Goal: Task Accomplishment & Management: Manage account settings

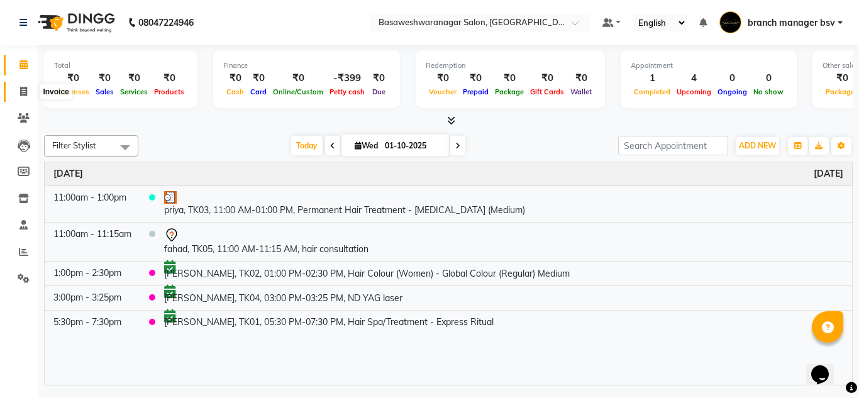
click at [16, 91] on span at bounding box center [24, 92] width 22 height 14
select select "842"
select select "service"
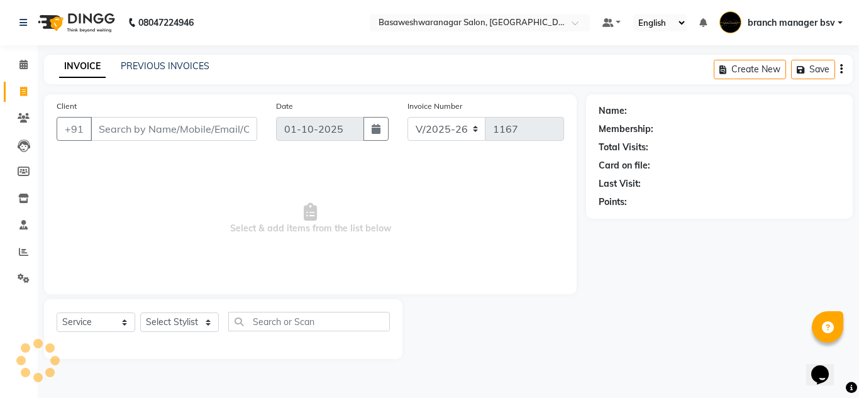
click at [140, 120] on input "Client" at bounding box center [174, 129] width 167 height 24
click at [201, 120] on input "Client" at bounding box center [174, 129] width 167 height 24
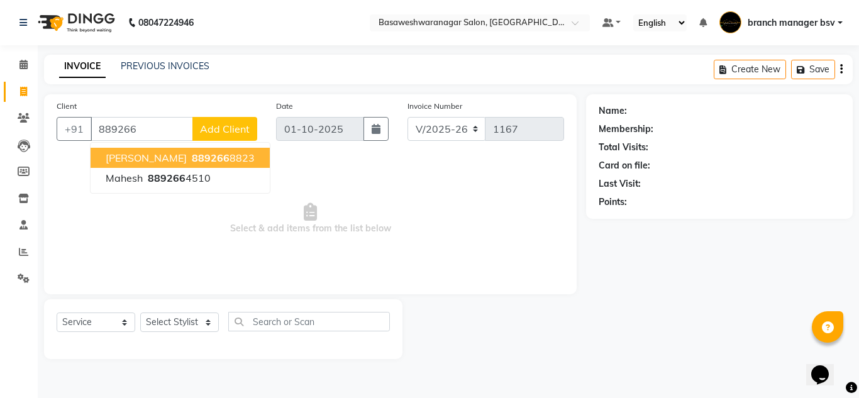
click at [195, 160] on ngb-highlight "889266 8823" at bounding box center [221, 158] width 65 height 13
type input "8892668823"
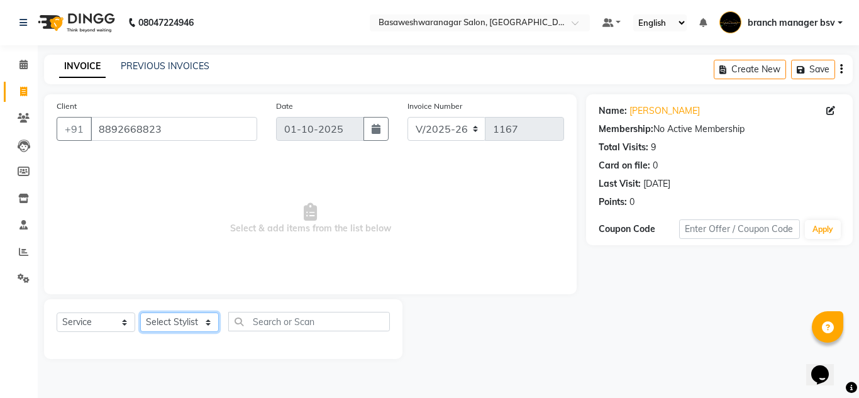
click at [181, 318] on select "Select Stylist branch manager bsv [PERSON_NAME] Dr [PERSON_NAME] [PERSON_NAME] …" at bounding box center [179, 322] width 79 height 19
select select "46115"
click at [140, 313] on select "Select Stylist branch manager bsv [PERSON_NAME] Dr [PERSON_NAME] [PERSON_NAME] …" at bounding box center [179, 322] width 79 height 19
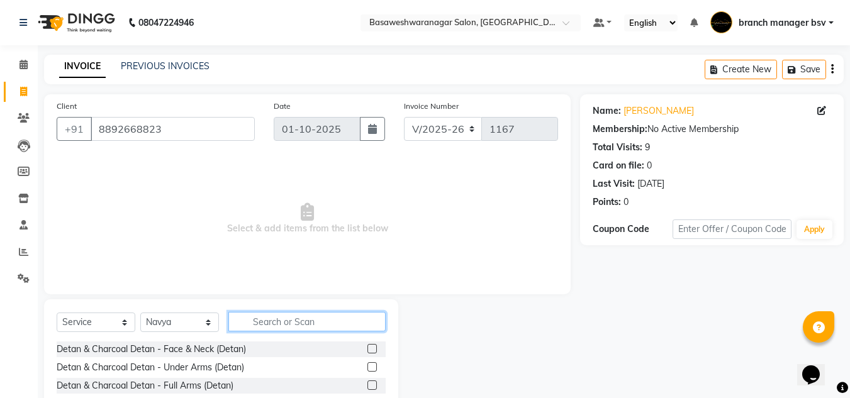
click at [274, 316] on input "text" at bounding box center [306, 321] width 157 height 19
type input "thre"
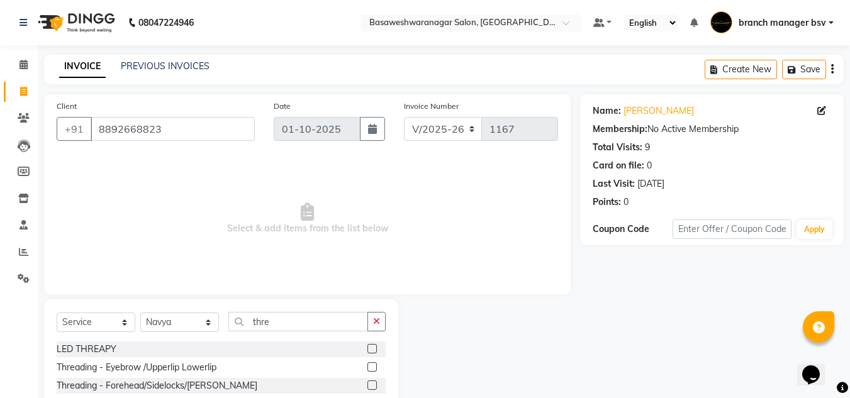
click at [375, 367] on label at bounding box center [371, 366] width 9 height 9
click at [375, 367] on input "checkbox" at bounding box center [371, 368] width 8 height 8
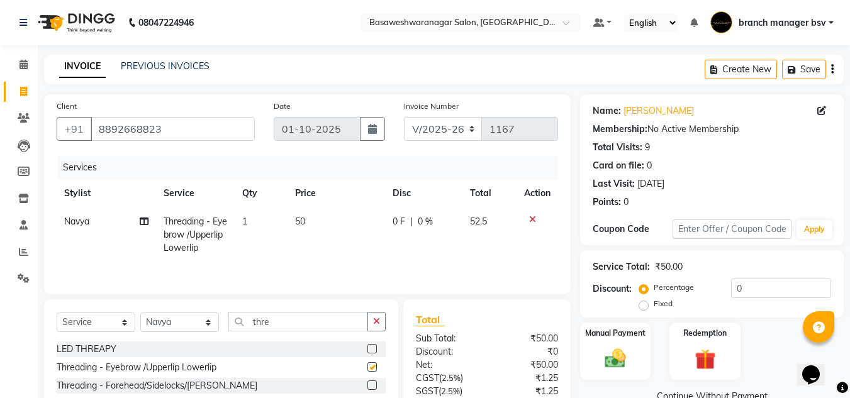
checkbox input "false"
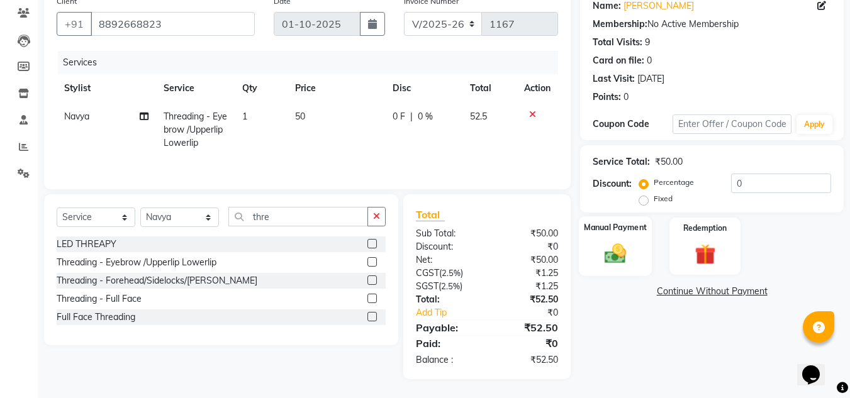
click at [628, 258] on img at bounding box center [614, 253] width 35 height 25
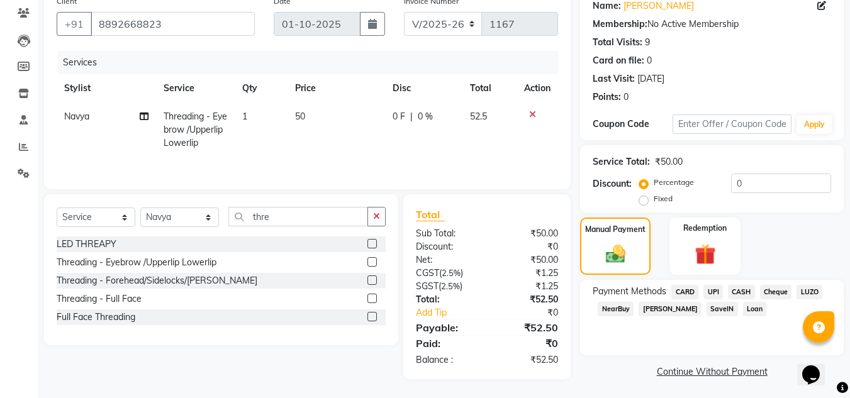
click at [714, 291] on span "UPI" at bounding box center [712, 292] width 19 height 14
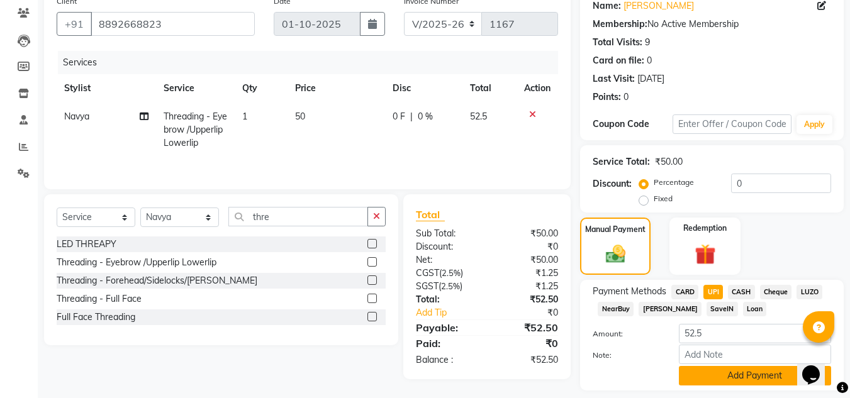
click at [731, 376] on button "Add Payment" at bounding box center [755, 375] width 152 height 19
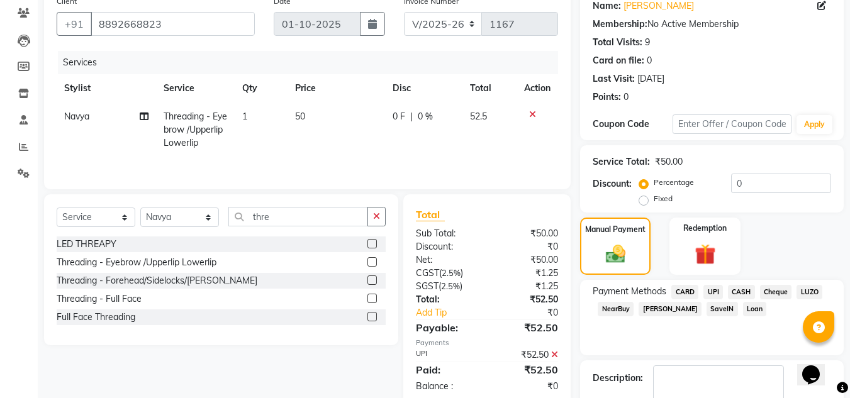
scroll to position [178, 0]
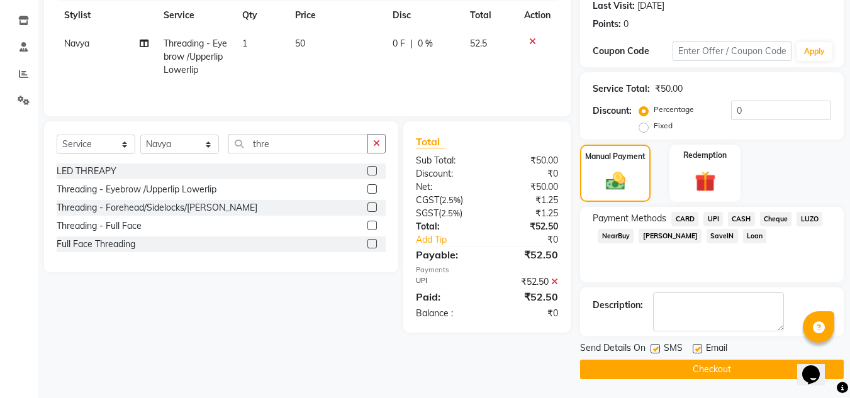
click at [730, 364] on button "Checkout" at bounding box center [712, 369] width 264 height 19
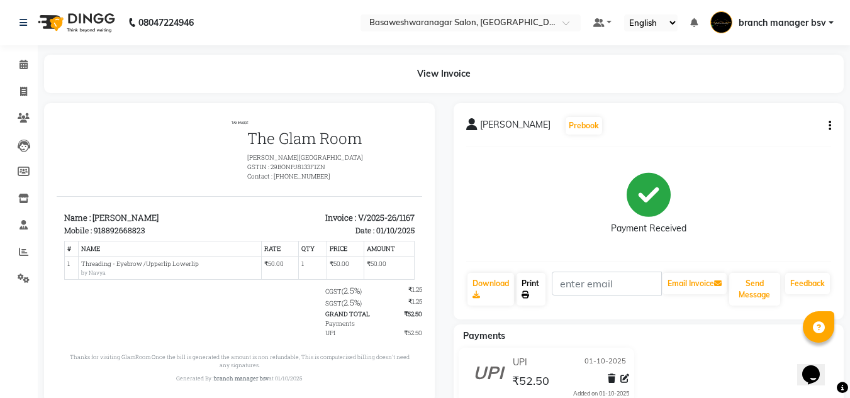
click at [526, 286] on link "Print" at bounding box center [530, 289] width 29 height 33
click at [747, 228] on div "Payment Received" at bounding box center [648, 204] width 365 height 94
click at [19, 89] on span at bounding box center [24, 92] width 22 height 14
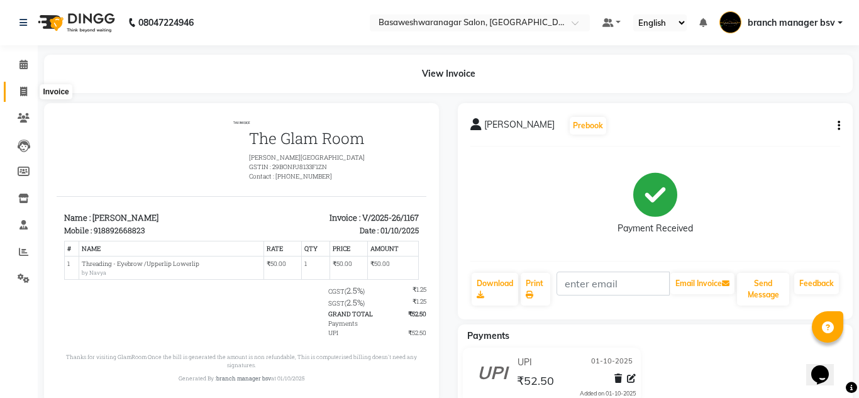
select select "842"
select select "service"
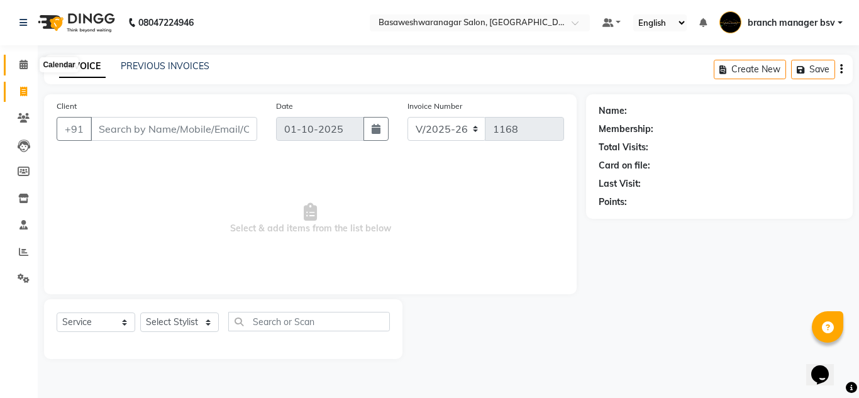
click at [19, 66] on icon at bounding box center [23, 64] width 8 height 9
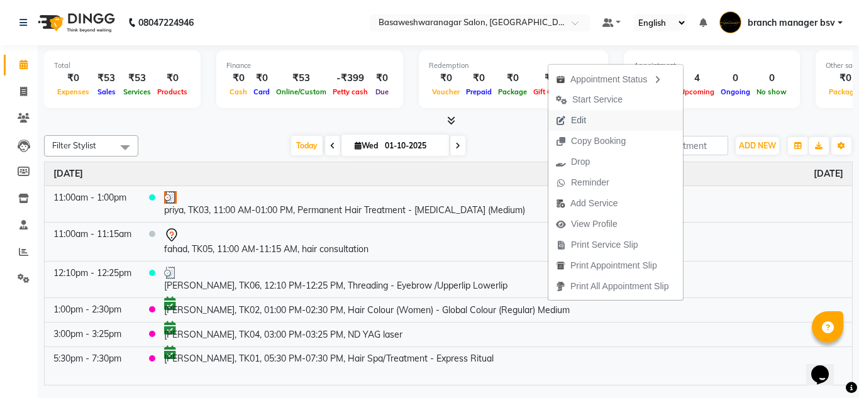
click at [606, 115] on button "Edit" at bounding box center [615, 120] width 135 height 21
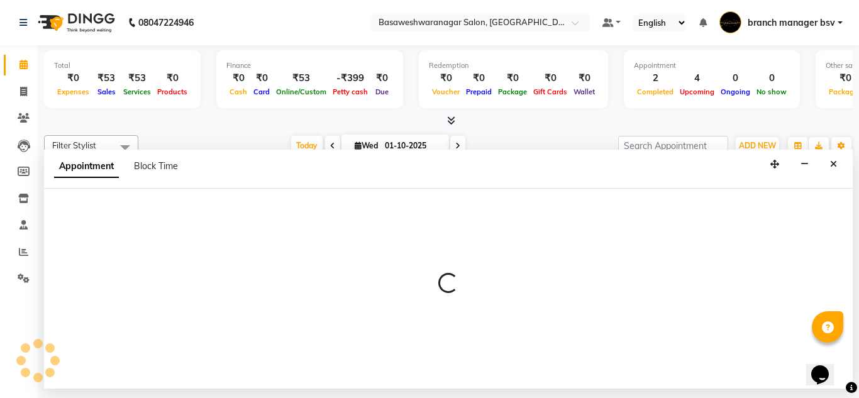
select select "confirm booking"
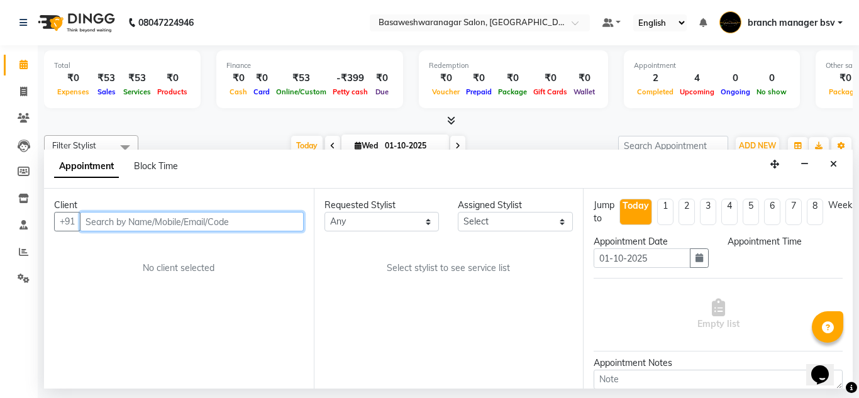
select select "13737"
select select "780"
select select "1239"
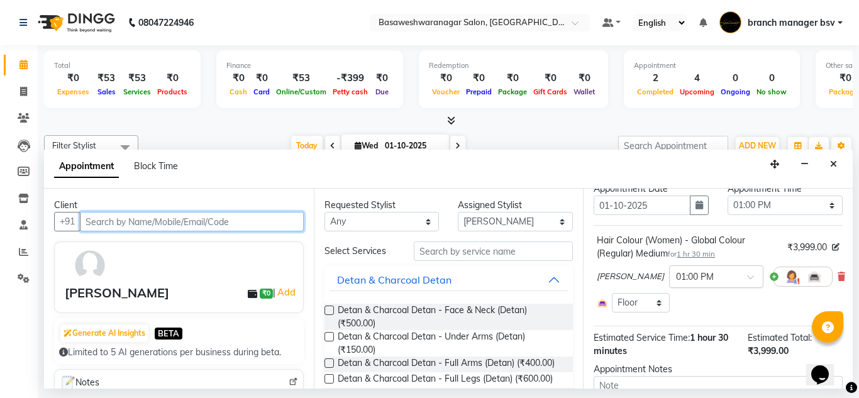
scroll to position [56, 0]
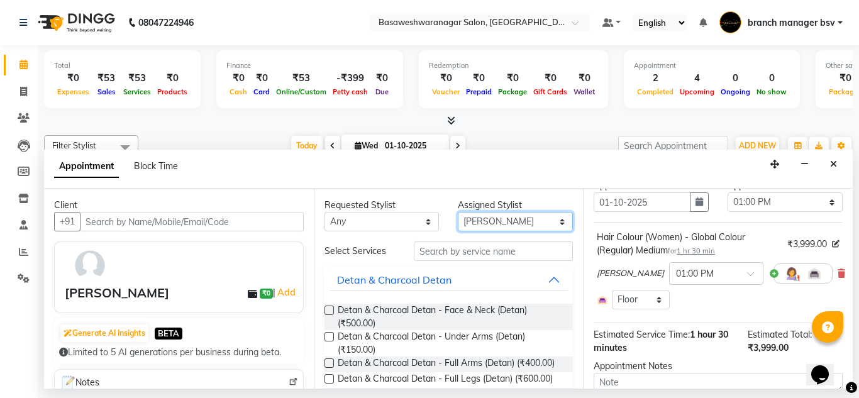
click at [546, 216] on select "Select branch manager bsv [PERSON_NAME] Dr [PERSON_NAME] [PERSON_NAME] [PERSON_…" at bounding box center [515, 221] width 115 height 19
select select "64364"
click at [458, 212] on select "Select branch manager bsv [PERSON_NAME] Dr [PERSON_NAME] [PERSON_NAME] [PERSON_…" at bounding box center [515, 221] width 115 height 19
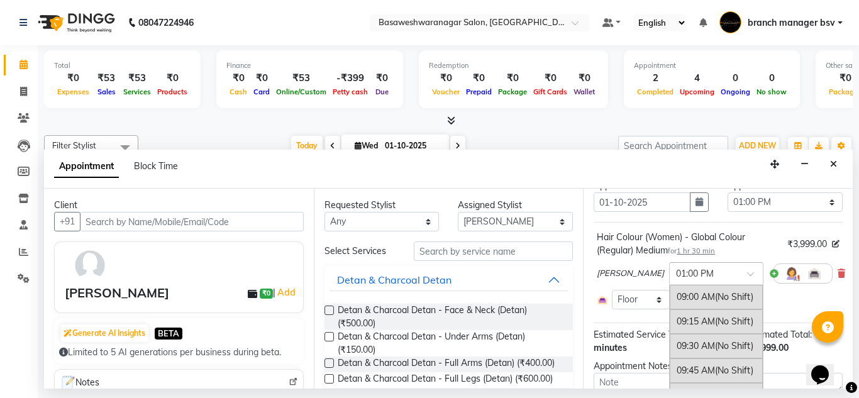
scroll to position [392, 0]
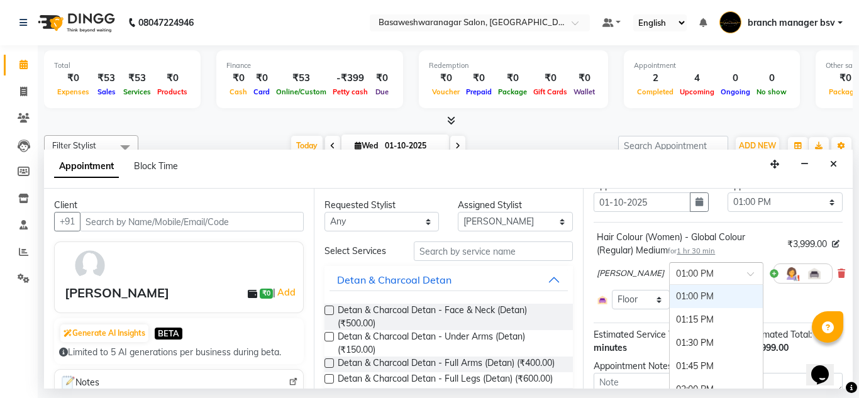
click at [676, 269] on input "text" at bounding box center [703, 272] width 55 height 13
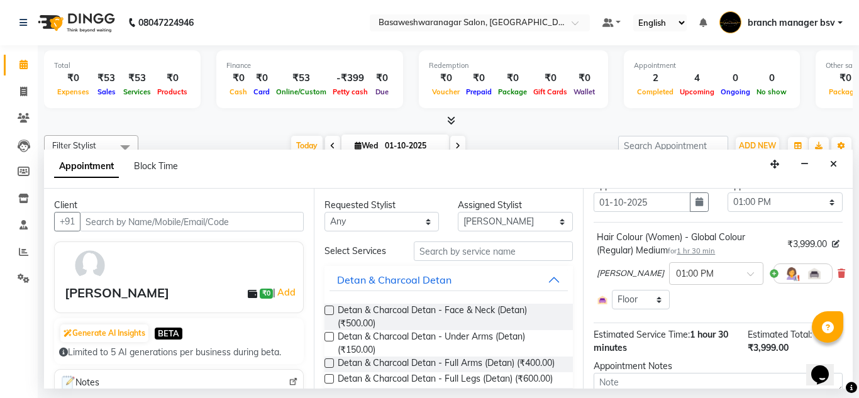
click at [750, 293] on div "Select Room Floor" at bounding box center [718, 299] width 243 height 19
click at [822, 203] on select "Select 09:00 AM 09:15 AM 09:30 AM 09:45 AM 10:00 AM 10:15 AM 10:30 AM 10:45 AM …" at bounding box center [785, 201] width 115 height 19
select select "900"
click at [728, 192] on select "Select 09:00 AM 09:15 AM 09:30 AM 09:45 AM 10:00 AM 10:15 AM 10:30 AM 10:45 AM …" at bounding box center [785, 201] width 115 height 19
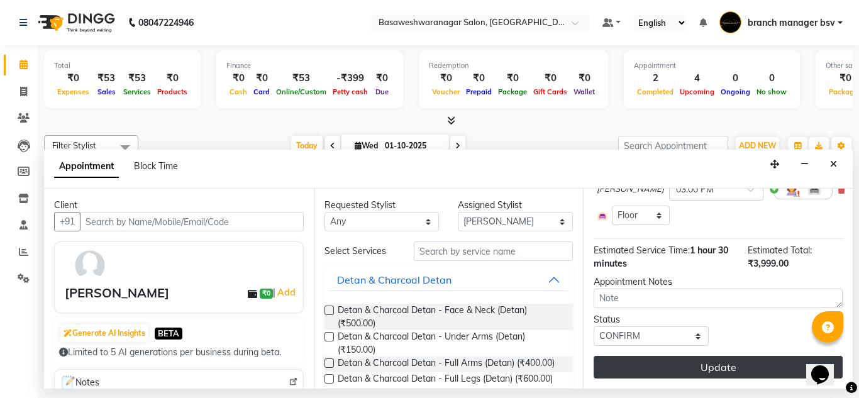
click at [658, 357] on button "Update" at bounding box center [718, 367] width 249 height 23
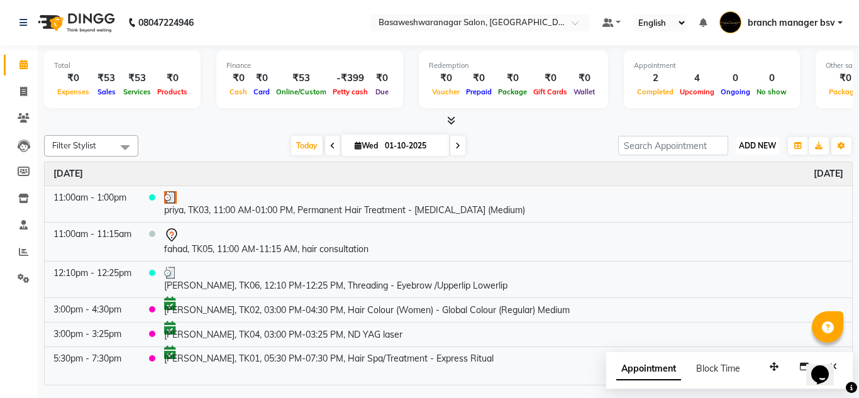
click at [762, 144] on span "ADD NEW" at bounding box center [757, 145] width 37 height 9
click at [752, 168] on button "Add Appointment" at bounding box center [728, 170] width 99 height 16
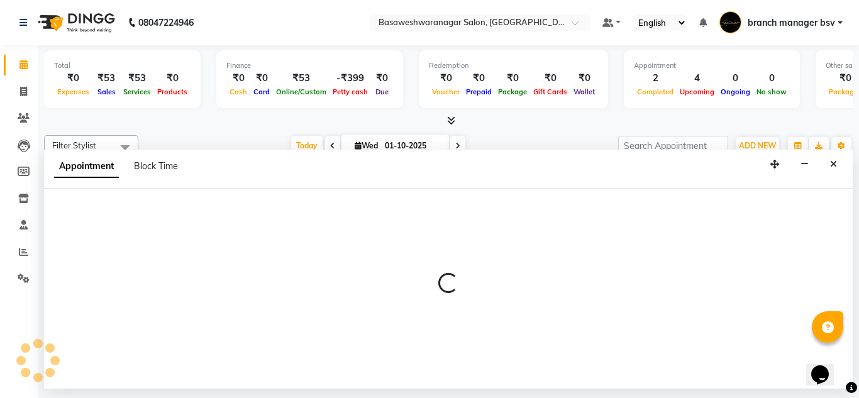
select select "540"
select select "tentative"
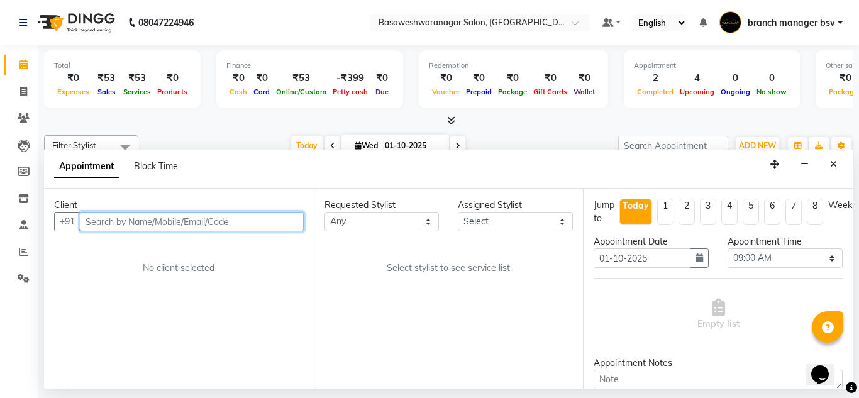
click at [175, 226] on input "text" at bounding box center [192, 221] width 224 height 19
type input "9731612371"
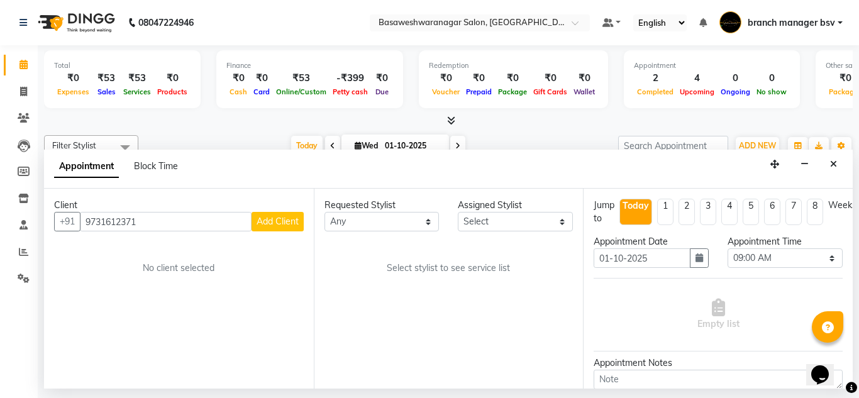
click at [277, 226] on span "Add Client" at bounding box center [278, 221] width 42 height 11
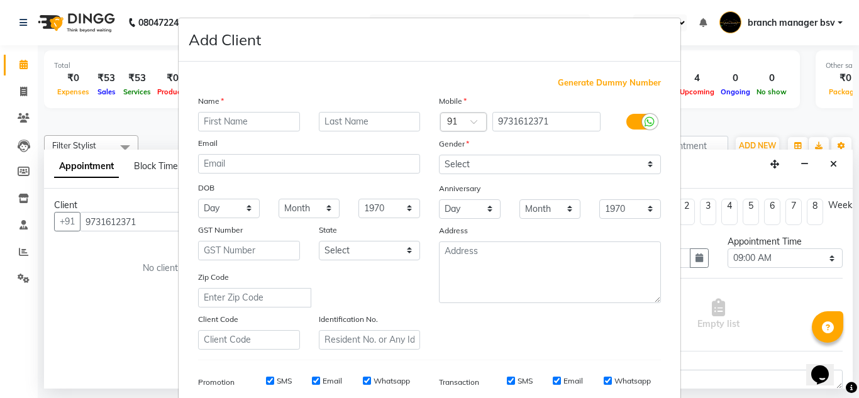
click at [248, 109] on div "Name" at bounding box center [309, 103] width 241 height 18
click at [248, 122] on input "text" at bounding box center [249, 121] width 102 height 19
type input "[PERSON_NAME]"
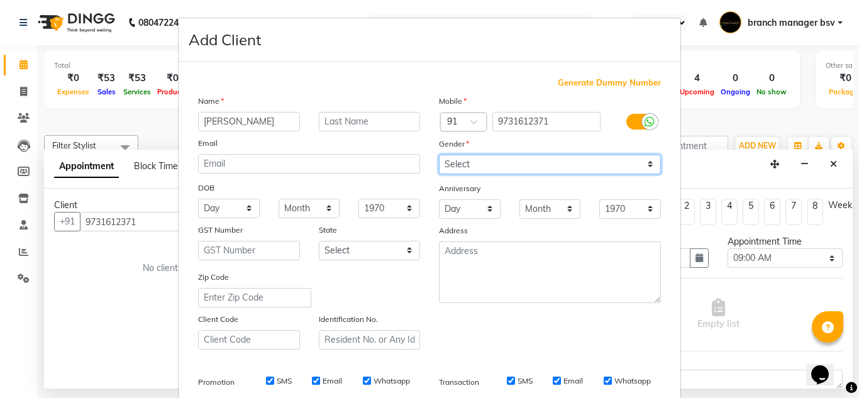
click at [442, 162] on select "Select [DEMOGRAPHIC_DATA] [DEMOGRAPHIC_DATA] Other Prefer Not To Say" at bounding box center [550, 164] width 222 height 19
select select "[DEMOGRAPHIC_DATA]"
click at [439, 155] on select "Select [DEMOGRAPHIC_DATA] [DEMOGRAPHIC_DATA] Other Prefer Not To Say" at bounding box center [550, 164] width 222 height 19
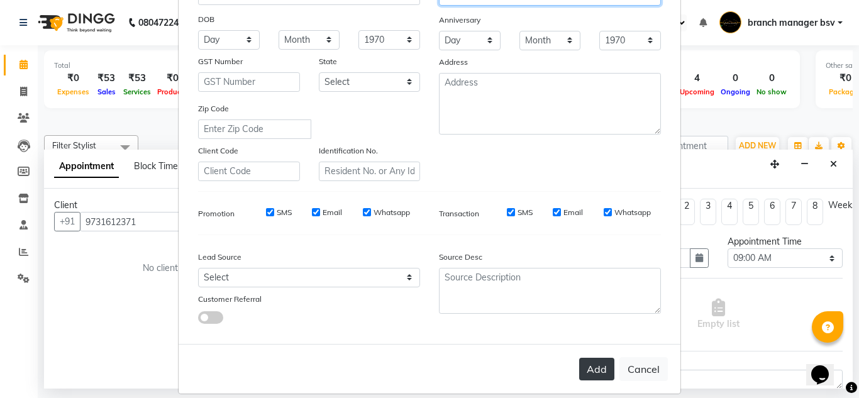
scroll to position [169, 0]
click at [596, 371] on button "Add" at bounding box center [596, 368] width 35 height 23
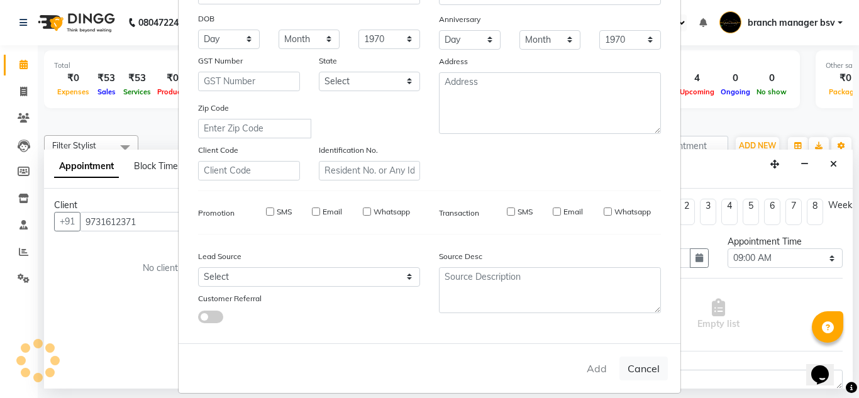
select select
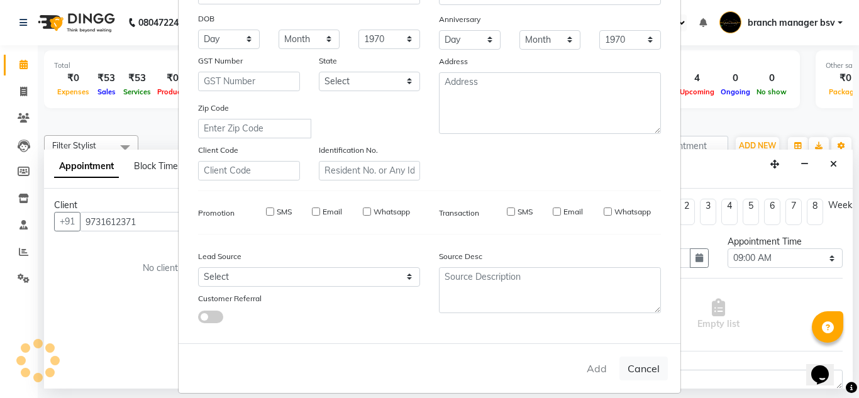
select select
checkbox input "false"
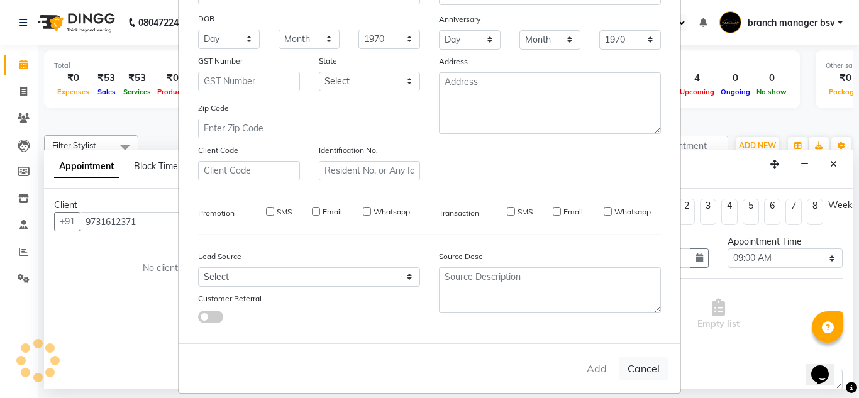
checkbox input "false"
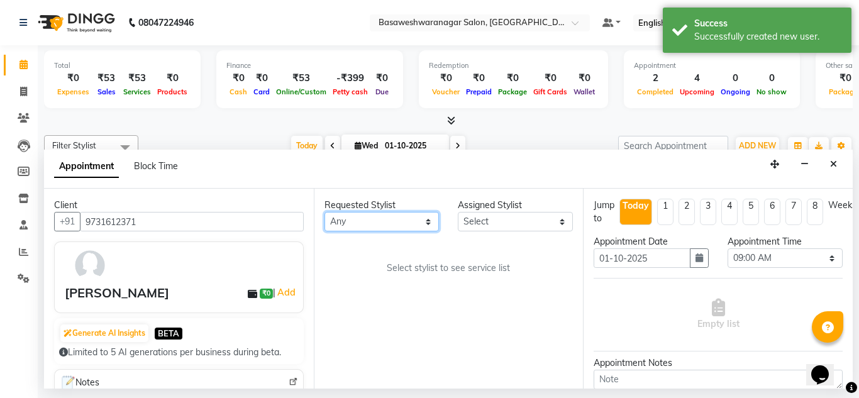
click at [390, 215] on select "Any branch manager bsv [PERSON_NAME] Dr [PERSON_NAME] [PERSON_NAME] [PERSON_NAM…" at bounding box center [382, 221] width 115 height 19
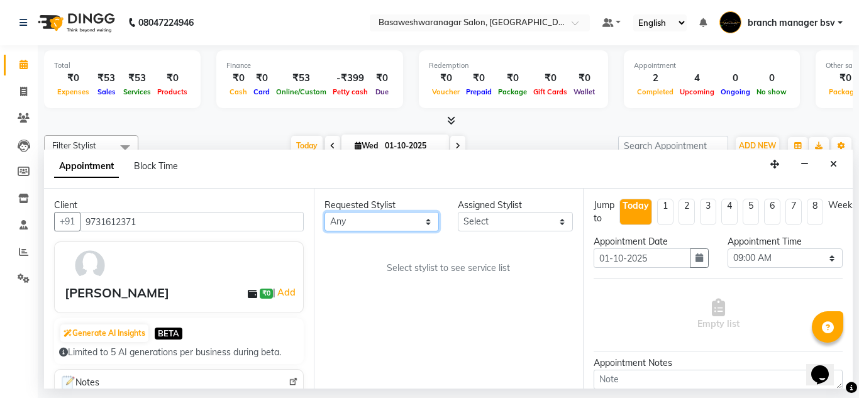
select select "64363"
click at [325, 212] on select "Any branch manager bsv [PERSON_NAME] Dr [PERSON_NAME] [PERSON_NAME] [PERSON_NAM…" at bounding box center [382, 221] width 115 height 19
select select "64363"
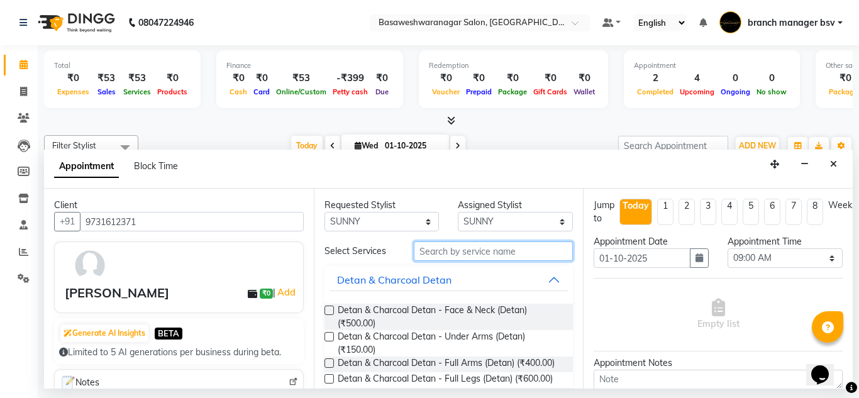
click at [476, 255] on input "text" at bounding box center [494, 251] width 160 height 19
type input "h"
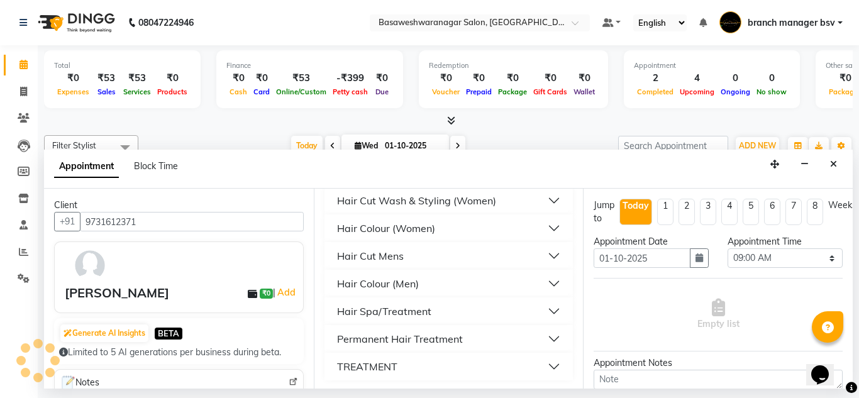
scroll to position [204, 0]
type input "hair"
click at [547, 224] on button "Hair Colour (Women)" at bounding box center [449, 226] width 239 height 23
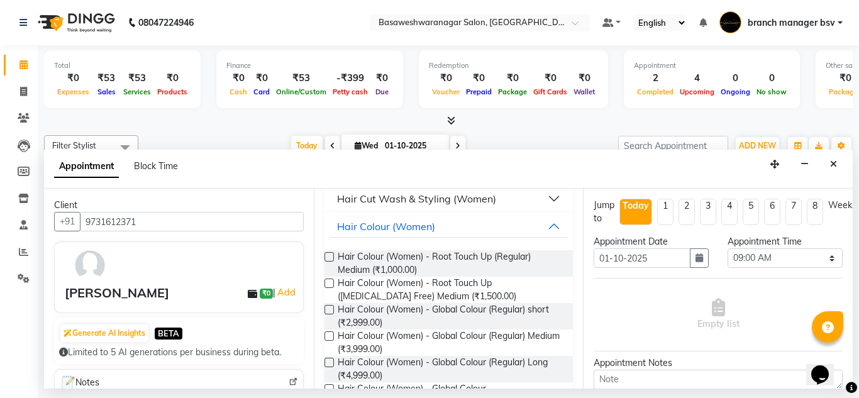
click at [330, 338] on label at bounding box center [329, 335] width 9 height 9
click at [330, 338] on input "checkbox" at bounding box center [329, 337] width 8 height 8
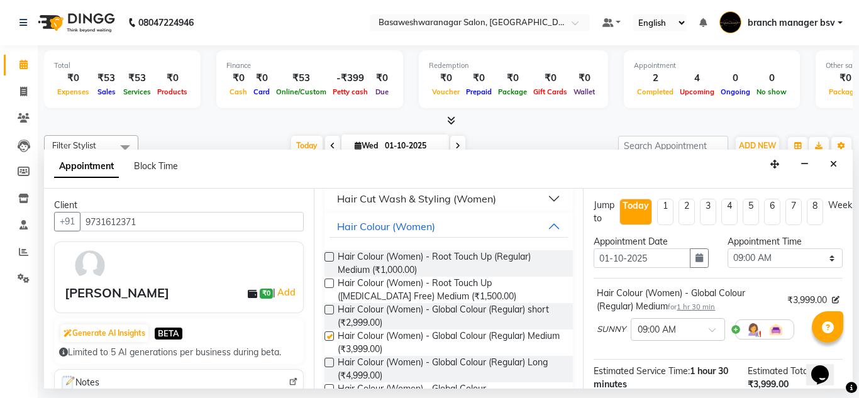
checkbox input "false"
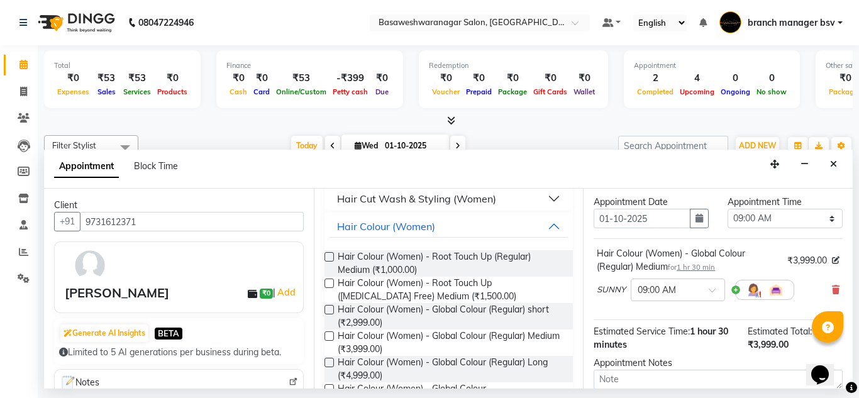
scroll to position [36, 0]
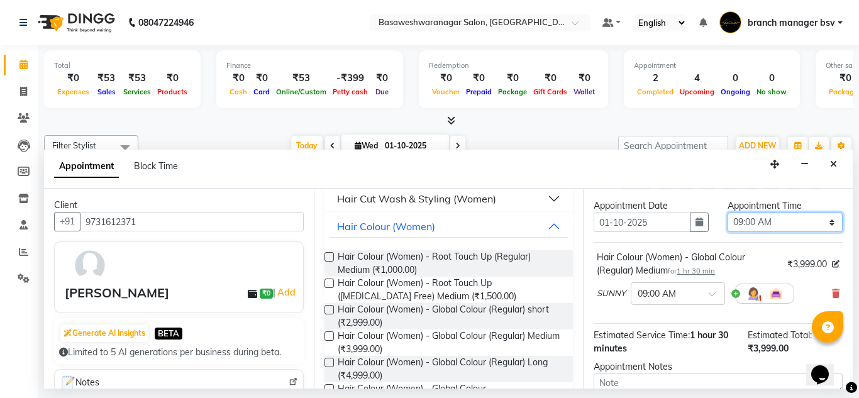
click at [802, 223] on select "Select 09:00 AM 09:15 AM 09:30 AM 09:45 AM 10:00 AM 10:15 AM 10:30 AM 10:45 AM …" at bounding box center [785, 222] width 115 height 19
select select "870"
click at [728, 213] on select "Select 09:00 AM 09:15 AM 09:30 AM 09:45 AM 10:00 AM 10:15 AM 10:30 AM 10:45 AM …" at bounding box center [785, 222] width 115 height 19
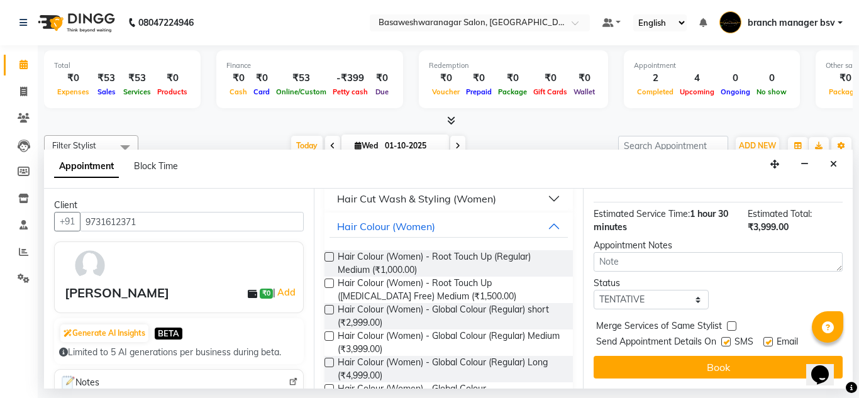
scroll to position [167, 0]
click at [672, 290] on select "Select TENTATIVE CONFIRM CHECK-IN UPCOMING" at bounding box center [651, 299] width 115 height 19
select select "confirm booking"
click at [594, 290] on select "Select TENTATIVE CONFIRM CHECK-IN UPCOMING" at bounding box center [651, 299] width 115 height 19
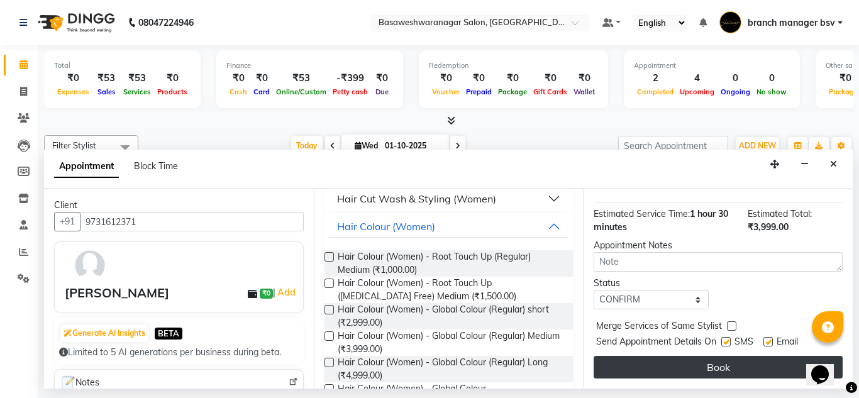
click at [699, 359] on button "Book" at bounding box center [718, 367] width 249 height 23
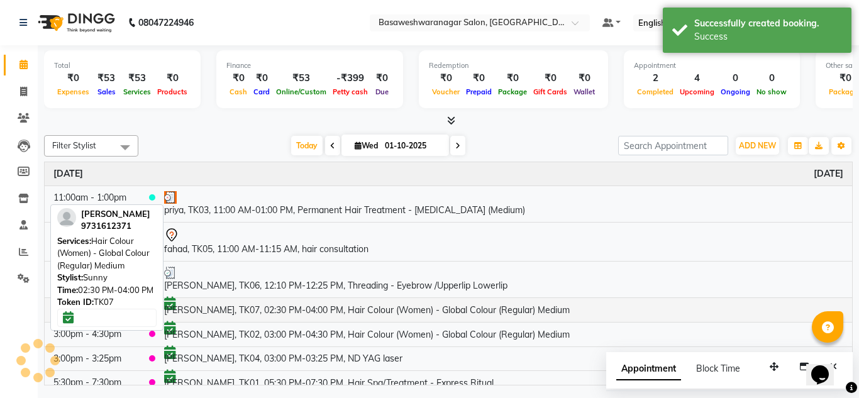
scroll to position [10, 0]
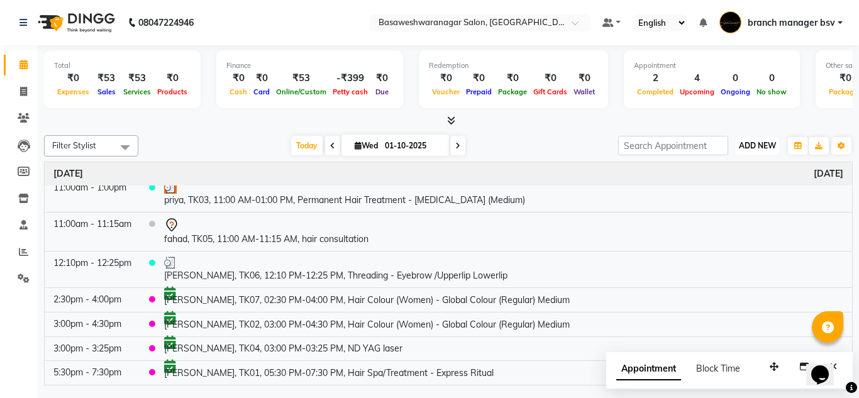
click at [755, 147] on span "ADD NEW" at bounding box center [757, 145] width 37 height 9
click at [748, 163] on button "Add Appointment" at bounding box center [728, 170] width 99 height 16
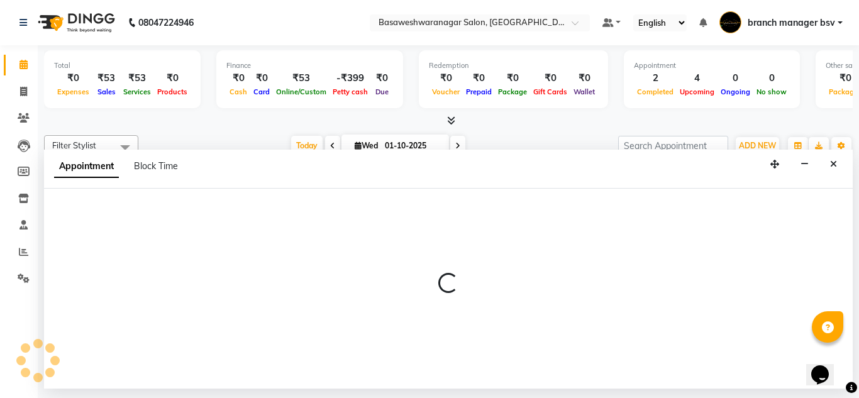
select select "540"
select select "tentative"
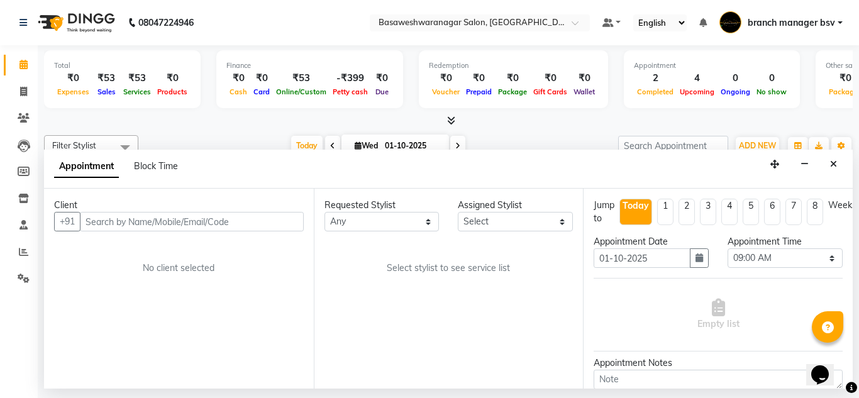
click at [246, 225] on input "text" at bounding box center [192, 221] width 224 height 19
type input "9611957925"
click at [269, 228] on button "Add Client" at bounding box center [278, 221] width 52 height 19
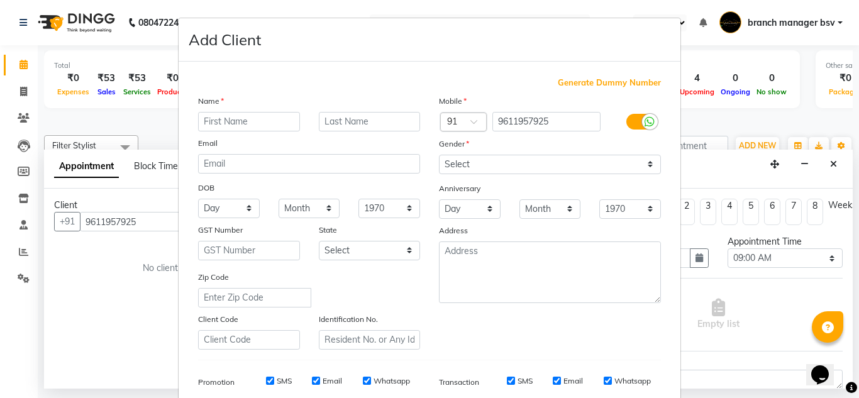
click at [258, 118] on input "text" at bounding box center [249, 121] width 102 height 19
type input "Neha"
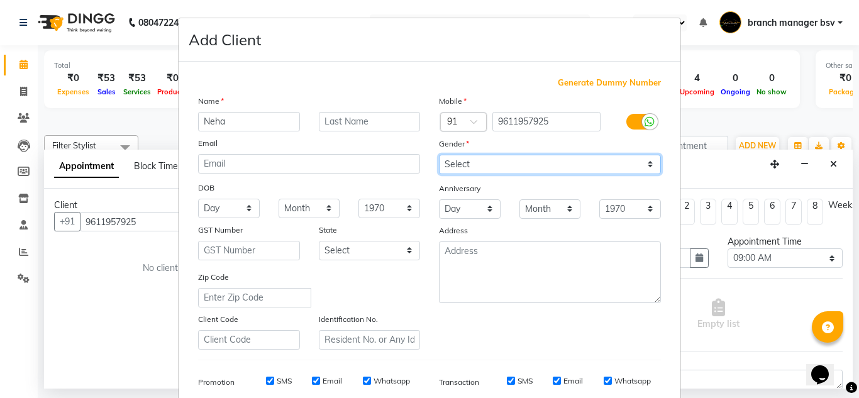
click at [470, 158] on select "Select [DEMOGRAPHIC_DATA] [DEMOGRAPHIC_DATA] Other Prefer Not To Say" at bounding box center [550, 164] width 222 height 19
select select "[DEMOGRAPHIC_DATA]"
click at [439, 155] on select "Select [DEMOGRAPHIC_DATA] [DEMOGRAPHIC_DATA] Other Prefer Not To Say" at bounding box center [550, 164] width 222 height 19
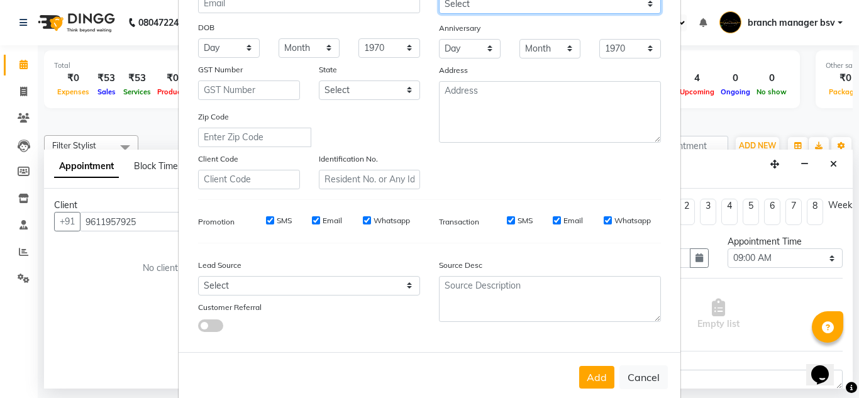
scroll to position [172, 0]
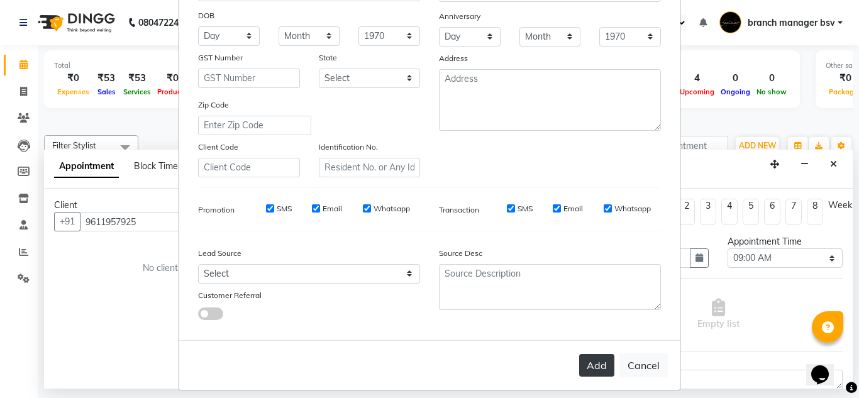
click at [592, 364] on button "Add" at bounding box center [596, 365] width 35 height 23
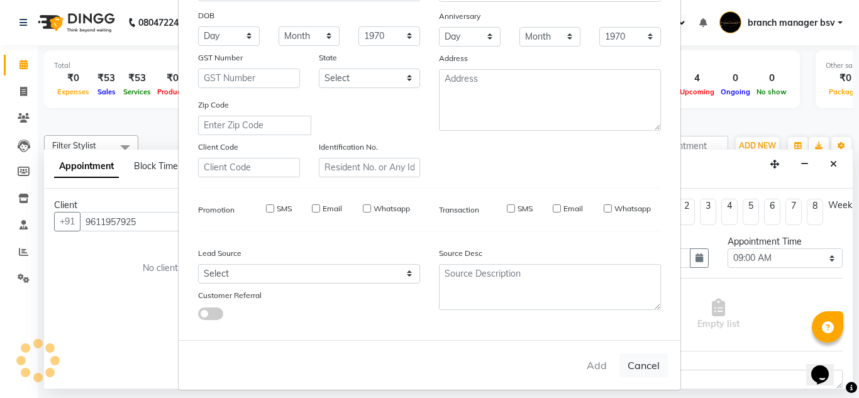
select select
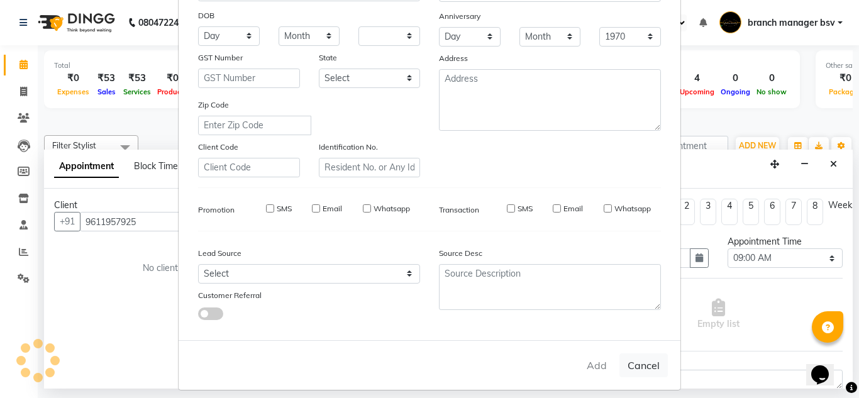
select select
checkbox input "false"
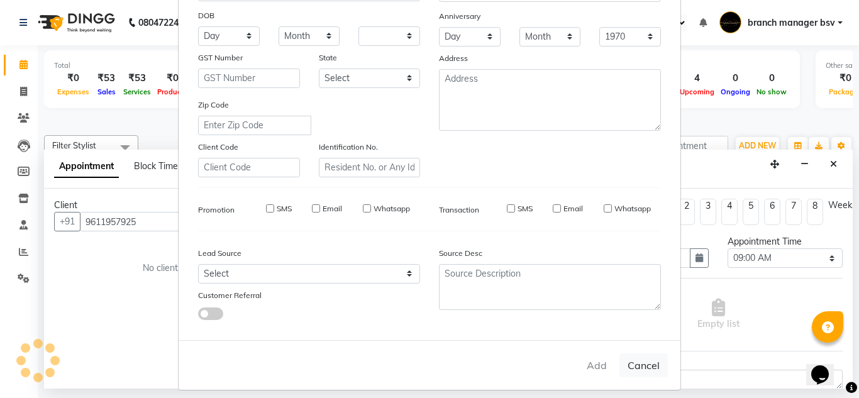
checkbox input "false"
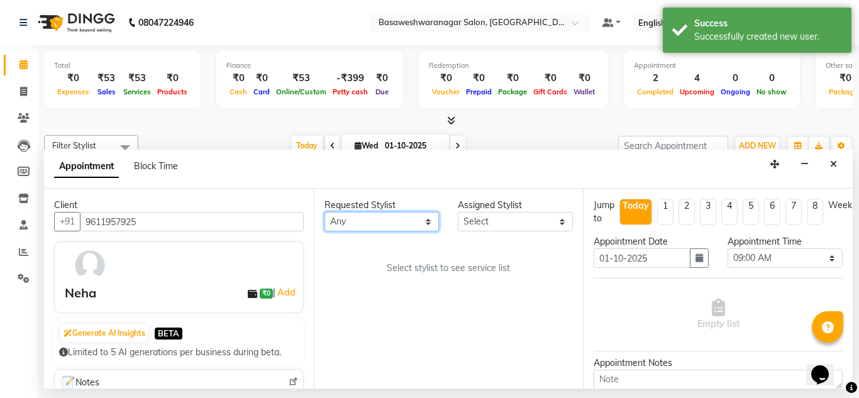
click at [422, 225] on select "Any branch manager bsv [PERSON_NAME] Dr [PERSON_NAME] [PERSON_NAME] [PERSON_NAM…" at bounding box center [382, 221] width 115 height 19
select select "64364"
click at [325, 212] on select "Any branch manager bsv [PERSON_NAME] Dr [PERSON_NAME] [PERSON_NAME] [PERSON_NAM…" at bounding box center [382, 221] width 115 height 19
select select "64364"
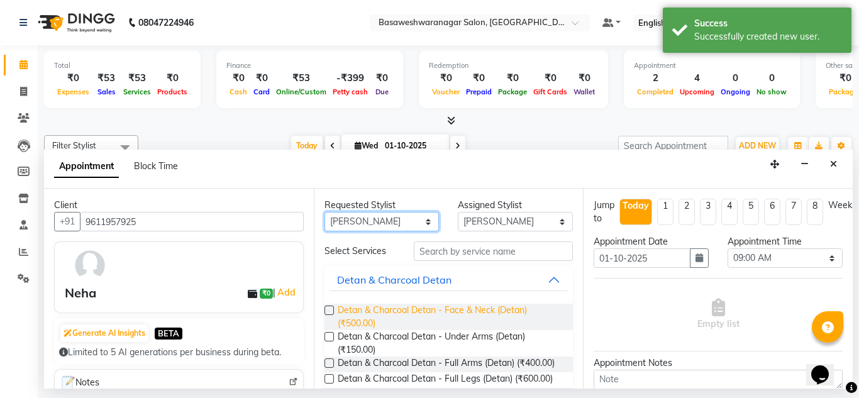
scroll to position [55, 0]
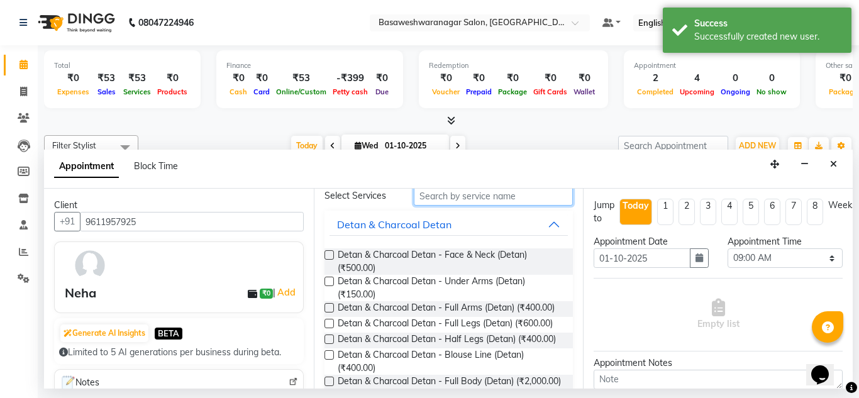
click at [505, 201] on input "text" at bounding box center [494, 195] width 160 height 19
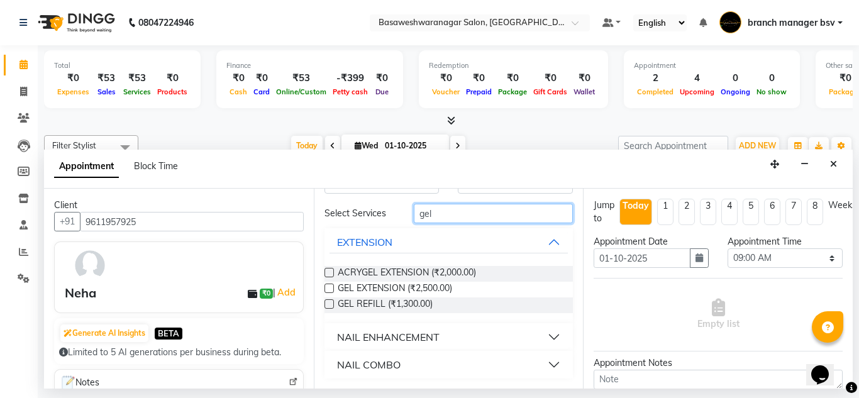
scroll to position [0, 0]
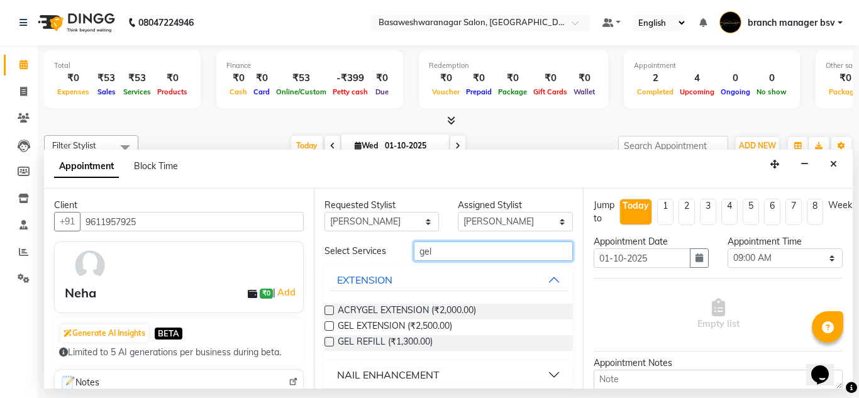
type input "gel"
click at [549, 376] on button "NAIL ENHANCEMENT" at bounding box center [449, 375] width 239 height 23
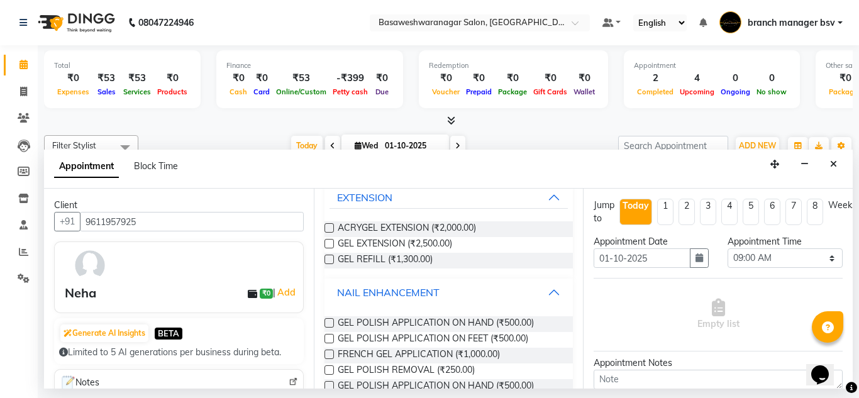
scroll to position [84, 0]
click at [329, 321] on label at bounding box center [329, 321] width 9 height 9
click at [329, 321] on input "checkbox" at bounding box center [329, 323] width 8 height 8
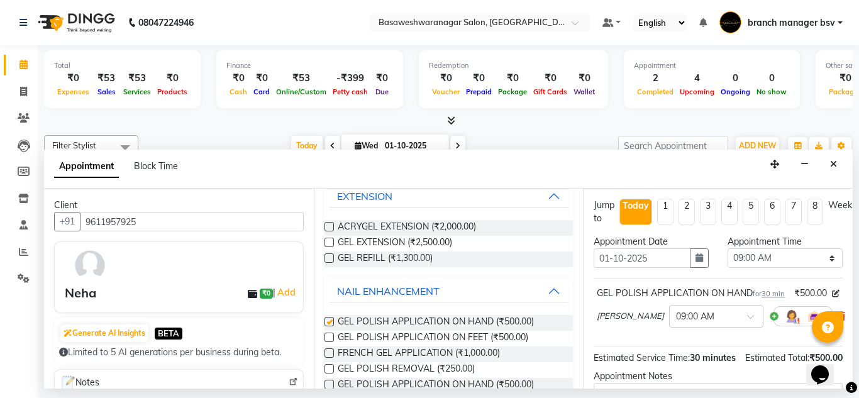
checkbox input "false"
click at [329, 335] on label at bounding box center [329, 337] width 9 height 9
click at [329, 335] on input "checkbox" at bounding box center [329, 339] width 8 height 8
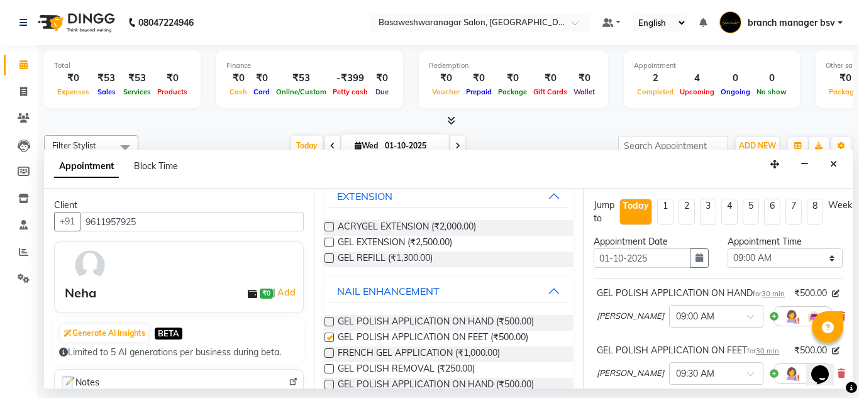
checkbox input "false"
click at [776, 258] on select "Select 09:00 AM 09:15 AM 09:30 AM 09:45 AM 10:00 AM 10:15 AM 10:30 AM 10:45 AM …" at bounding box center [785, 257] width 115 height 19
select select "840"
click at [728, 248] on select "Select 09:00 AM 09:15 AM 09:30 AM 09:45 AM 10:00 AM 10:15 AM 10:30 AM 10:45 AM …" at bounding box center [785, 257] width 115 height 19
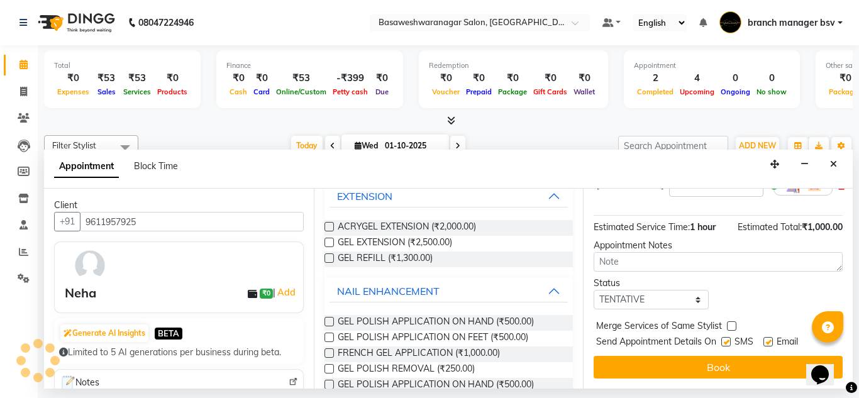
scroll to position [197, 0]
click at [666, 309] on select "Select TENTATIVE CONFIRM CHECK-IN UPCOMING" at bounding box center [651, 299] width 115 height 19
select select "confirm booking"
click at [594, 307] on select "Select TENTATIVE CONFIRM CHECK-IN UPCOMING" at bounding box center [651, 299] width 115 height 19
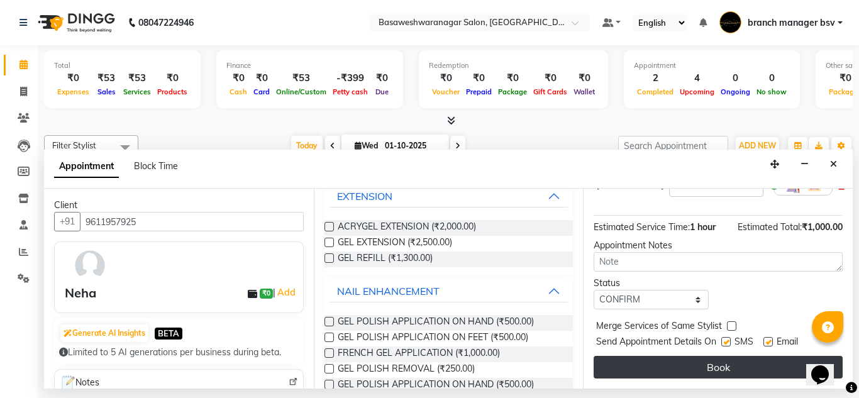
click at [701, 356] on button "Book" at bounding box center [718, 367] width 249 height 23
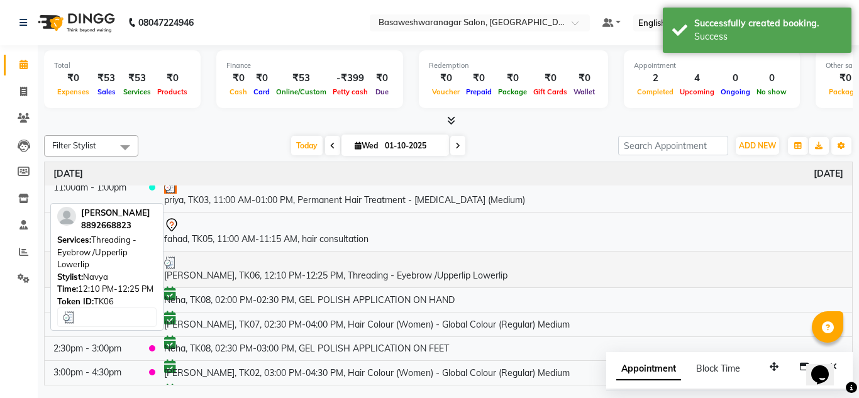
scroll to position [59, 0]
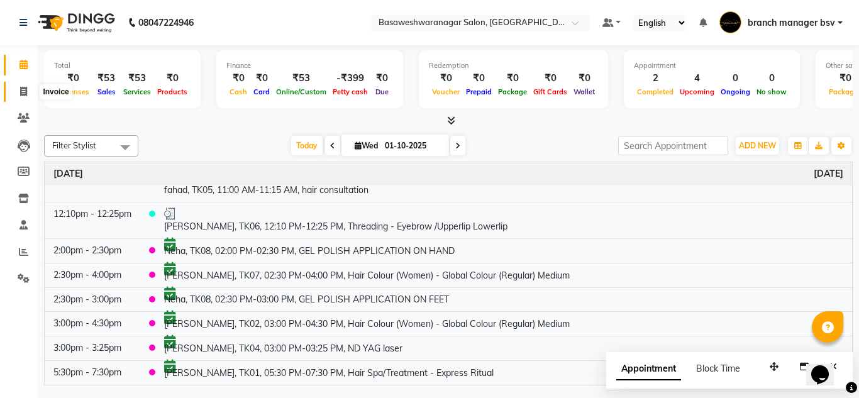
click at [23, 94] on icon at bounding box center [23, 91] width 7 height 9
select select "service"
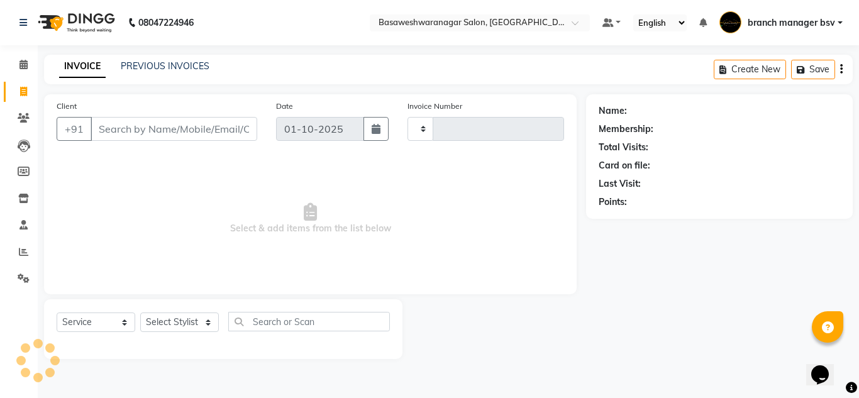
type input "1168"
select select "842"
type input "J"
click at [184, 69] on link "PREVIOUS INVOICES" at bounding box center [165, 65] width 89 height 11
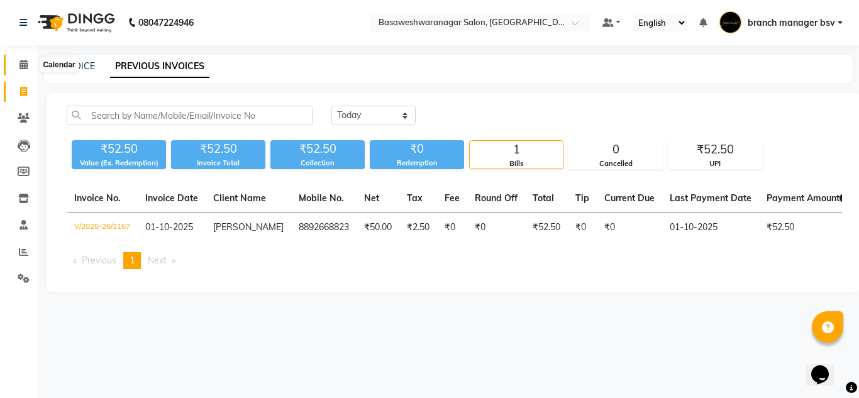
click at [27, 64] on icon at bounding box center [23, 64] width 8 height 9
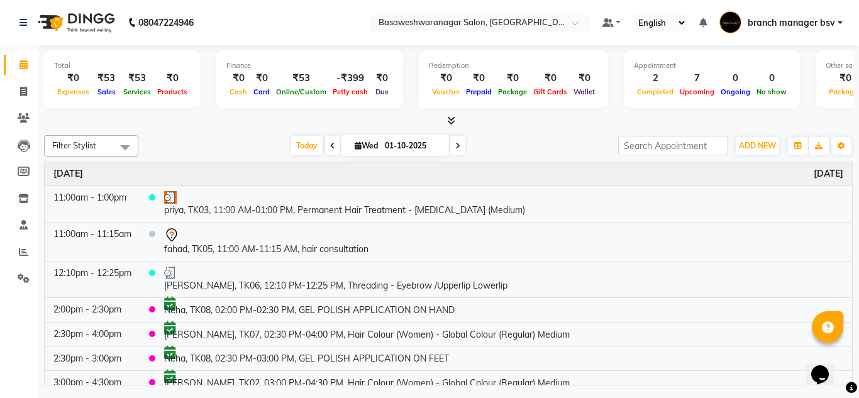
click at [352, 140] on span "[DATE]" at bounding box center [396, 145] width 108 height 21
click at [355, 149] on icon at bounding box center [358, 146] width 7 height 8
select select "10"
select select "2025"
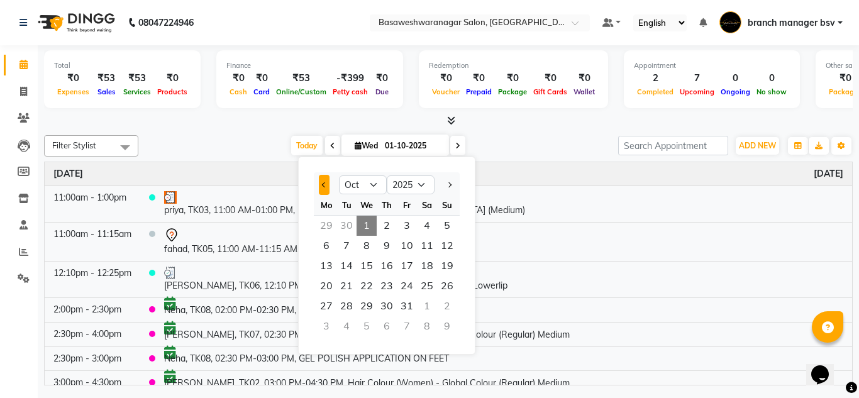
click at [321, 181] on button "Previous month" at bounding box center [324, 185] width 11 height 20
select select "9"
click at [425, 265] on span "20" at bounding box center [427, 266] width 20 height 20
type input "20-09-2025"
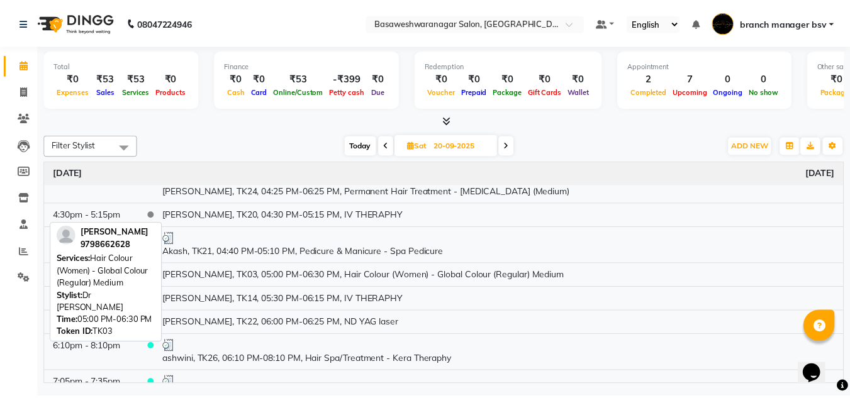
scroll to position [499, 0]
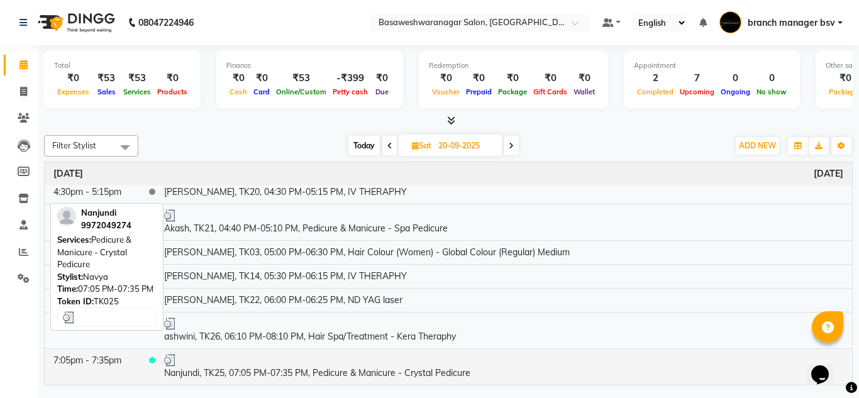
click at [269, 375] on td "Nanjundi, TK25, 07:05 PM-07:35 PM, Pedicure & Manicure - Crystal Pedicure" at bounding box center [503, 366] width 697 height 36
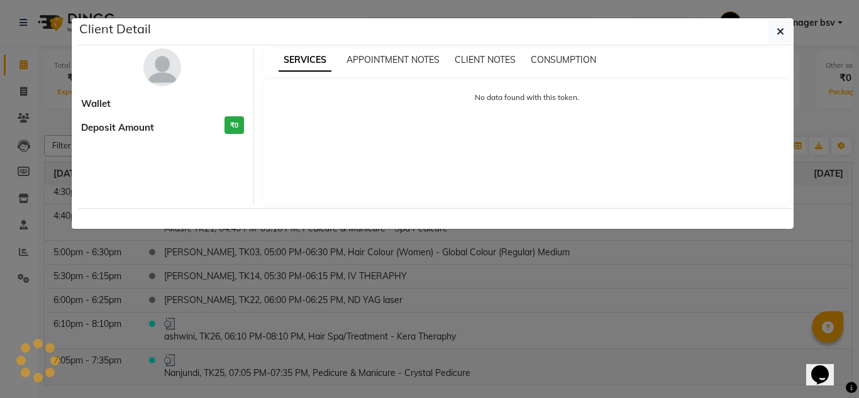
select select "3"
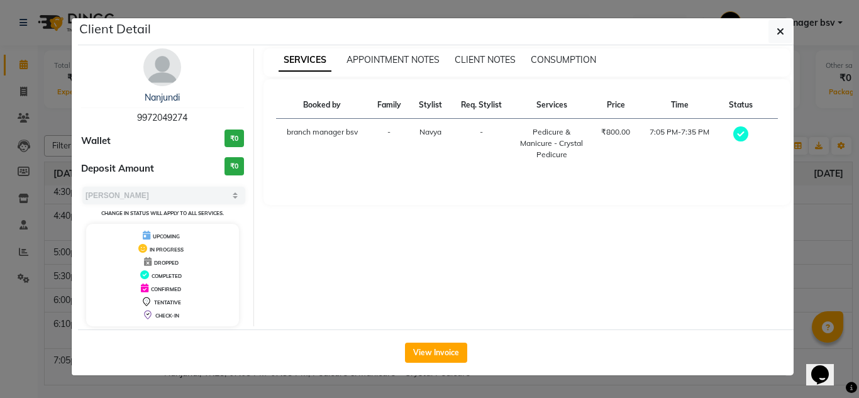
drag, startPoint x: 128, startPoint y: 113, endPoint x: 226, endPoint y: 124, distance: 98.7
click at [226, 124] on div "Nanjundi 9972049274" at bounding box center [162, 107] width 163 height 33
copy span "9972049274"
click at [33, 304] on ngb-modal-window "Client Detail Nanjundi 9972049274 Wallet ₹0 Deposit Amount ₹0 Select MARK DONE …" at bounding box center [429, 199] width 859 height 398
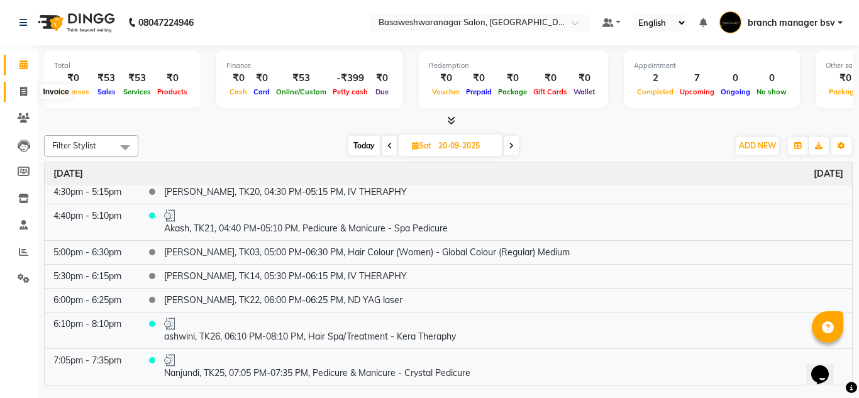
click at [22, 93] on icon at bounding box center [23, 91] width 7 height 9
select select "service"
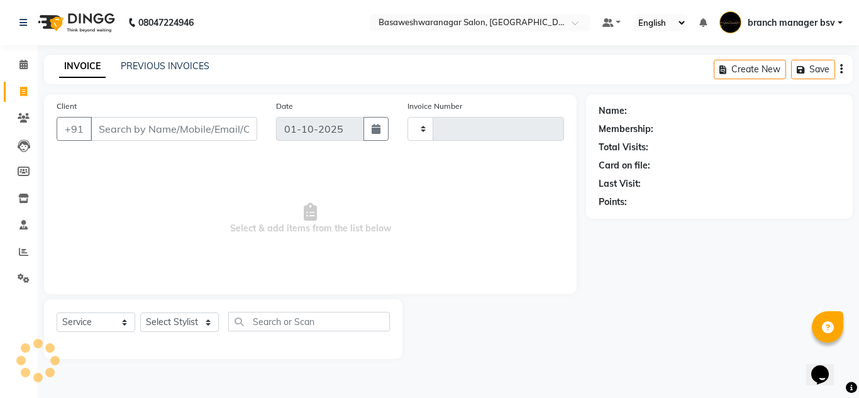
type input "1168"
select select "842"
click at [204, 130] on input "Client" at bounding box center [174, 129] width 167 height 24
type input "9972049274"
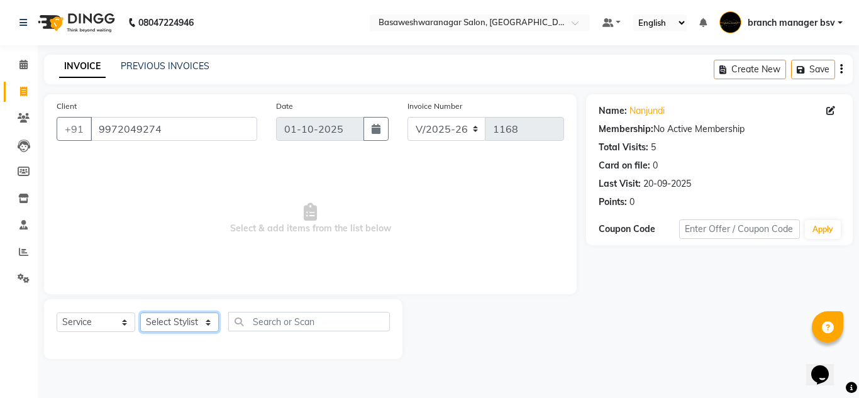
click at [199, 323] on select "Select Stylist branch manager bsv [PERSON_NAME] Dr [PERSON_NAME] [PERSON_NAME] …" at bounding box center [179, 322] width 79 height 19
select select "64364"
click at [140, 313] on select "Select Stylist branch manager bsv [PERSON_NAME] Dr [PERSON_NAME] [PERSON_NAME] …" at bounding box center [179, 322] width 79 height 19
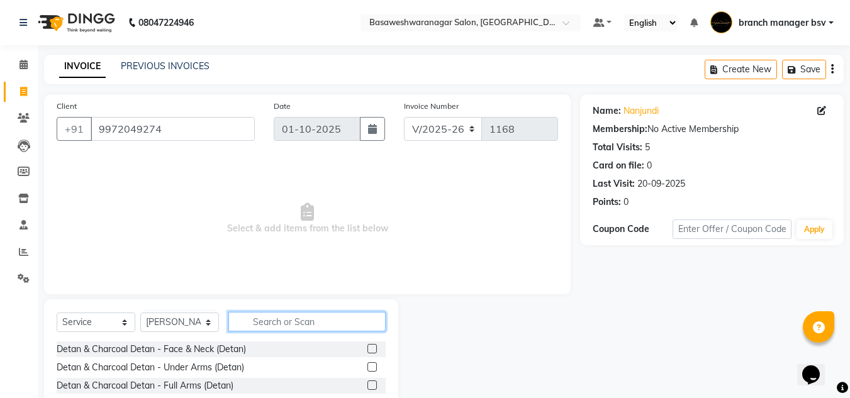
click at [279, 323] on input "text" at bounding box center [306, 321] width 157 height 19
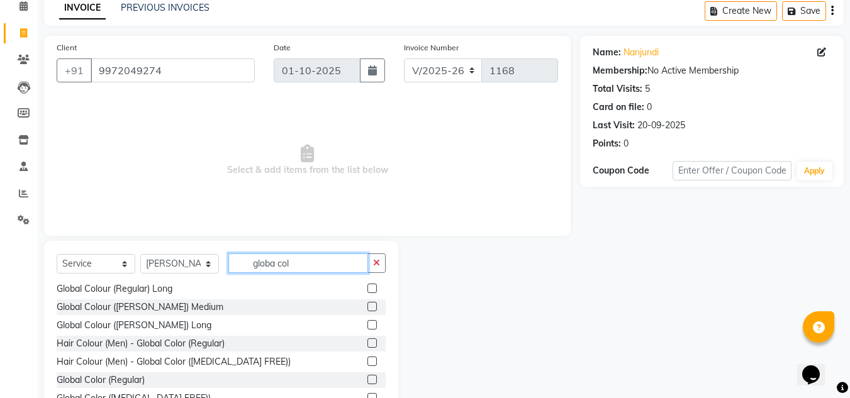
scroll to position [59, 0]
type input "globa col"
click at [367, 338] on div at bounding box center [376, 343] width 18 height 16
click at [367, 342] on label at bounding box center [371, 342] width 9 height 9
click at [367, 342] on input "checkbox" at bounding box center [371, 343] width 8 height 8
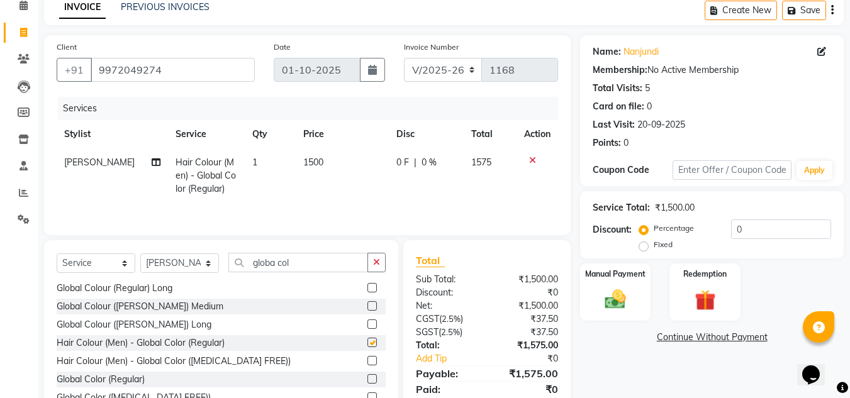
checkbox input "false"
click at [319, 258] on input "globa col" at bounding box center [298, 262] width 140 height 19
type input "g"
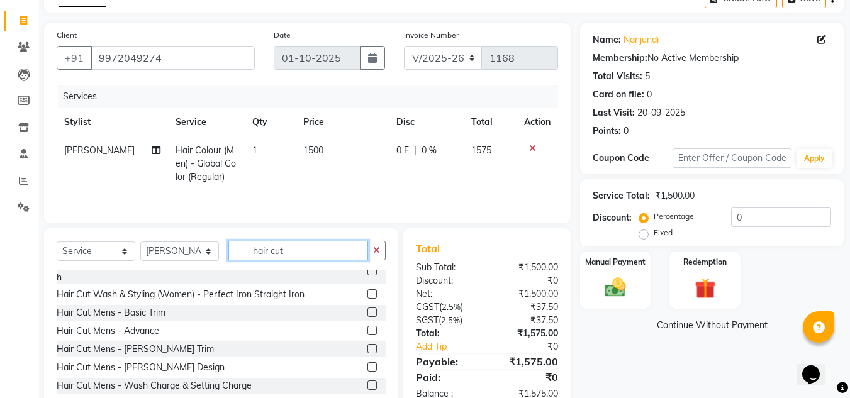
scroll to position [84, 0]
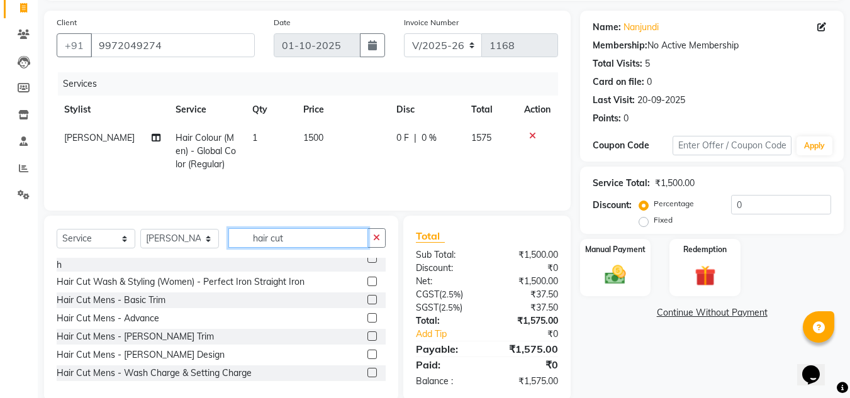
type input "hair cut"
click at [367, 319] on label at bounding box center [371, 317] width 9 height 9
click at [367, 319] on input "checkbox" at bounding box center [371, 318] width 8 height 8
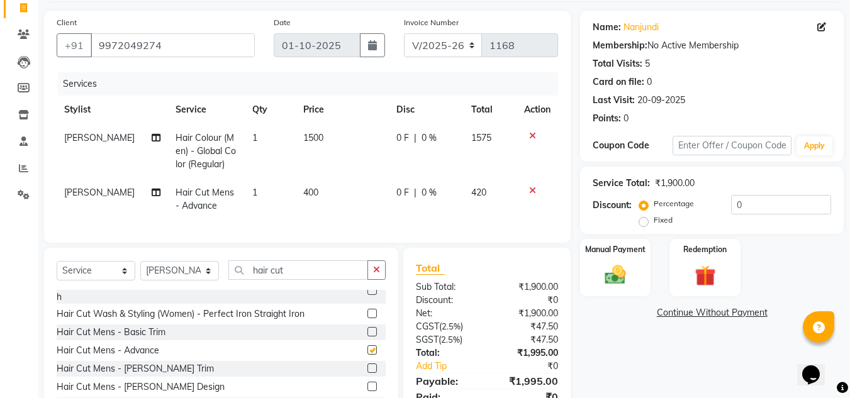
checkbox input "false"
click at [318, 196] on td "400" at bounding box center [342, 200] width 93 height 42
select select "64364"
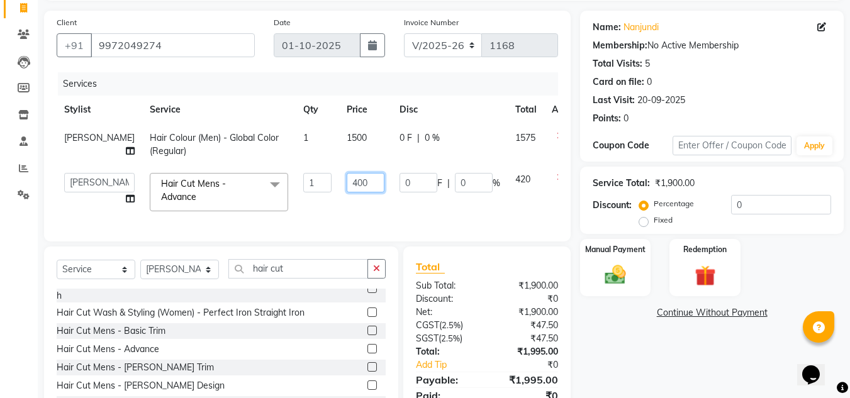
click at [347, 183] on input "400" at bounding box center [366, 182] width 38 height 19
type input "4"
type input "300"
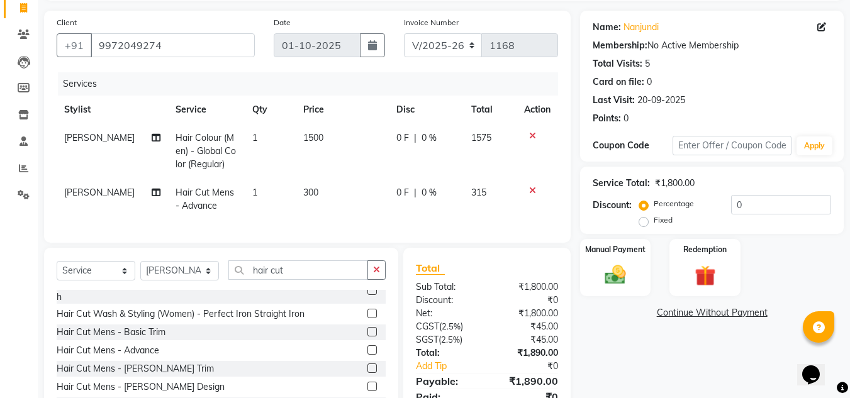
click at [591, 367] on div "Name: Nanjundi Membership: No Active Membership Total Visits: 5 Card on file: 0…" at bounding box center [716, 222] width 273 height 423
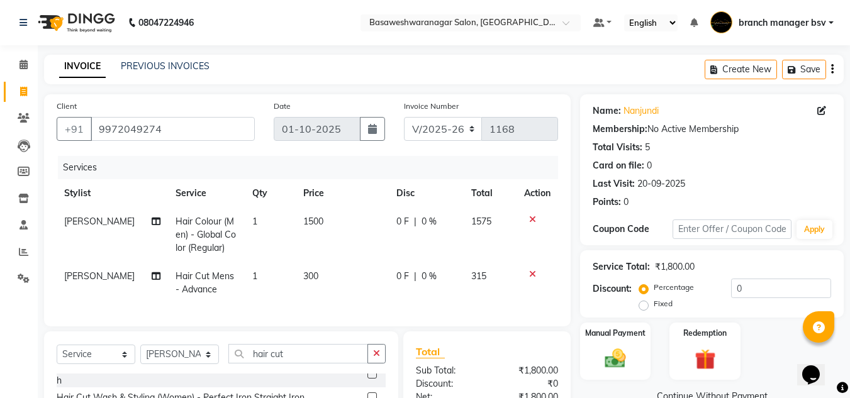
scroll to position [147, 0]
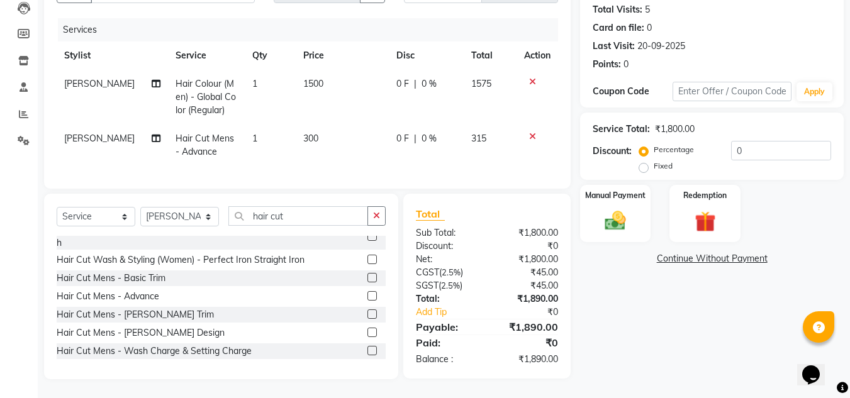
click at [324, 70] on td "1500" at bounding box center [342, 97] width 93 height 55
select select "64364"
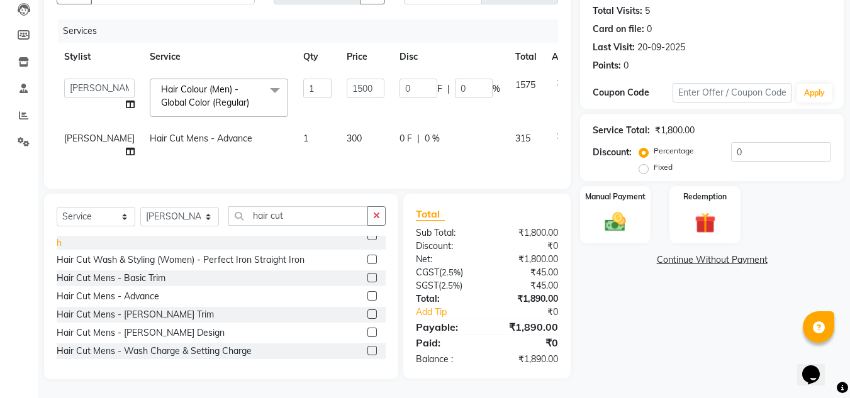
scroll to position [117, 0]
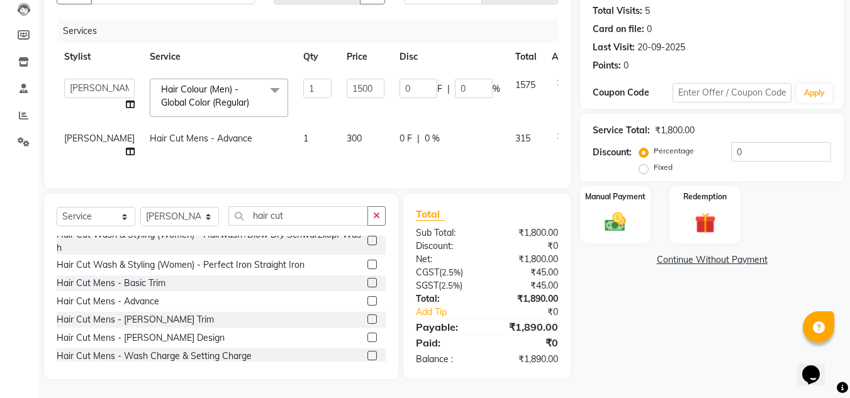
click at [367, 279] on label at bounding box center [371, 282] width 9 height 9
click at [367, 279] on input "checkbox" at bounding box center [371, 283] width 8 height 8
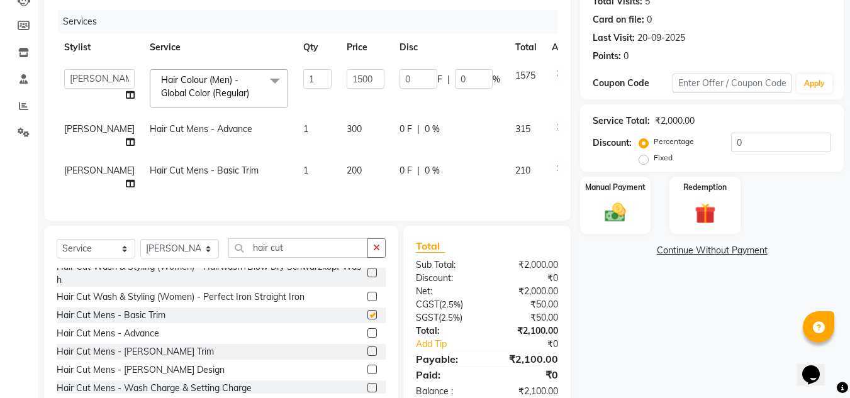
checkbox input "false"
click at [552, 125] on div at bounding box center [565, 127] width 26 height 9
click at [557, 126] on icon at bounding box center [560, 127] width 7 height 9
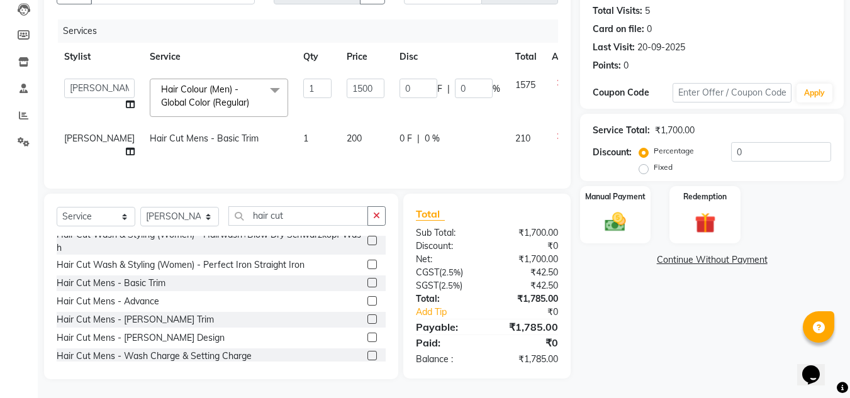
click at [339, 135] on td "200" at bounding box center [365, 146] width 53 height 42
select select "64364"
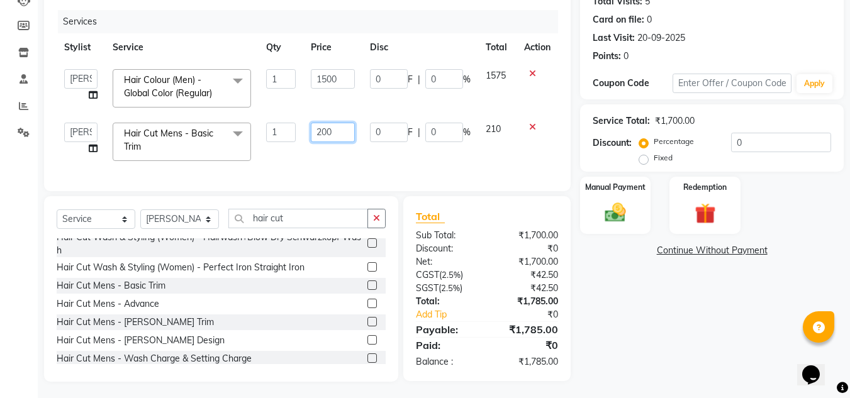
click at [338, 133] on input "200" at bounding box center [332, 132] width 43 height 19
type input "2"
type input "150"
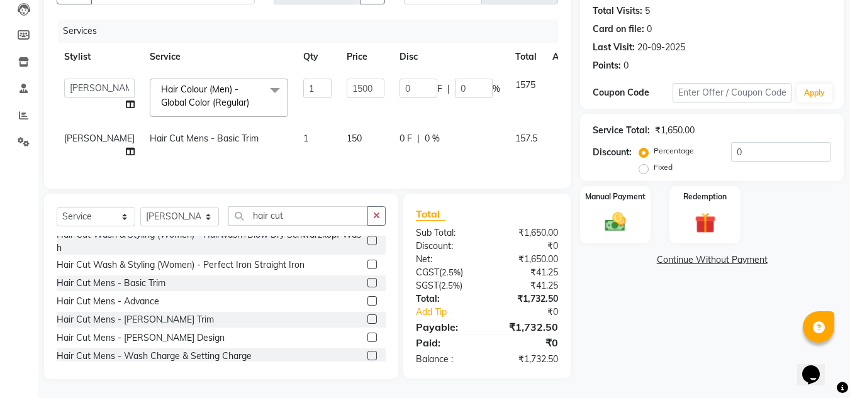
click at [599, 284] on div "Name: Nanjundi Membership: No Active Membership Total Visits: 5 Card on file: 0…" at bounding box center [716, 168] width 273 height 421
click at [347, 82] on input "1500" at bounding box center [366, 88] width 38 height 19
type input "1000"
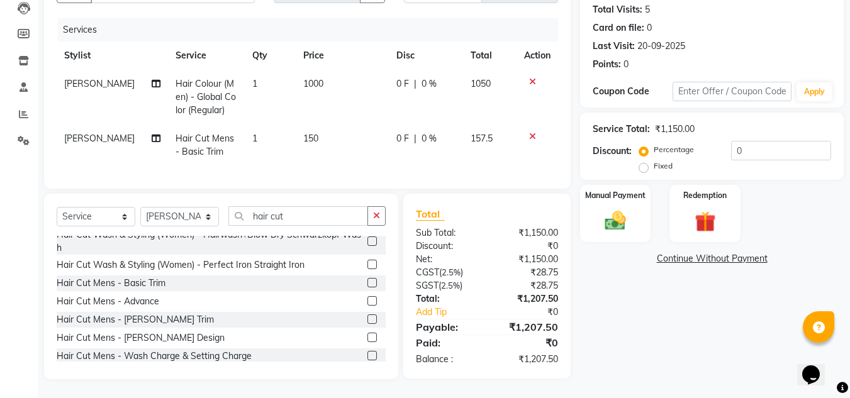
click at [618, 303] on div "Name: Nanjundi Membership: No Active Membership Total Visits: 5 Card on file: 0…" at bounding box center [716, 168] width 273 height 423
click at [631, 233] on div "Manual Payment" at bounding box center [616, 214] width 74 height 60
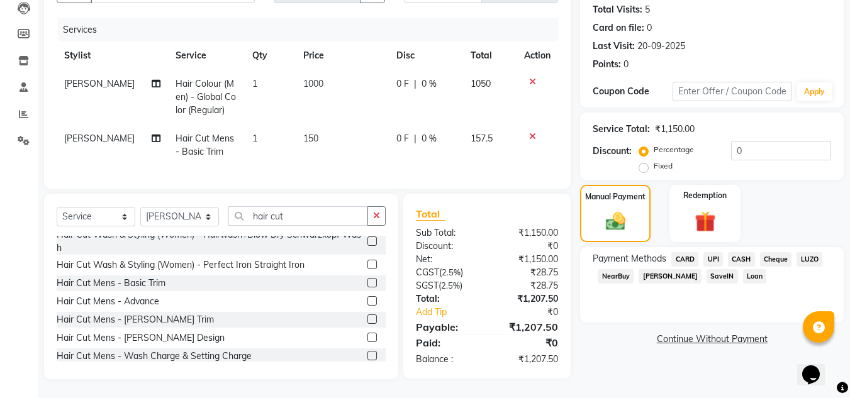
click at [713, 252] on span "UPI" at bounding box center [712, 259] width 19 height 14
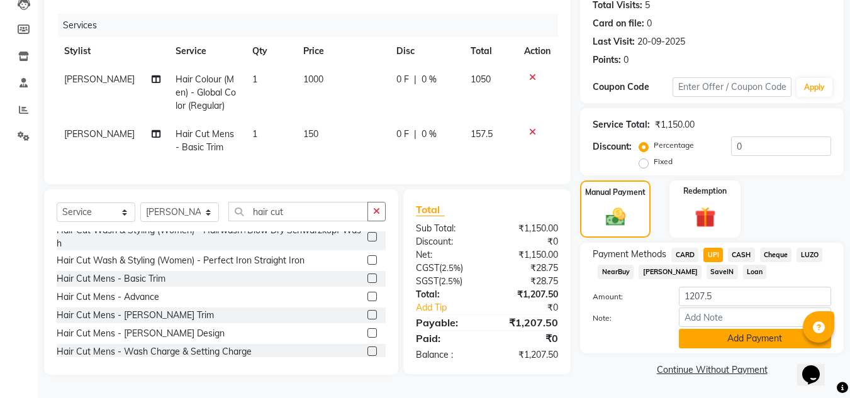
click at [709, 333] on button "Add Payment" at bounding box center [755, 338] width 152 height 19
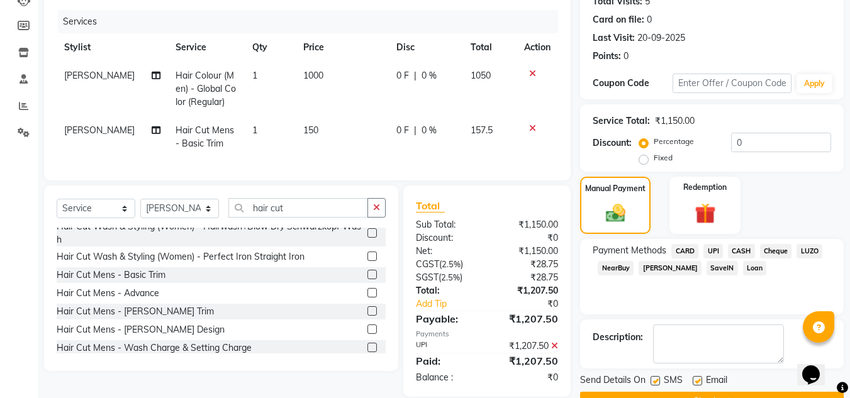
scroll to position [178, 0]
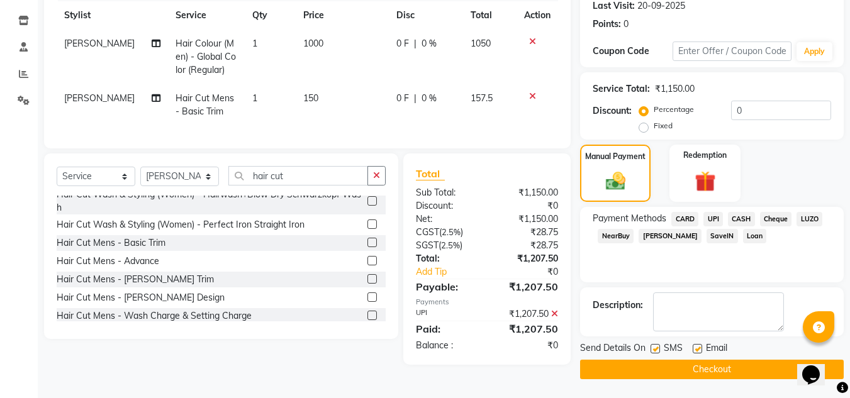
click at [721, 361] on button "Checkout" at bounding box center [712, 369] width 264 height 19
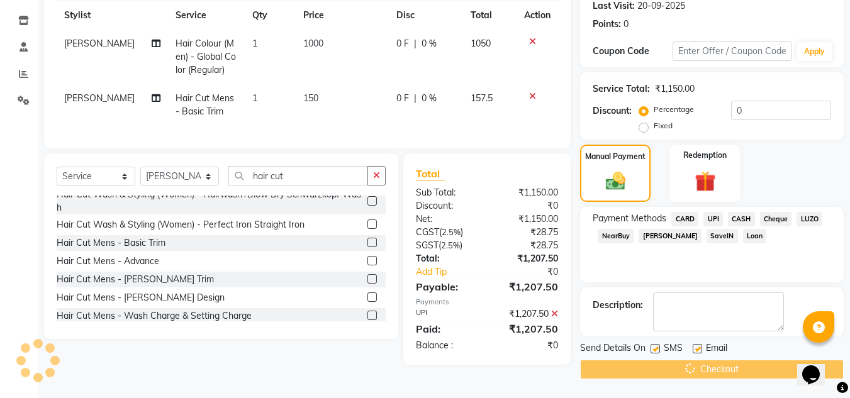
click at [721, 361] on div "Checkout" at bounding box center [712, 369] width 264 height 19
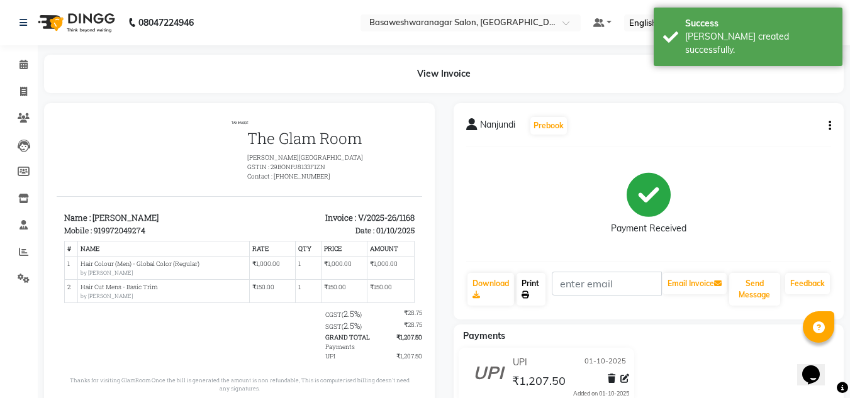
click at [532, 287] on link "Print" at bounding box center [530, 289] width 29 height 33
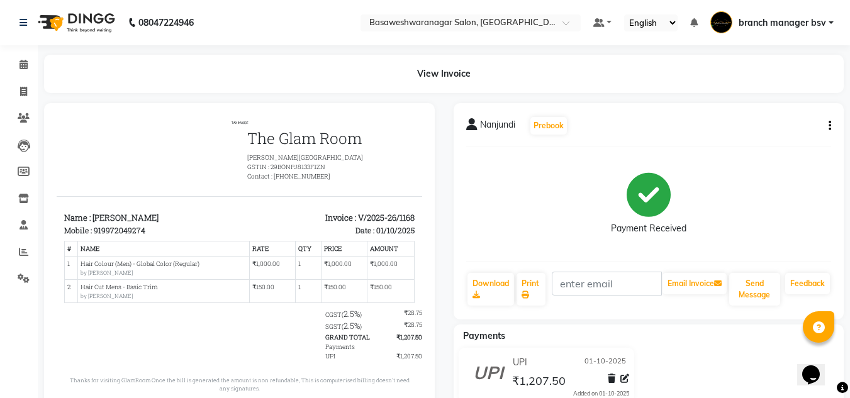
click at [0, 369] on div "Calendar Invoice Clients Leads Members Inventory Staff Reports Settings Complet…" at bounding box center [85, 231] width 170 height 391
click at [19, 94] on span at bounding box center [24, 92] width 22 height 14
select select "service"
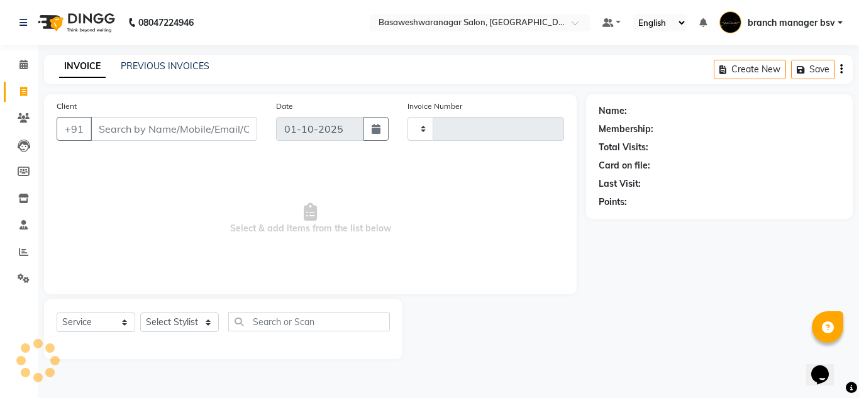
type input "1169"
select select "842"
click at [18, 59] on span at bounding box center [24, 65] width 22 height 14
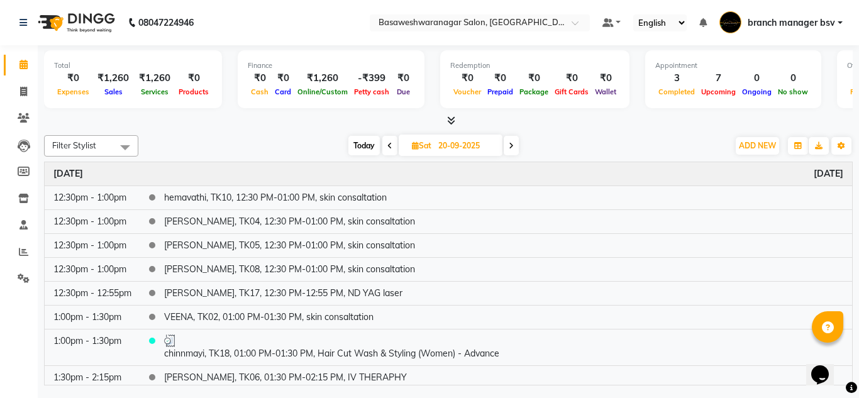
click at [23, 291] on li "Settings" at bounding box center [19, 278] width 38 height 27
click at [15, 283] on span at bounding box center [24, 279] width 22 height 14
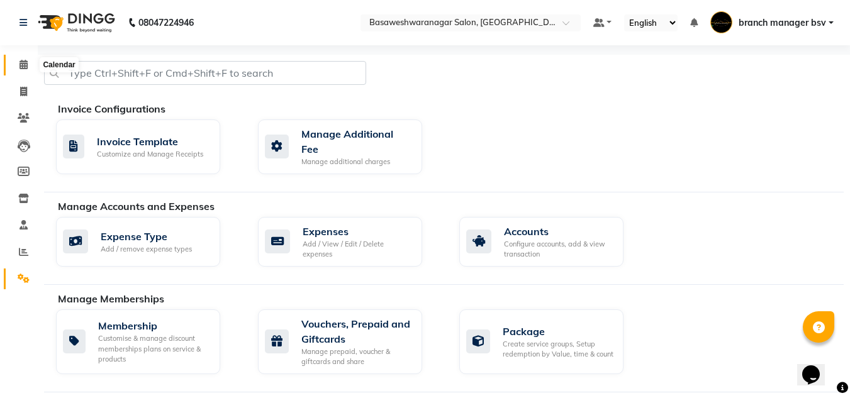
click at [20, 67] on icon at bounding box center [23, 64] width 8 height 9
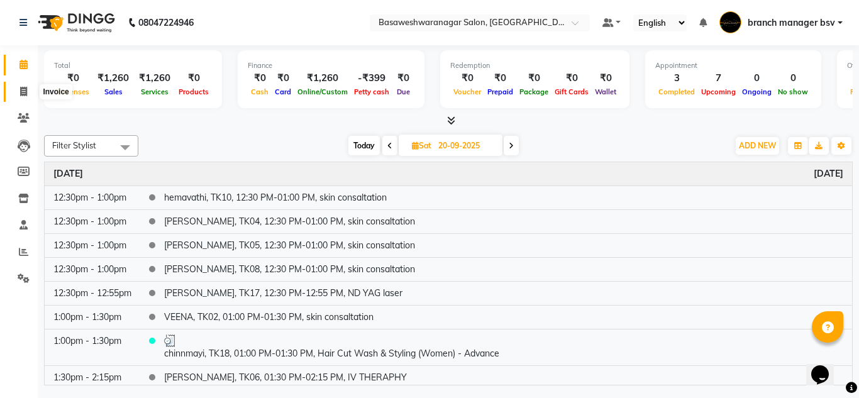
click at [30, 94] on span at bounding box center [24, 92] width 22 height 14
select select "service"
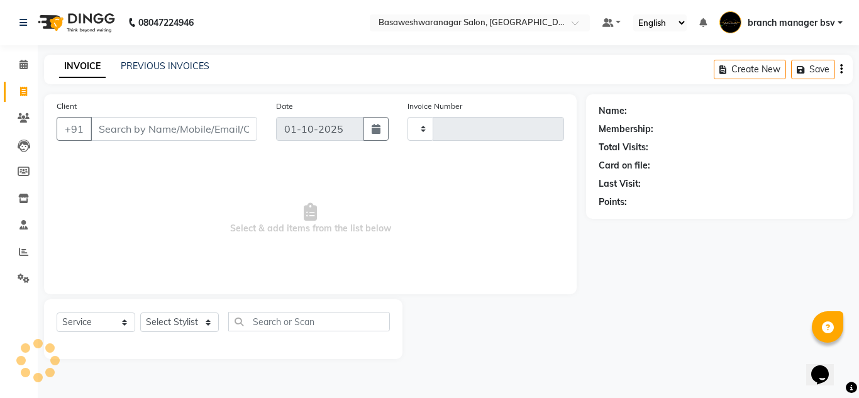
type input "1169"
select select "842"
click at [106, 332] on select "Select Service Product Membership Package Voucher Prepaid Gift Card" at bounding box center [96, 322] width 79 height 19
click at [21, 311] on div "Calendar Invoice Clients Leads Members Inventory Staff Reports Settings Complet…" at bounding box center [85, 207] width 170 height 343
click at [22, 60] on icon at bounding box center [23, 64] width 8 height 9
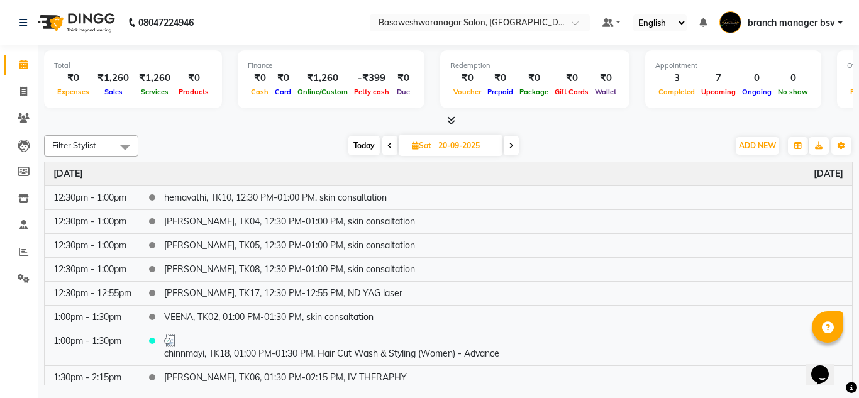
click at [430, 135] on span "[DATE]" at bounding box center [451, 145] width 104 height 21
click at [414, 148] on icon at bounding box center [415, 146] width 7 height 8
select select "9"
select select "2025"
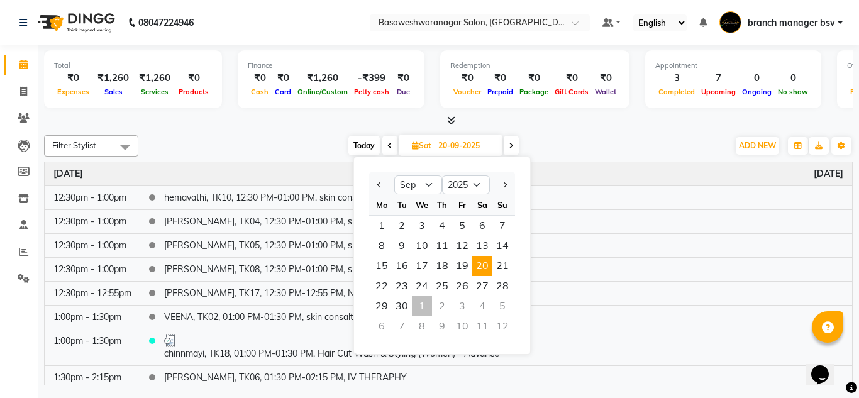
click at [424, 306] on div "1" at bounding box center [422, 306] width 20 height 20
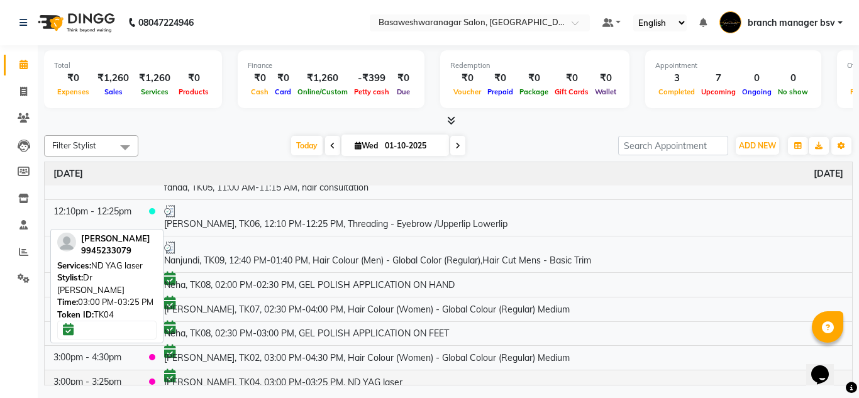
scroll to position [96, 0]
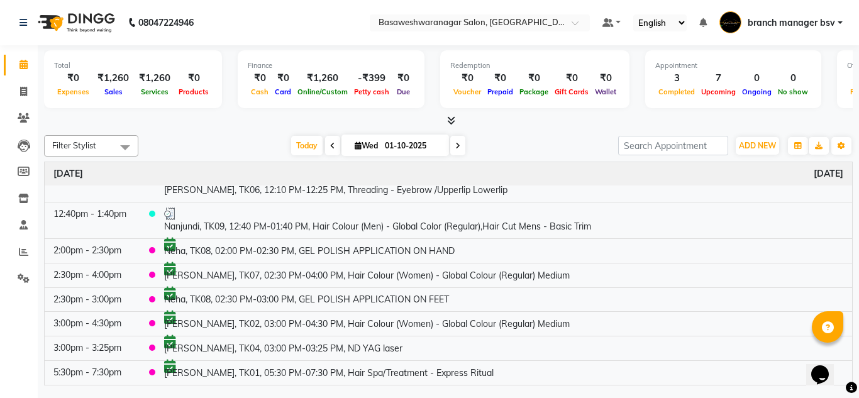
click at [452, 142] on span at bounding box center [457, 145] width 15 height 19
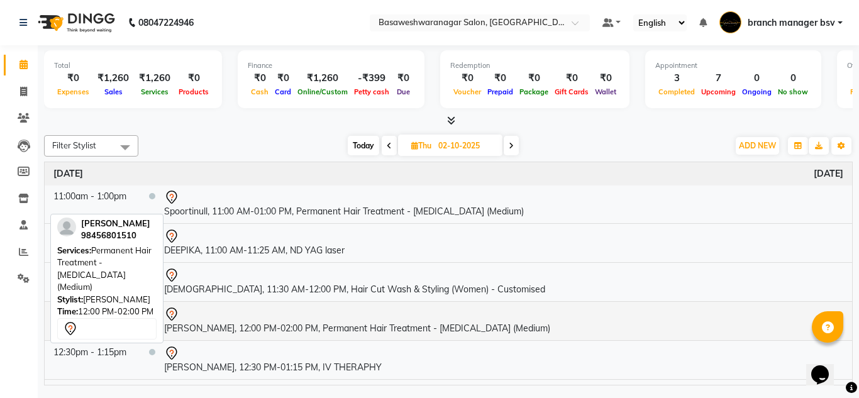
scroll to position [0, 0]
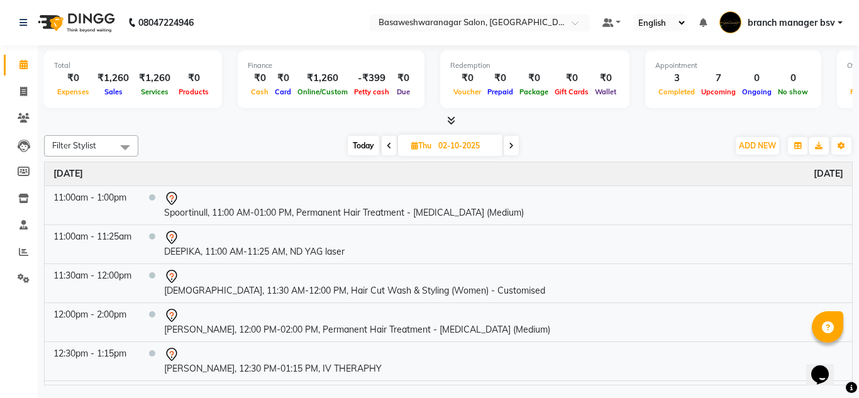
click at [383, 141] on span at bounding box center [389, 145] width 15 height 19
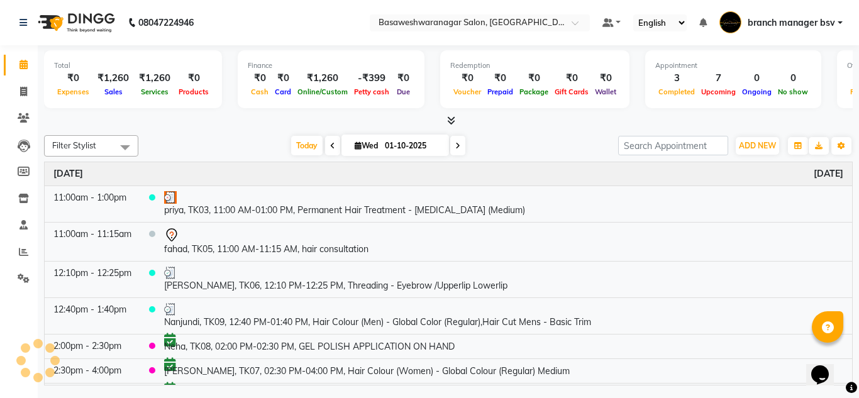
click at [457, 146] on icon at bounding box center [457, 146] width 5 height 8
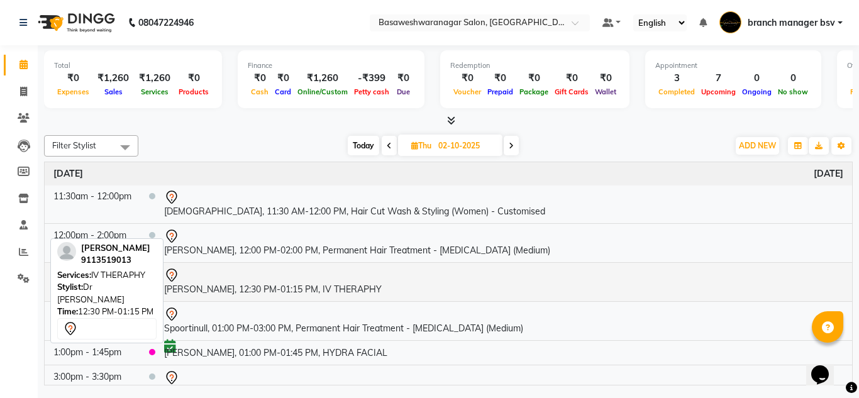
scroll to position [123, 0]
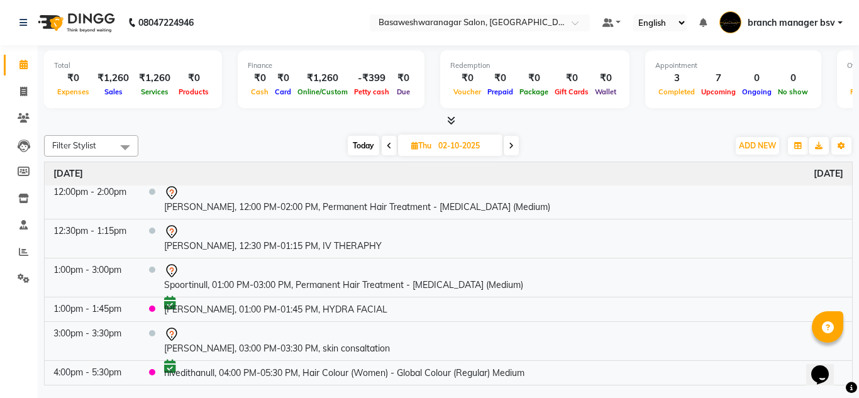
click at [387, 148] on icon at bounding box center [389, 146] width 5 height 8
type input "01-10-2025"
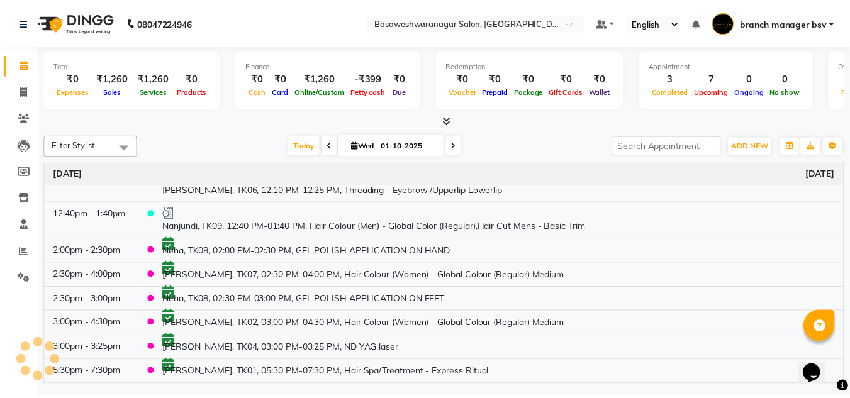
scroll to position [96, 0]
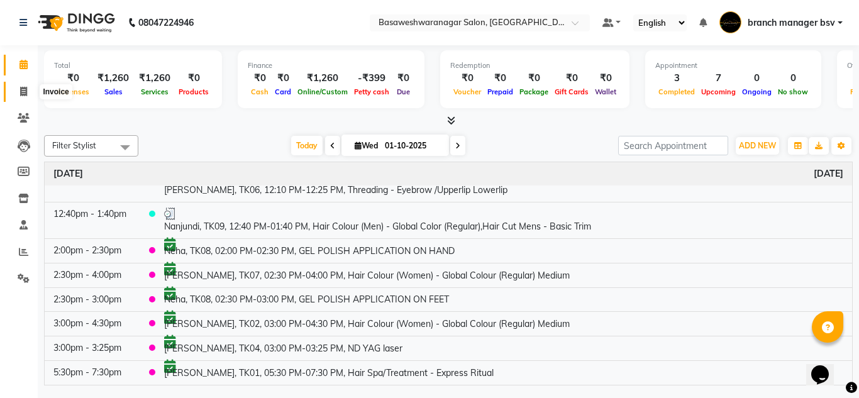
click at [23, 85] on span at bounding box center [24, 92] width 22 height 14
select select "service"
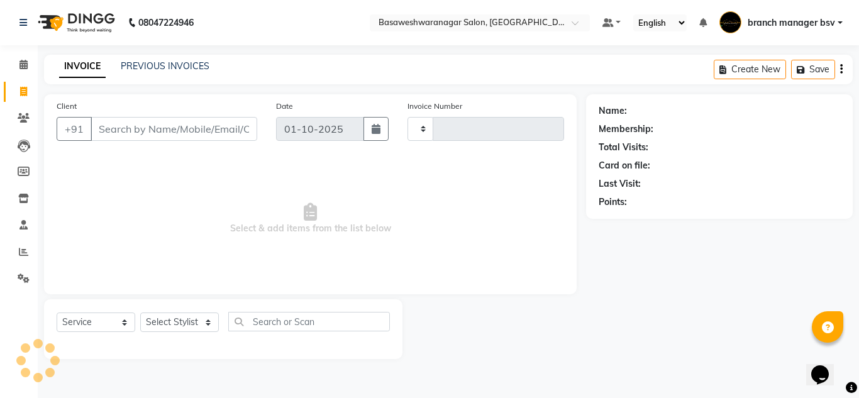
type input "1169"
select select "842"
click at [118, 135] on input "Client" at bounding box center [174, 129] width 167 height 24
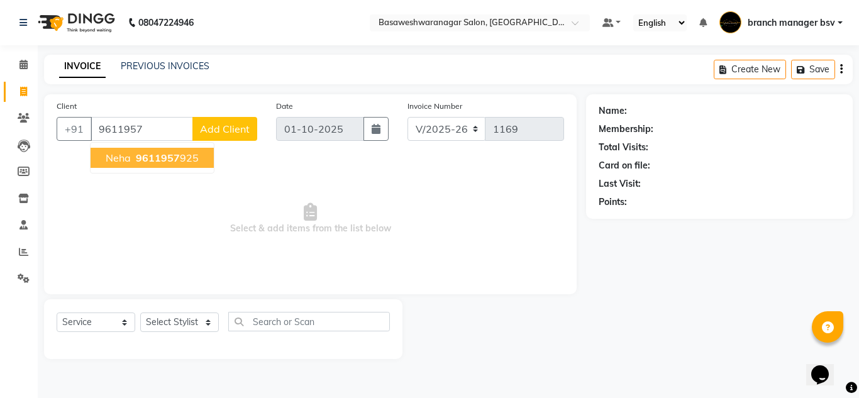
drag, startPoint x: 118, startPoint y: 135, endPoint x: 162, endPoint y: 162, distance: 52.2
click at [162, 141] on div "[PHONE_NUMBER] Neha 9611957 925 Add Client" at bounding box center [157, 129] width 201 height 24
click at [162, 162] on span "9611957" at bounding box center [158, 158] width 44 height 13
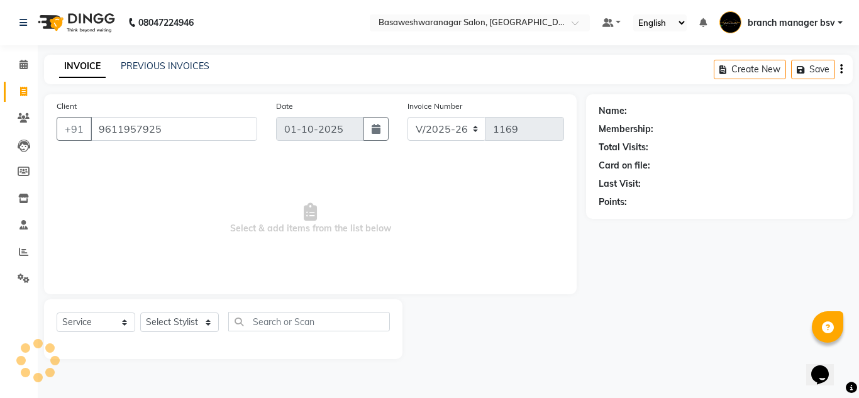
type input "9611957925"
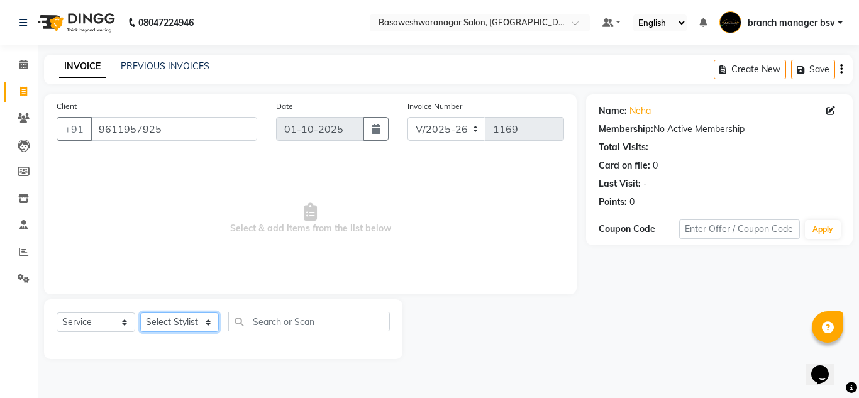
click at [191, 320] on select "Select Stylist branch manager bsv [PERSON_NAME] Dr [PERSON_NAME] [PERSON_NAME] …" at bounding box center [179, 322] width 79 height 19
select select "64364"
click at [140, 313] on select "Select Stylist branch manager bsv [PERSON_NAME] Dr [PERSON_NAME] [PERSON_NAME] …" at bounding box center [179, 322] width 79 height 19
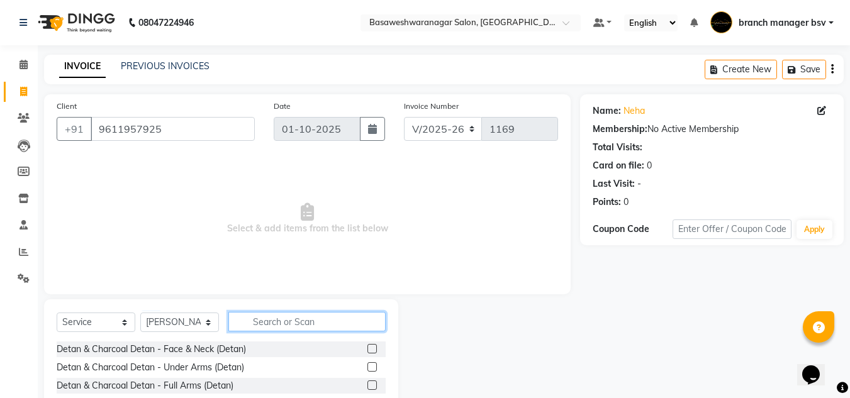
click at [292, 322] on input "text" at bounding box center [306, 321] width 157 height 19
type input "gel poli"
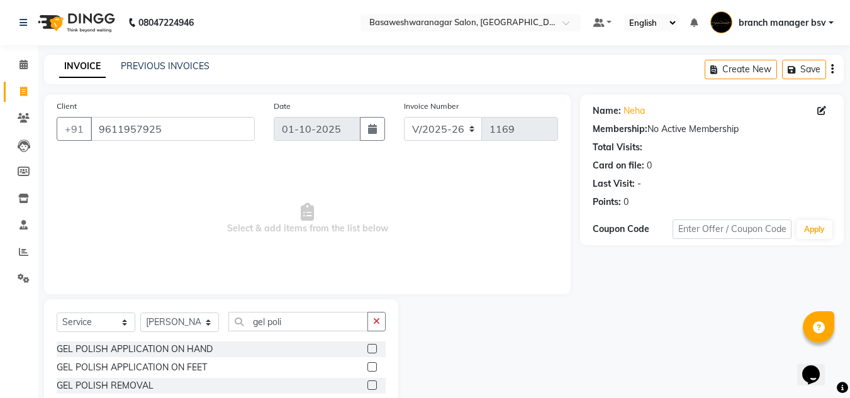
click at [367, 343] on div at bounding box center [376, 350] width 18 height 16
click at [367, 350] on label at bounding box center [371, 348] width 9 height 9
click at [367, 350] on input "checkbox" at bounding box center [371, 349] width 8 height 8
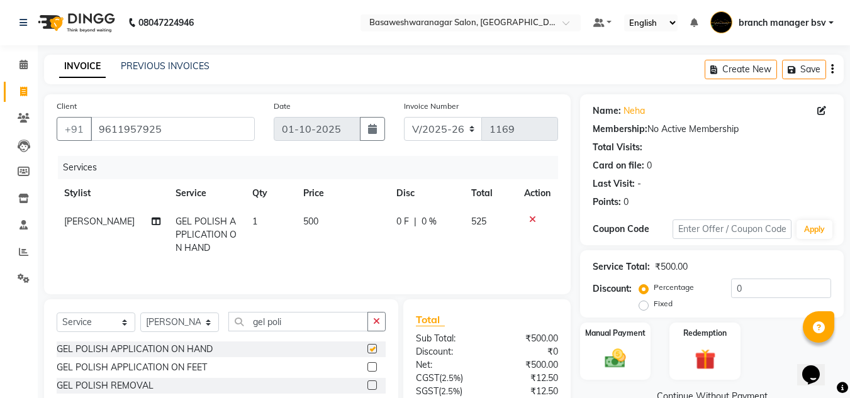
checkbox input "false"
click at [367, 367] on label at bounding box center [371, 366] width 9 height 9
click at [367, 367] on input "checkbox" at bounding box center [371, 368] width 8 height 8
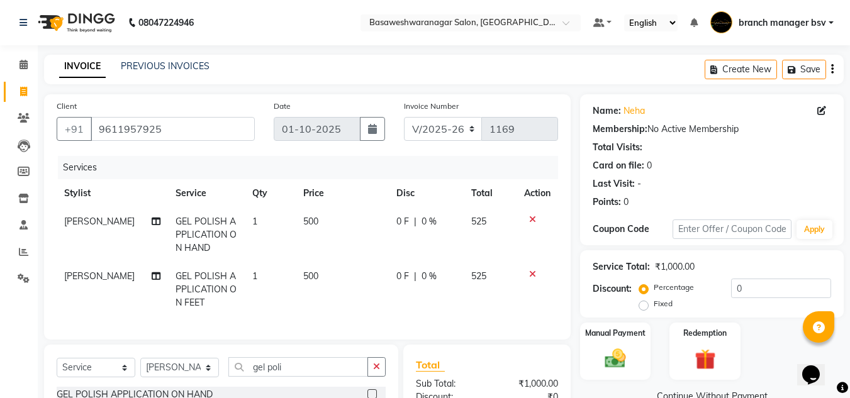
checkbox input "false"
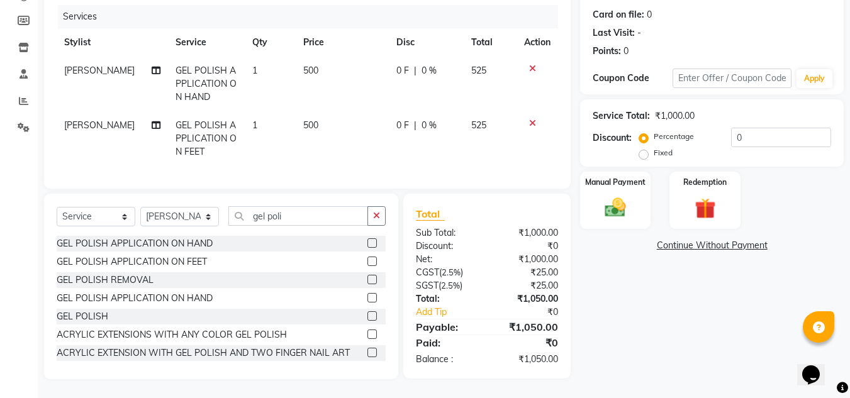
scroll to position [152, 0]
click at [591, 193] on div "Manual Payment" at bounding box center [616, 200] width 74 height 60
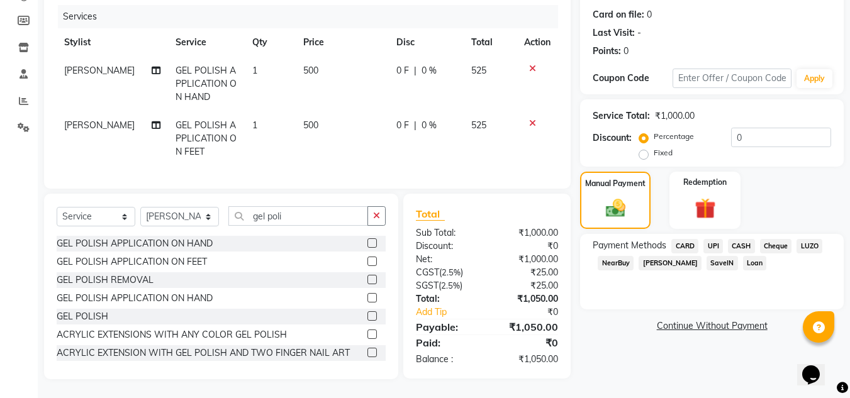
click at [715, 243] on span "UPI" at bounding box center [712, 246] width 19 height 14
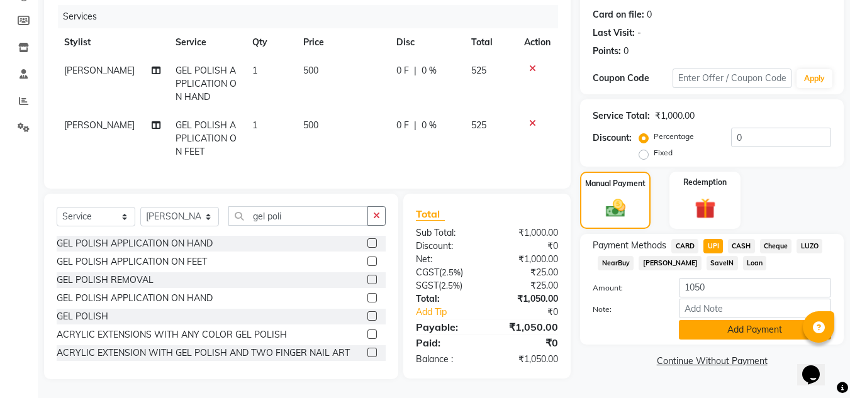
click at [724, 328] on button "Add Payment" at bounding box center [755, 329] width 152 height 19
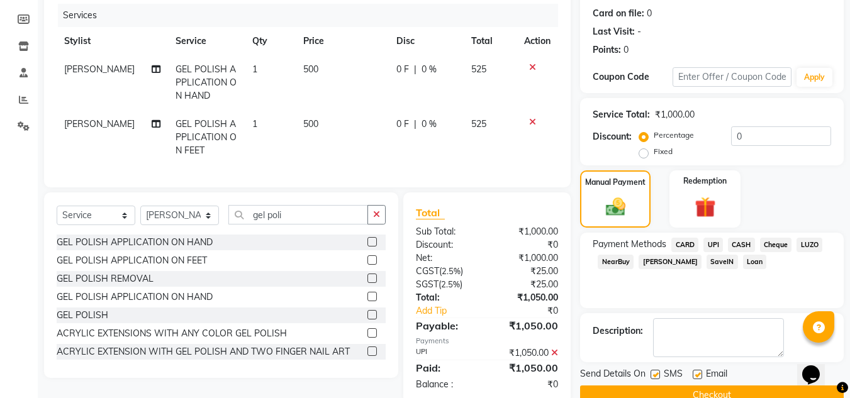
click at [725, 394] on button "Checkout" at bounding box center [712, 395] width 264 height 19
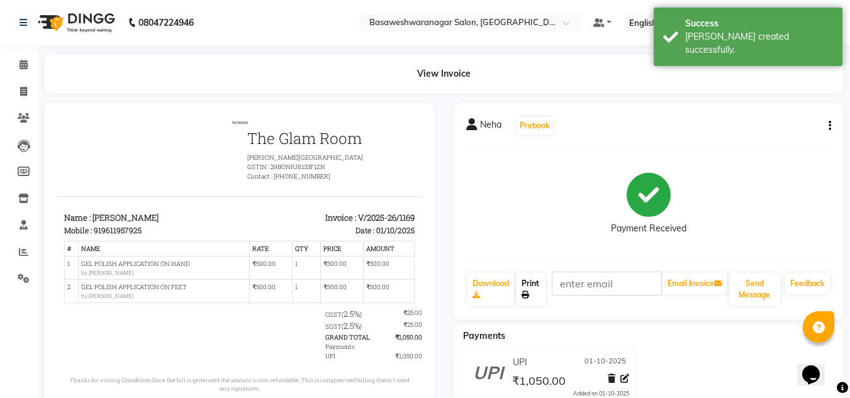
click at [537, 284] on link "Print" at bounding box center [530, 289] width 29 height 33
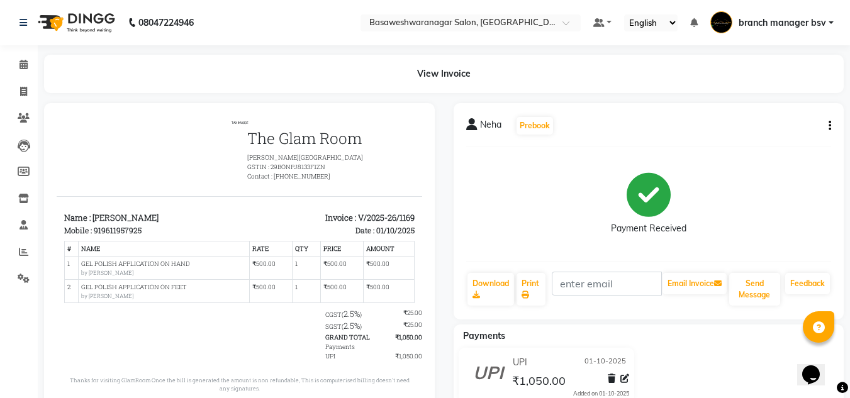
click at [789, 211] on div "Payment Received" at bounding box center [648, 204] width 365 height 94
click at [17, 88] on span at bounding box center [24, 92] width 22 height 14
select select "service"
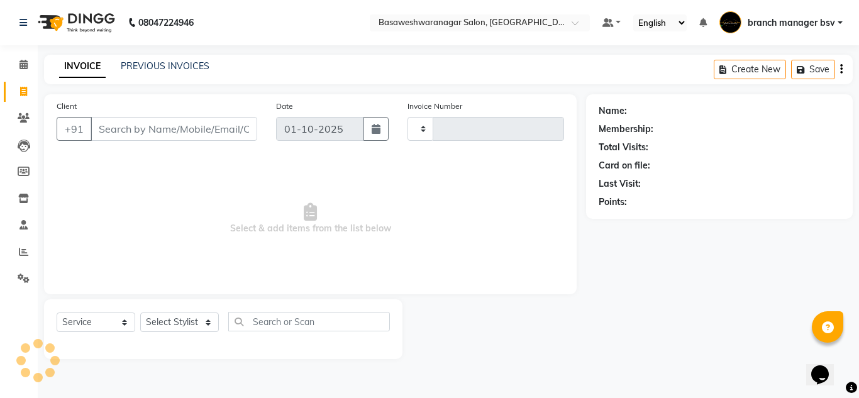
type input "1170"
select select "842"
click at [21, 64] on icon at bounding box center [23, 64] width 8 height 9
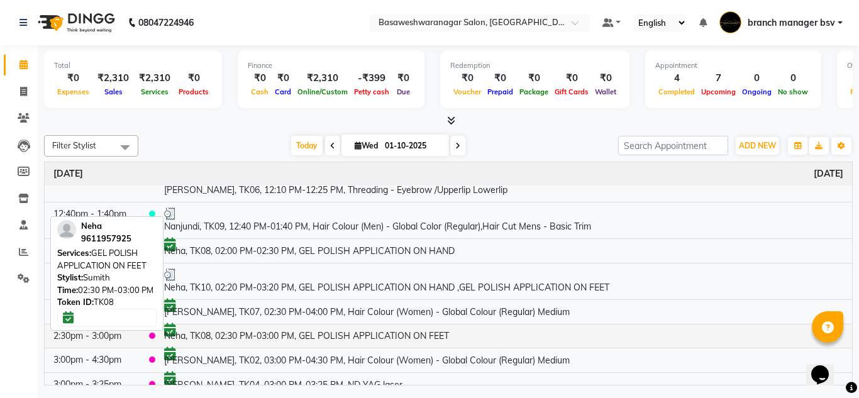
scroll to position [132, 0]
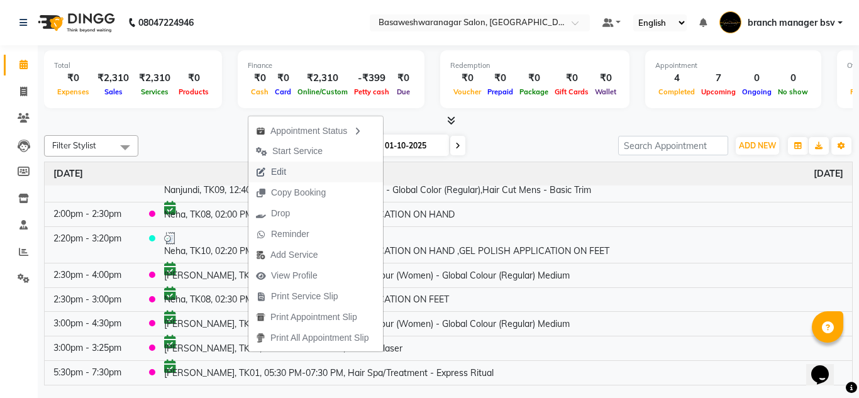
click at [311, 171] on button "Edit" at bounding box center [315, 172] width 135 height 21
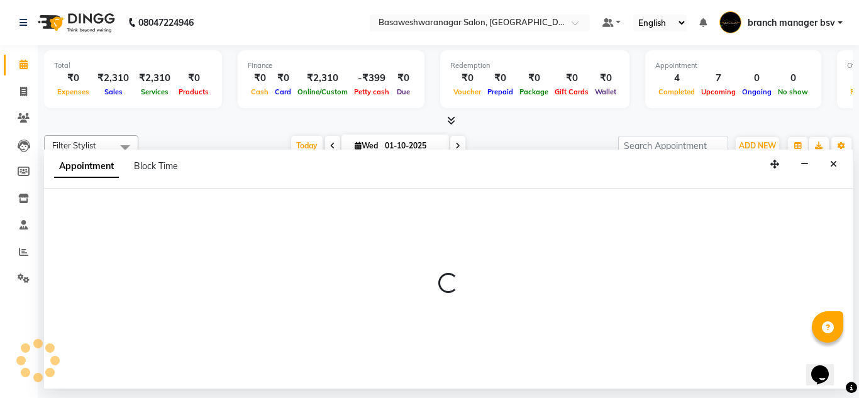
select select "900"
select select "confirm booking"
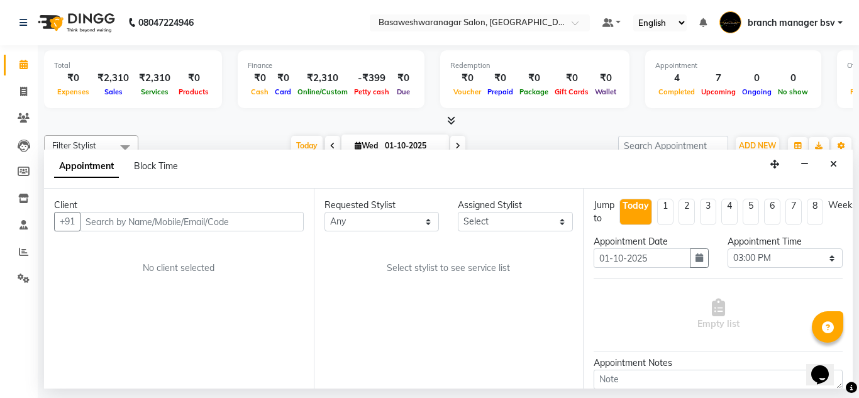
select select "47930"
select select "1239"
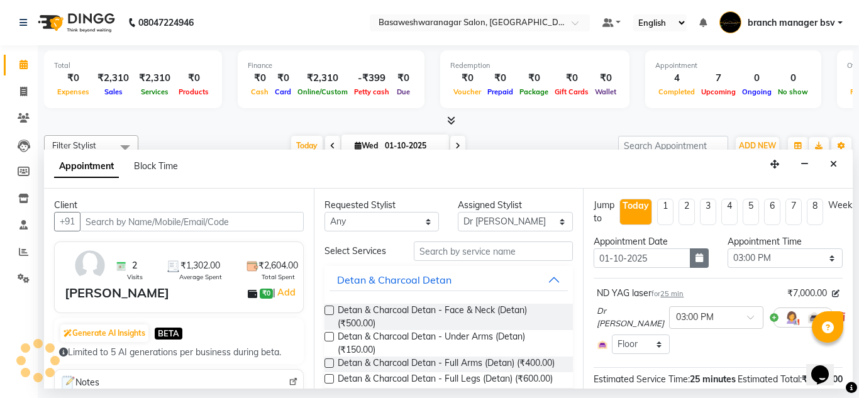
click at [690, 259] on button "button" at bounding box center [699, 257] width 19 height 19
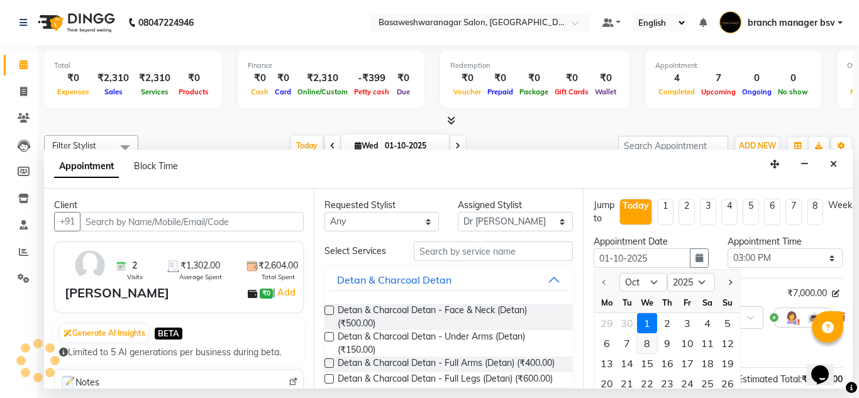
click at [648, 345] on div "8" at bounding box center [647, 343] width 20 height 20
type input "[DATE]"
select select "900"
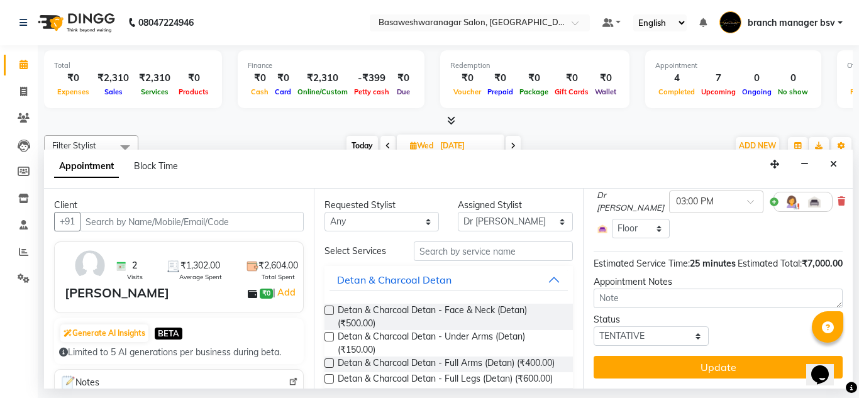
scroll to position [133, 0]
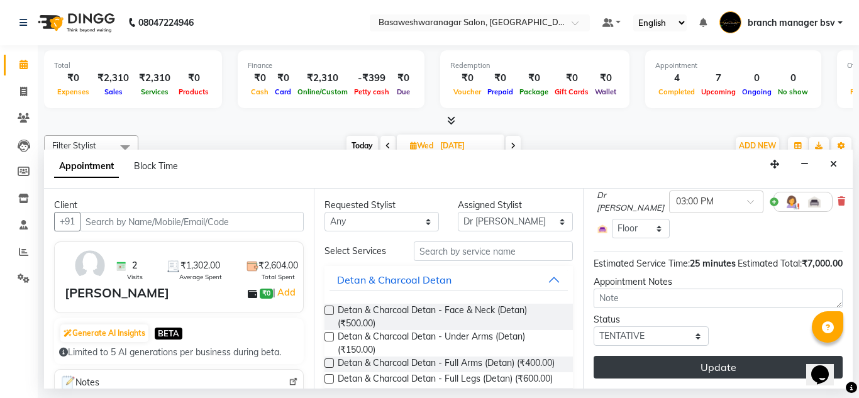
click at [706, 362] on button "Update" at bounding box center [718, 367] width 249 height 23
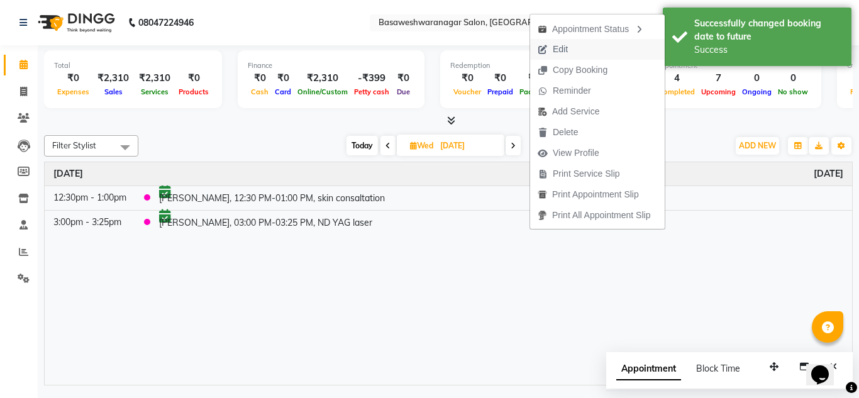
click at [582, 52] on button "Edit" at bounding box center [597, 49] width 135 height 21
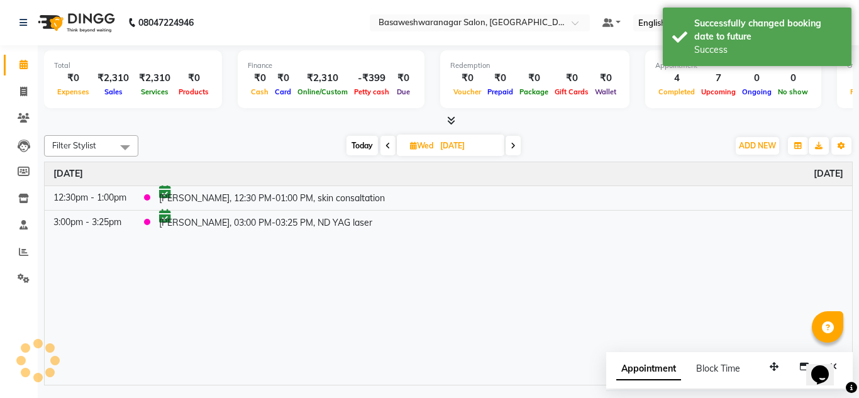
select select "tentative"
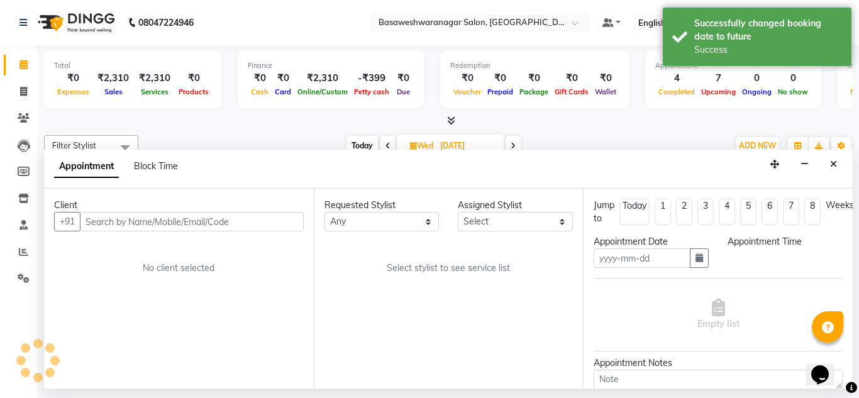
type input "[DATE]"
select select "47930"
select select "confirm booking"
select select "900"
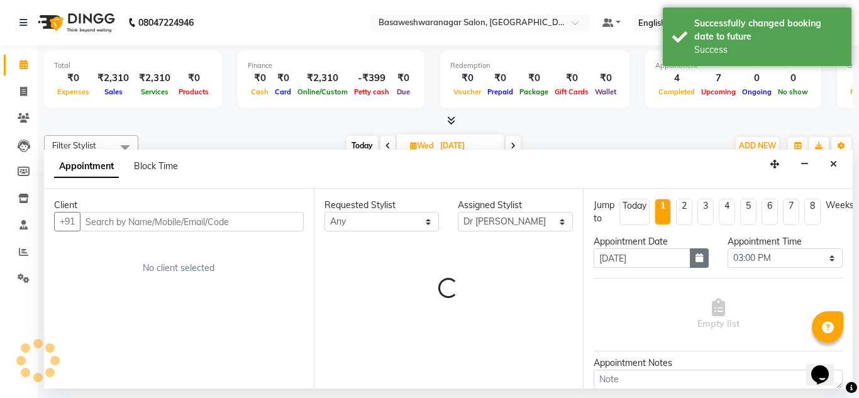
select select "1239"
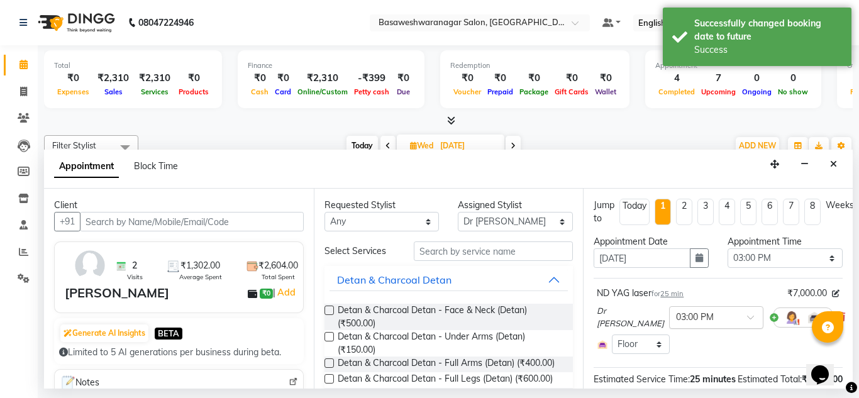
scroll to position [136, 0]
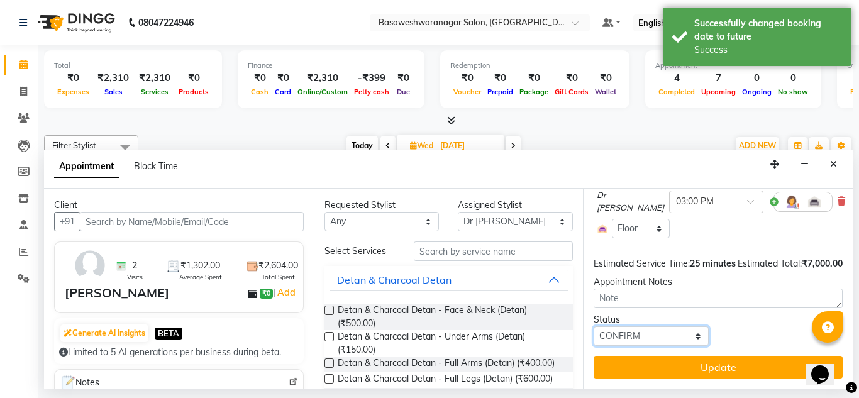
click at [616, 327] on select "Select TENTATIVE CONFIRM UPCOMING" at bounding box center [651, 335] width 115 height 19
select select "tentative"
click at [594, 326] on select "Select TENTATIVE CONFIRM UPCOMING" at bounding box center [651, 335] width 115 height 19
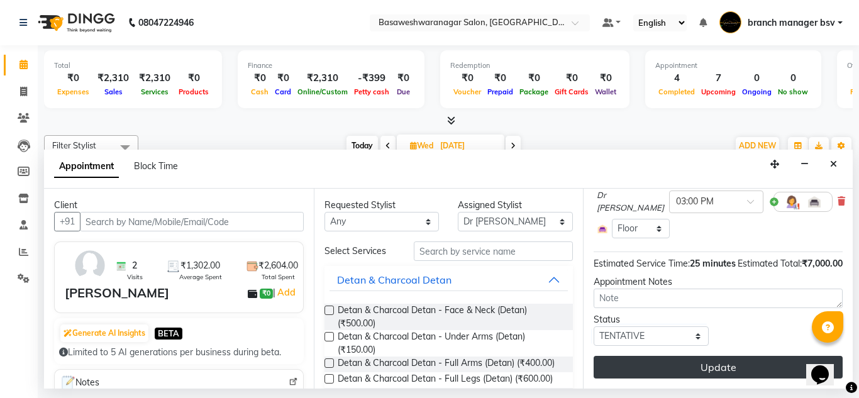
click at [678, 360] on button "Update" at bounding box center [718, 367] width 249 height 23
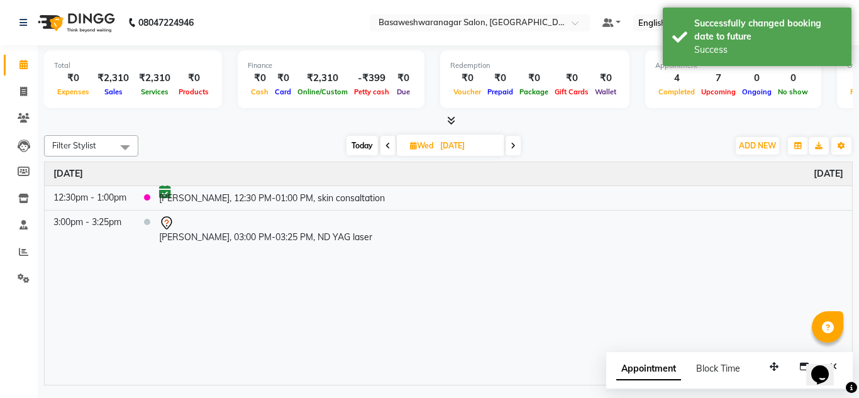
click at [420, 147] on span "Wed" at bounding box center [422, 145] width 30 height 9
select select "10"
select select "2025"
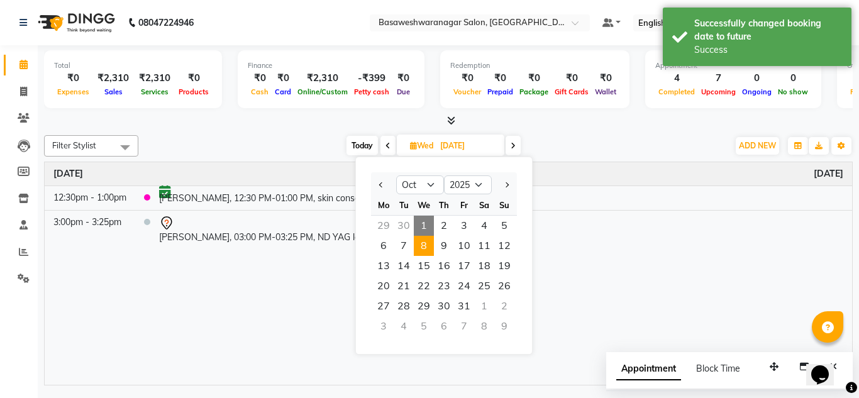
click at [421, 224] on span "1" at bounding box center [424, 226] width 20 height 20
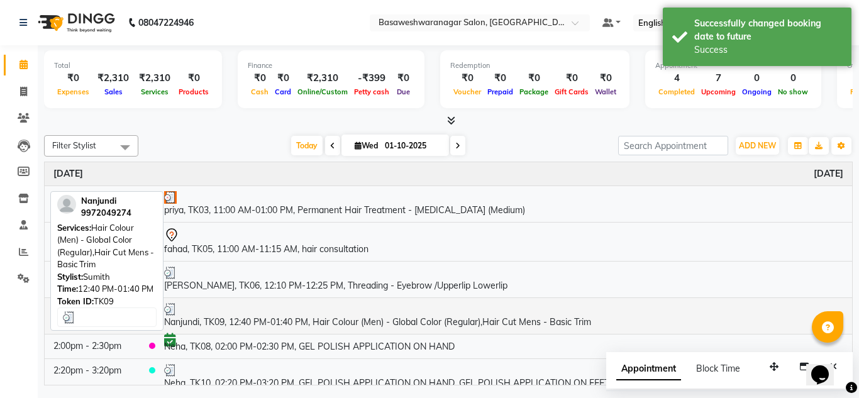
scroll to position [108, 0]
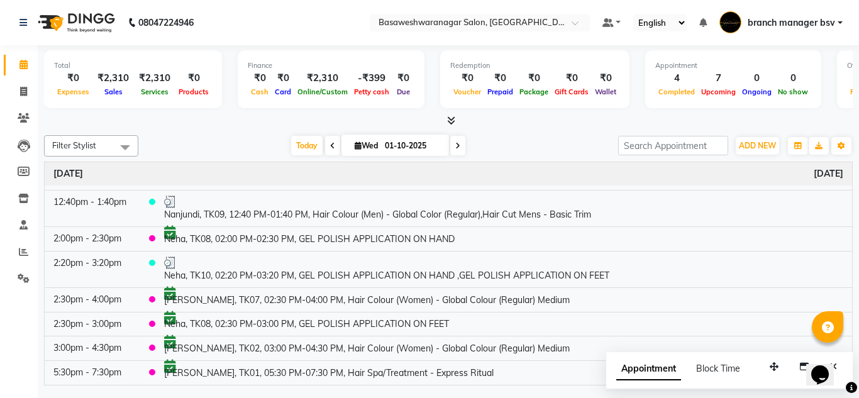
click at [457, 145] on icon at bounding box center [457, 146] width 5 height 8
type input "02-10-2025"
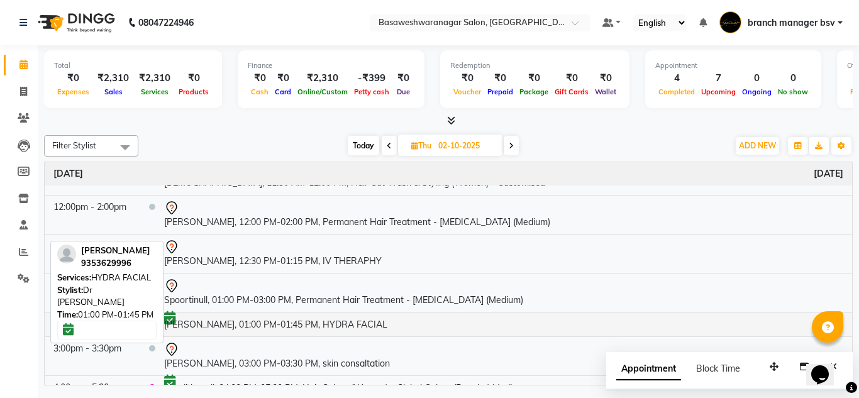
scroll to position [123, 0]
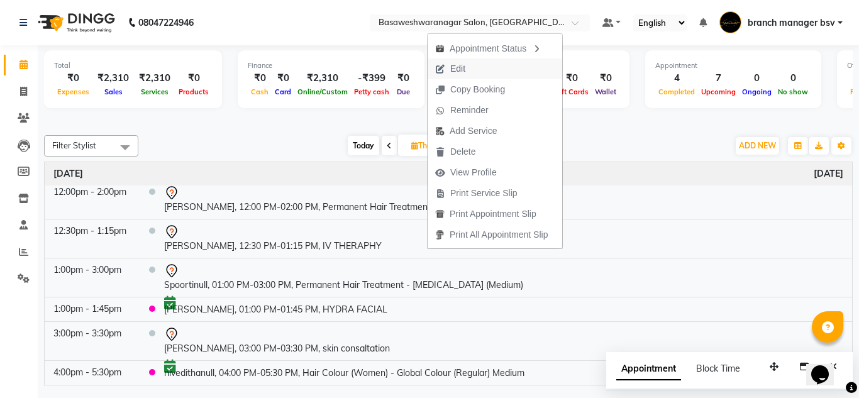
click at [482, 66] on button "Edit" at bounding box center [495, 68] width 135 height 21
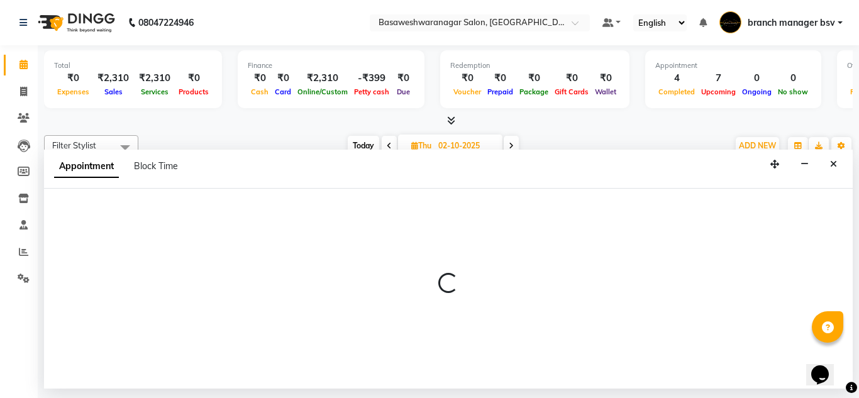
select select "tentative"
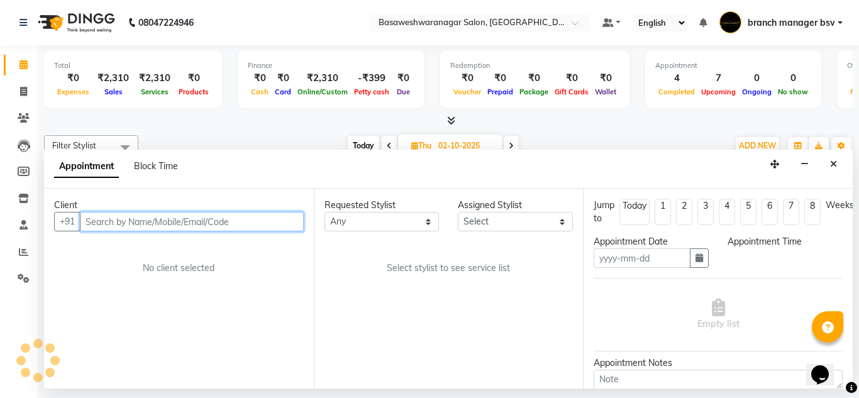
type input "02-10-2025"
select select "47930"
select select "750"
select select "1239"
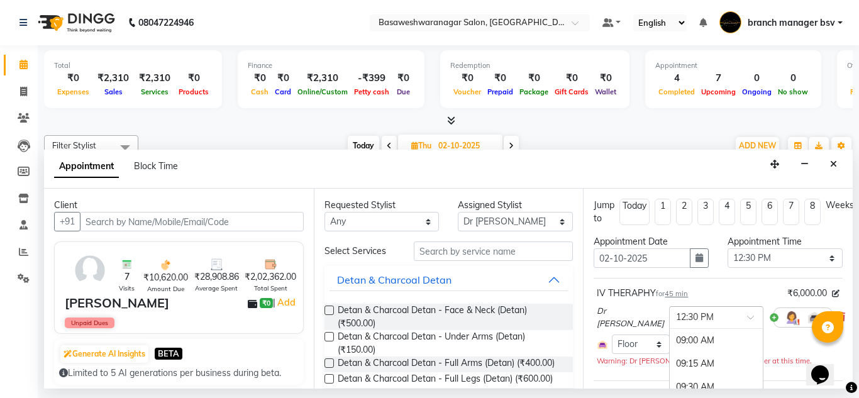
click at [718, 317] on div at bounding box center [716, 316] width 93 height 13
click at [811, 254] on select "Select 09:00 AM 09:15 AM 09:30 AM 09:45 AM 10:00 AM 10:15 AM 10:30 AM 10:45 AM …" at bounding box center [785, 257] width 115 height 19
select select "900"
click at [728, 248] on select "Select 09:00 AM 09:15 AM 09:30 AM 09:45 AM 10:00 AM 10:15 AM 10:30 AM 10:45 AM …" at bounding box center [785, 257] width 115 height 19
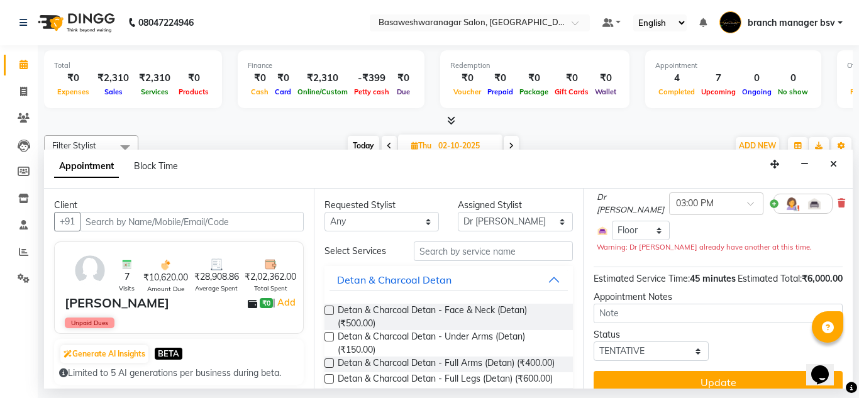
scroll to position [120, 0]
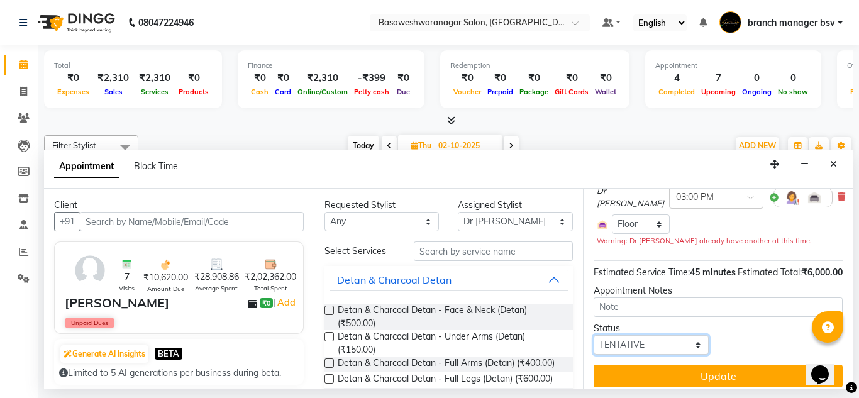
click at [660, 355] on select "Select TENTATIVE CONFIRM UPCOMING" at bounding box center [651, 344] width 115 height 19
select select "confirm booking"
click at [594, 347] on select "Select TENTATIVE CONFIRM UPCOMING" at bounding box center [651, 344] width 115 height 19
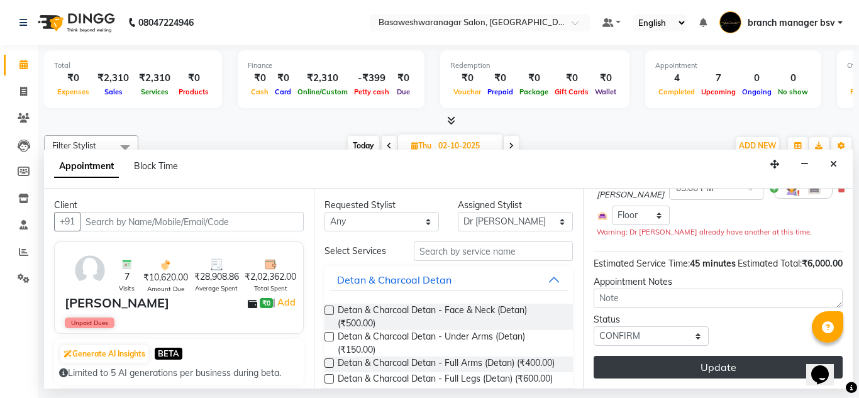
click at [665, 356] on button "Update" at bounding box center [718, 367] width 249 height 23
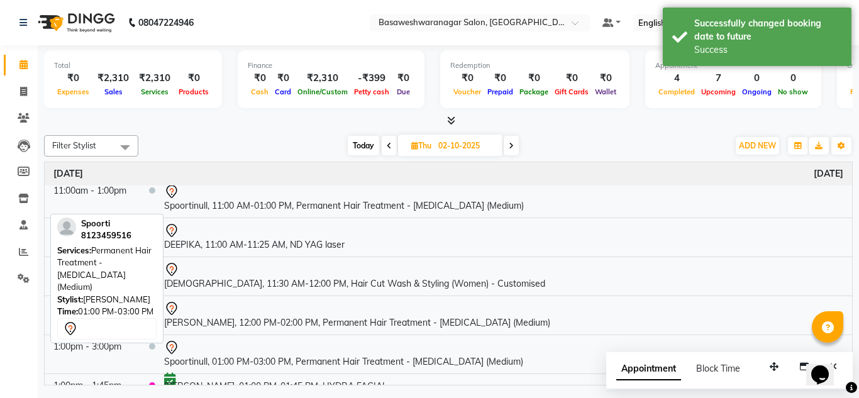
scroll to position [0, 0]
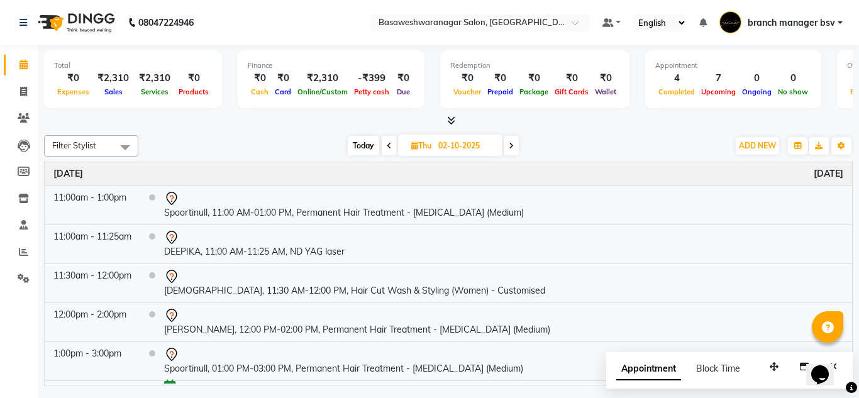
click at [388, 145] on icon at bounding box center [389, 146] width 5 height 8
type input "01-10-2025"
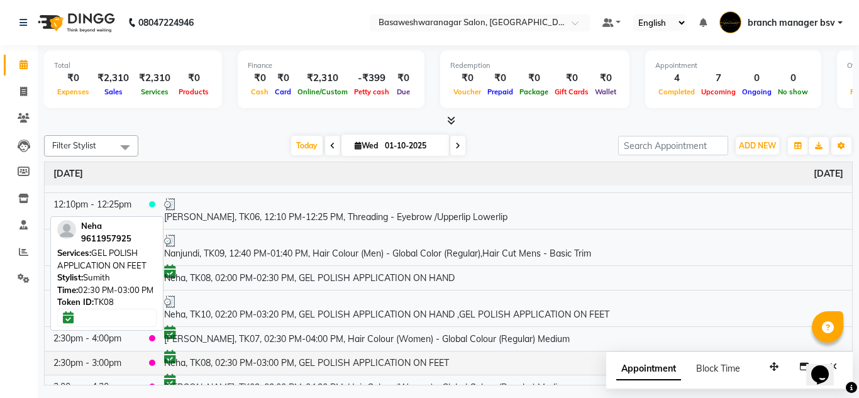
scroll to position [108, 0]
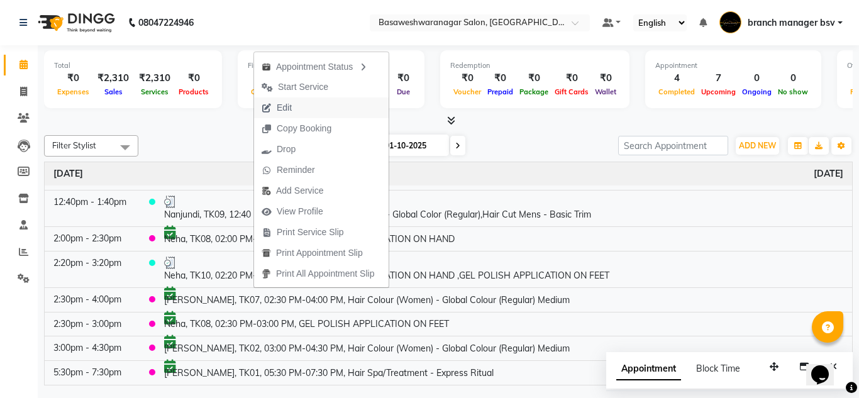
drag, startPoint x: 304, startPoint y: 108, endPoint x: 289, endPoint y: 106, distance: 15.2
click at [289, 106] on span "Edit" at bounding box center [284, 107] width 15 height 13
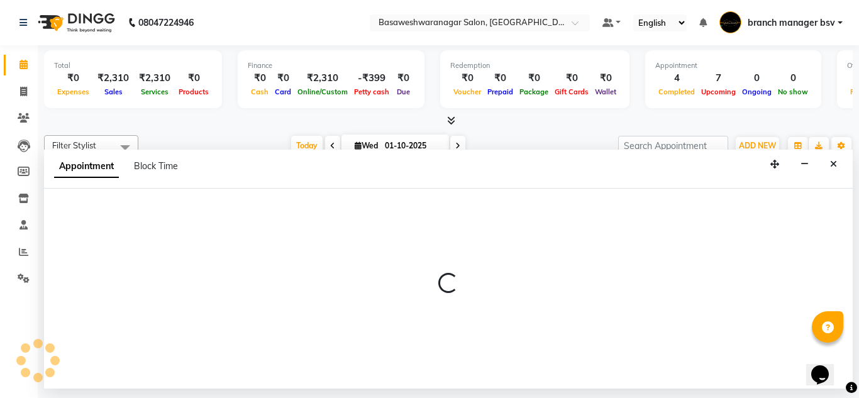
select select "confirm booking"
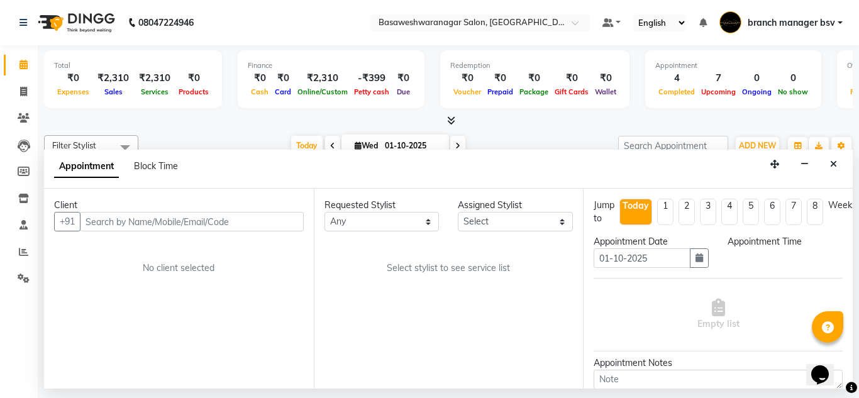
select select "64363"
select select "870"
select select "1239"
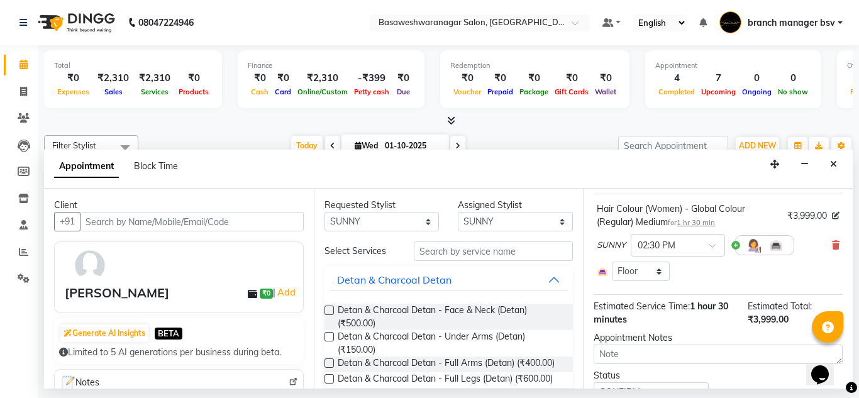
scroll to position [150, 0]
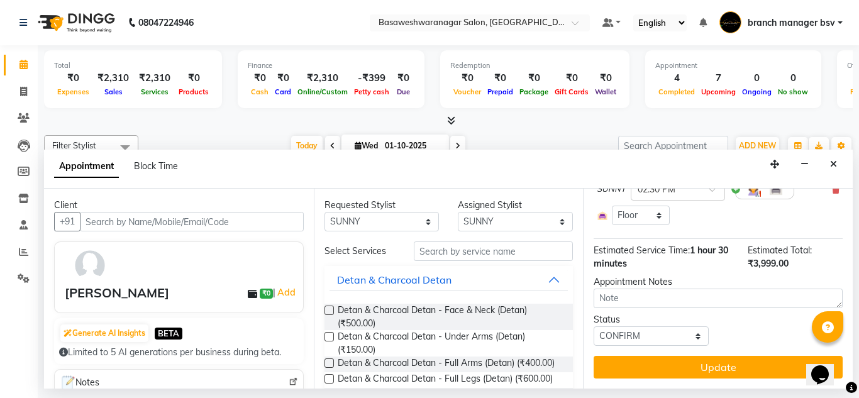
drag, startPoint x: 655, startPoint y: 348, endPoint x: 658, endPoint y: 326, distance: 22.2
click at [658, 326] on div "Jump to [DATE] 1 2 3 4 5 6 7 8 Weeks Appointment Date [DATE] Appointment Time S…" at bounding box center [718, 289] width 270 height 200
click at [658, 326] on select "Select TENTATIVE CONFIRM CHECK-IN UPCOMING" at bounding box center [651, 335] width 115 height 19
select select "tentative"
click at [594, 326] on select "Select TENTATIVE CONFIRM CHECK-IN UPCOMING" at bounding box center [651, 335] width 115 height 19
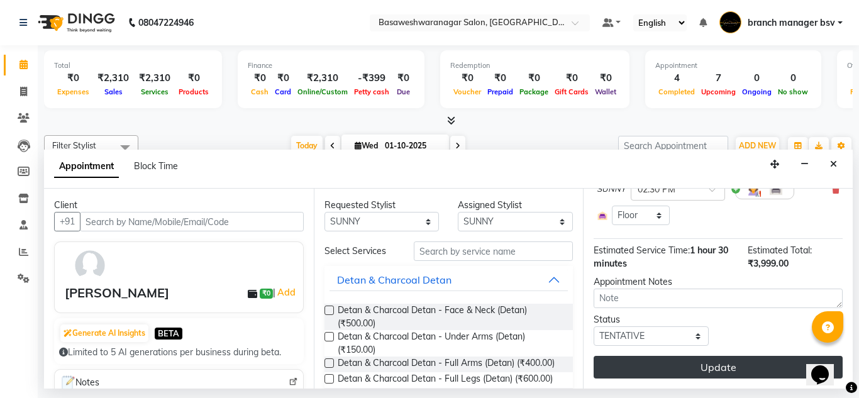
click at [727, 364] on button "Update" at bounding box center [718, 367] width 249 height 23
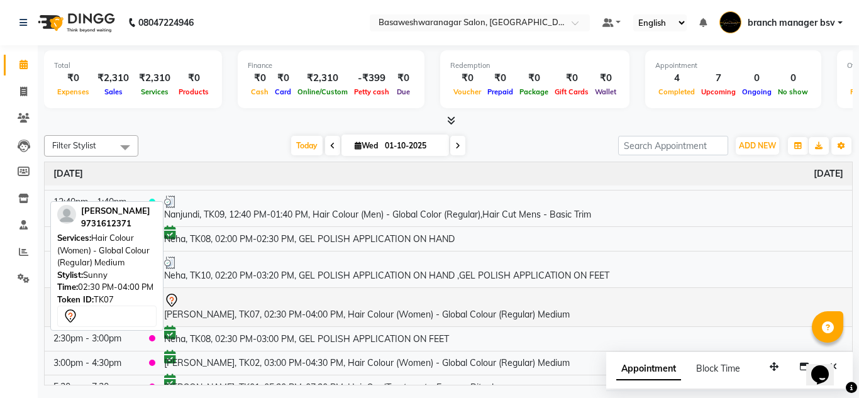
scroll to position [122, 0]
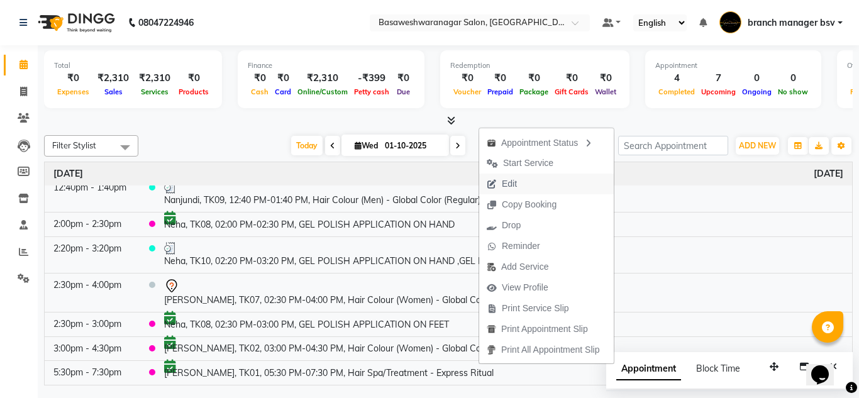
click at [544, 183] on button "Edit" at bounding box center [546, 184] width 135 height 21
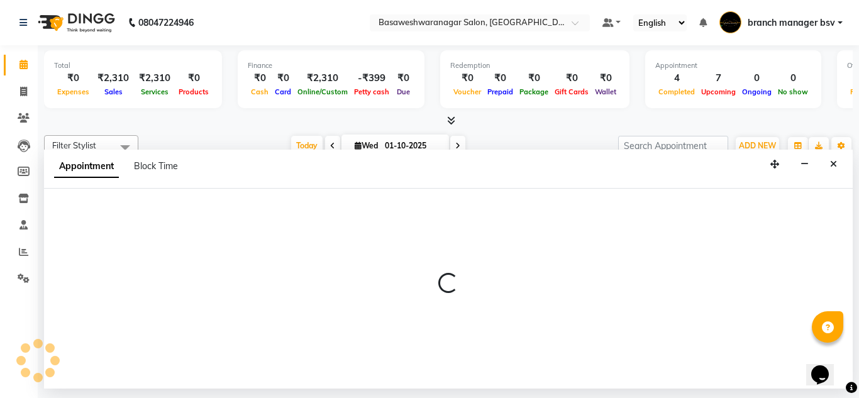
select select "tentative"
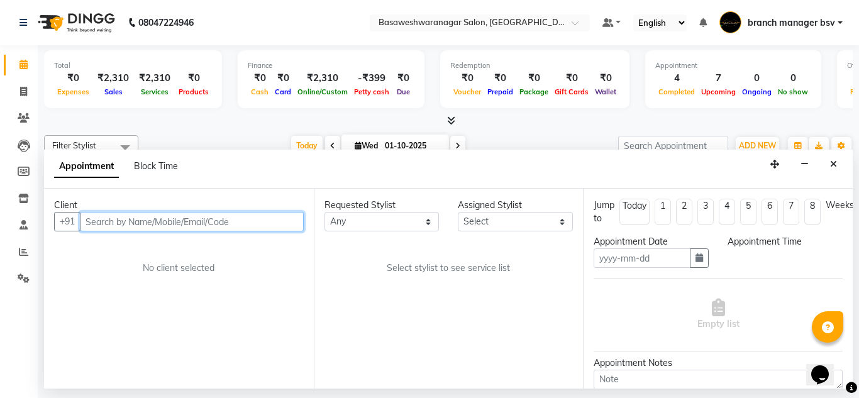
type input "01-10-2025"
select select "confirm booking"
select select "1050"
select select "64363"
select select "1239"
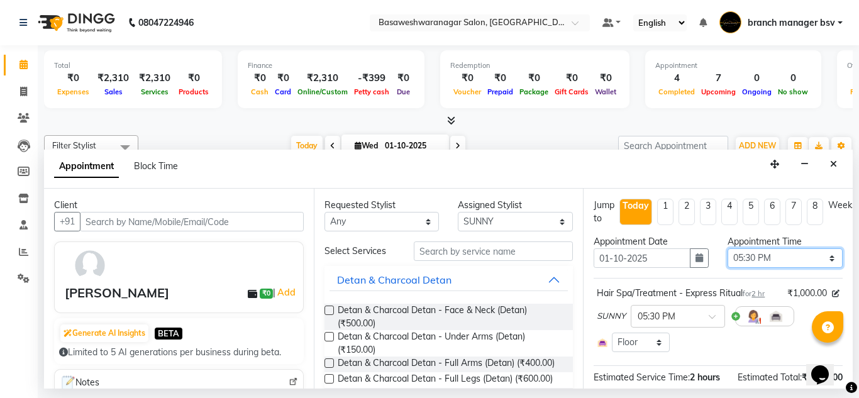
click at [789, 253] on select "Select 09:00 AM 09:15 AM 09:30 AM 09:45 AM 10:00 AM 10:15 AM 10:30 AM 10:45 AM …" at bounding box center [785, 257] width 115 height 19
select select "1110"
click at [728, 248] on select "Select 09:00 AM 09:15 AM 09:30 AM 09:45 AM 10:00 AM 10:15 AM 10:30 AM 10:45 AM …" at bounding box center [785, 257] width 115 height 19
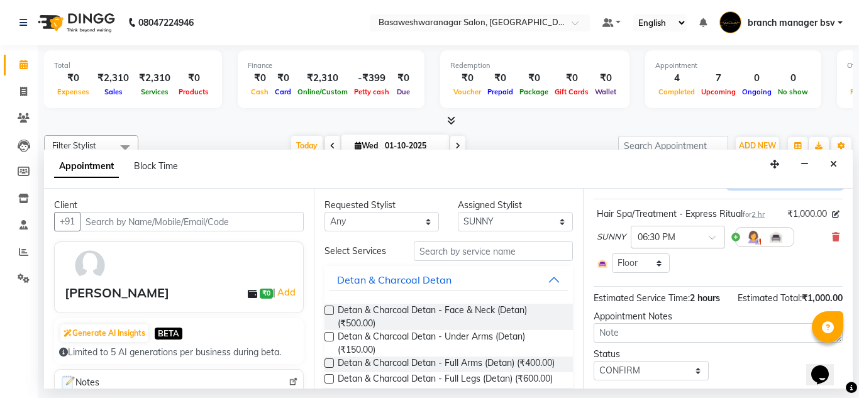
scroll to position [136, 0]
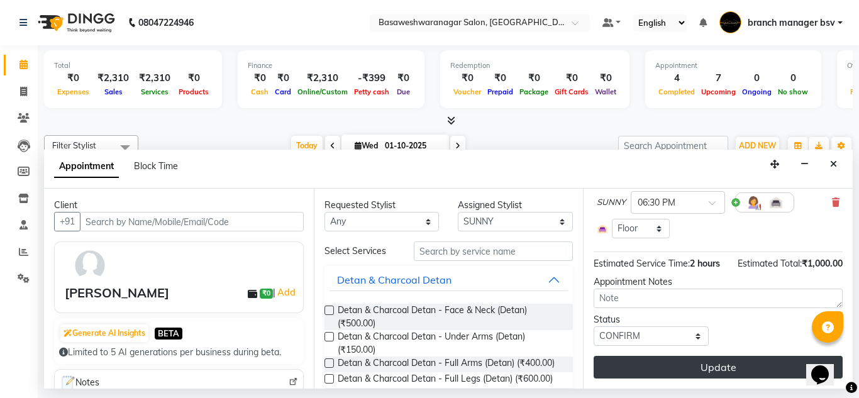
click at [706, 356] on button "Update" at bounding box center [718, 367] width 249 height 23
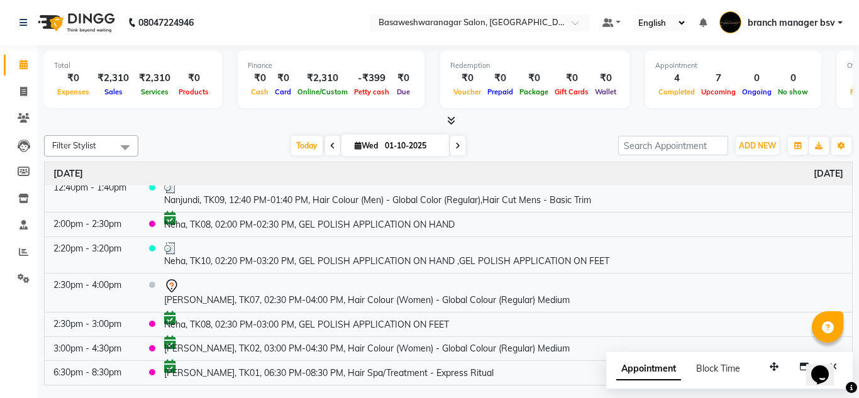
click at [458, 149] on icon at bounding box center [457, 146] width 5 height 8
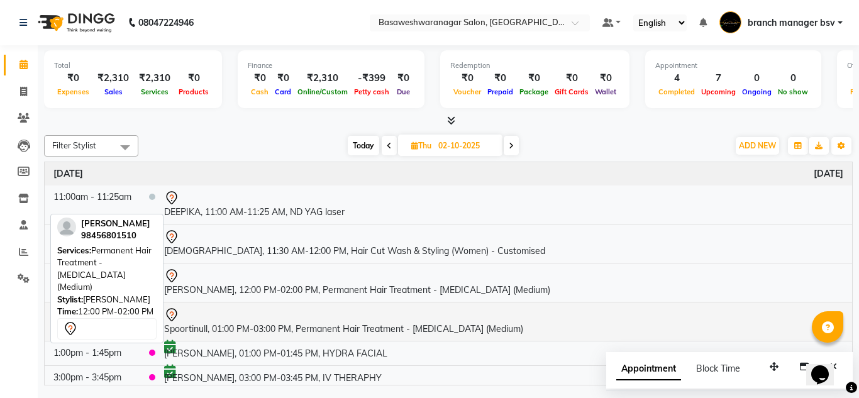
scroll to position [108, 0]
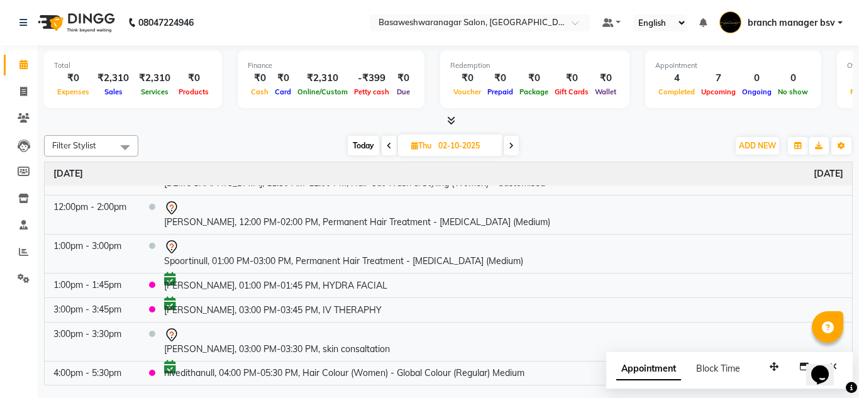
click at [519, 147] on div "Today Thu 02-10-2025" at bounding box center [434, 145] width 174 height 19
click at [515, 145] on span at bounding box center [511, 145] width 15 height 19
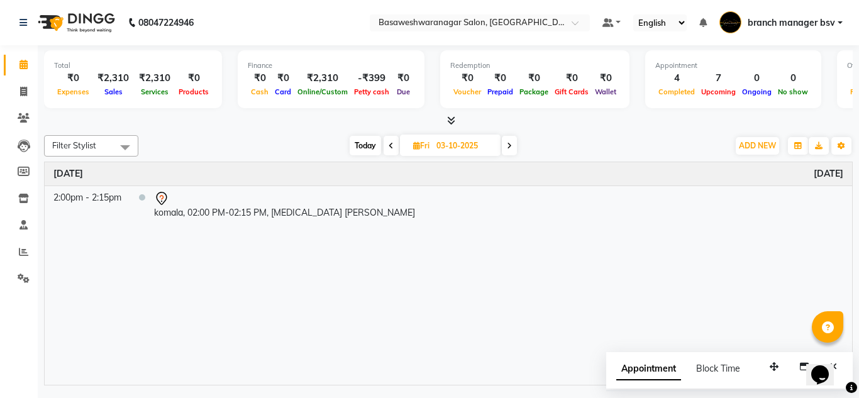
click at [391, 145] on icon at bounding box center [391, 146] width 5 height 8
type input "02-10-2025"
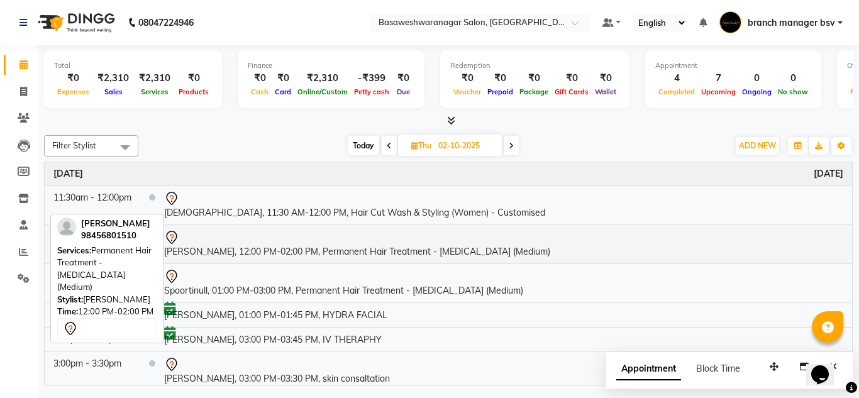
scroll to position [108, 0]
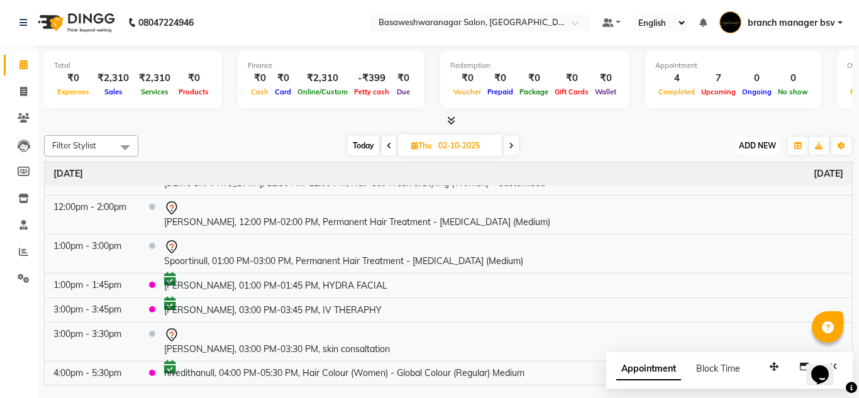
click at [754, 140] on button "ADD NEW Toggle Dropdown" at bounding box center [757, 146] width 43 height 18
click at [760, 168] on button "Add Appointment" at bounding box center [728, 170] width 99 height 16
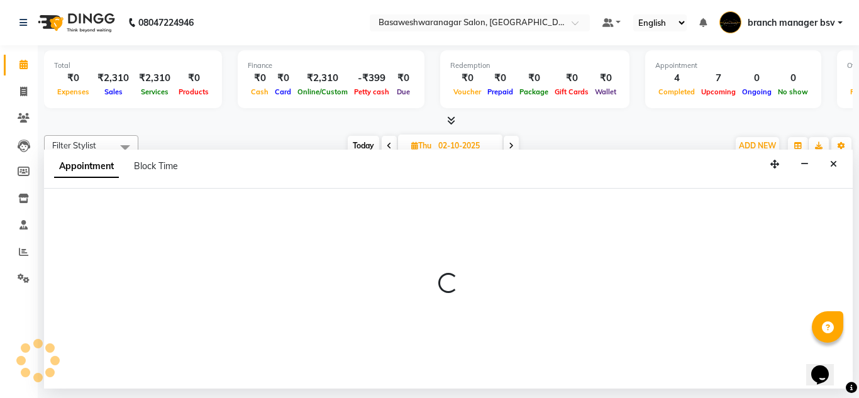
select select "tentative"
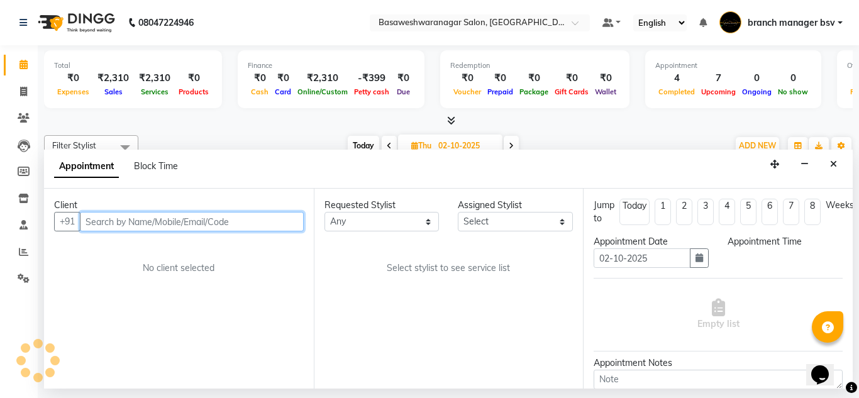
select select "540"
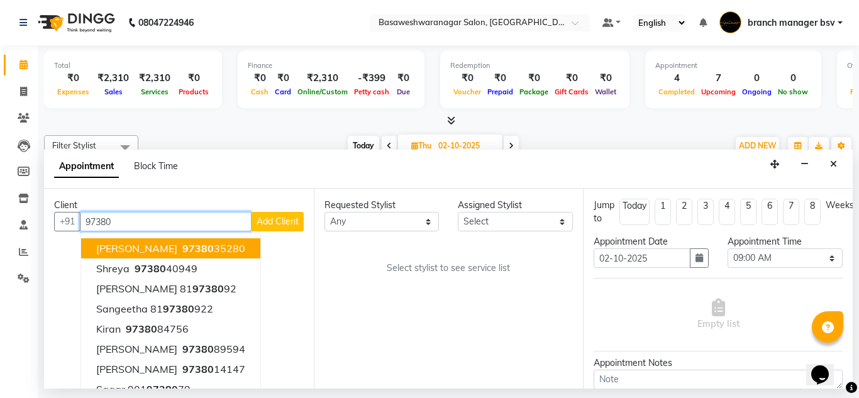
click at [182, 243] on span "97380" at bounding box center [197, 248] width 31 height 13
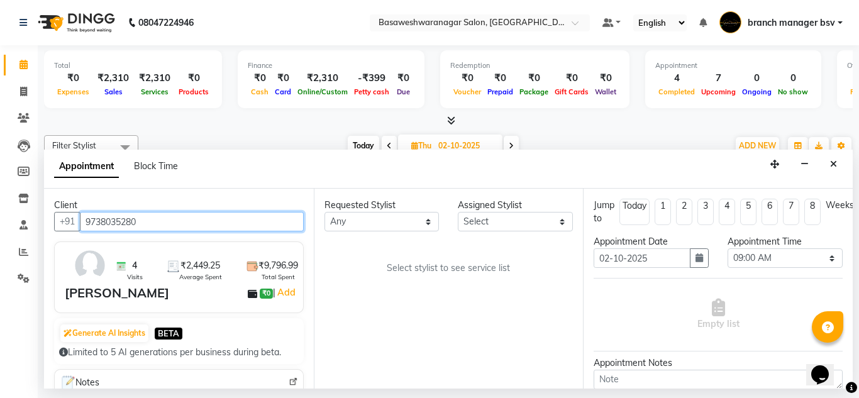
type input "9738035280"
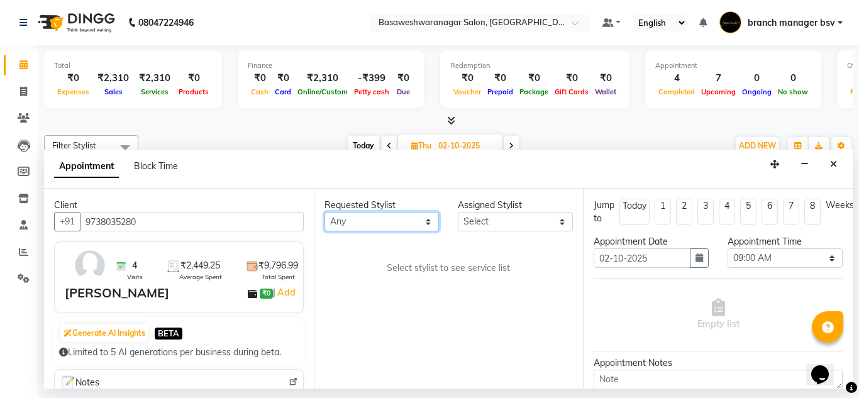
click at [414, 226] on select "Any branch manager bsv [PERSON_NAME] Dr [PERSON_NAME] [PERSON_NAME] [PERSON_NAM…" at bounding box center [382, 221] width 115 height 19
select select "30333"
click at [325, 212] on select "Any branch manager bsv [PERSON_NAME] Dr [PERSON_NAME] [PERSON_NAME] [PERSON_NAM…" at bounding box center [382, 221] width 115 height 19
select select "30333"
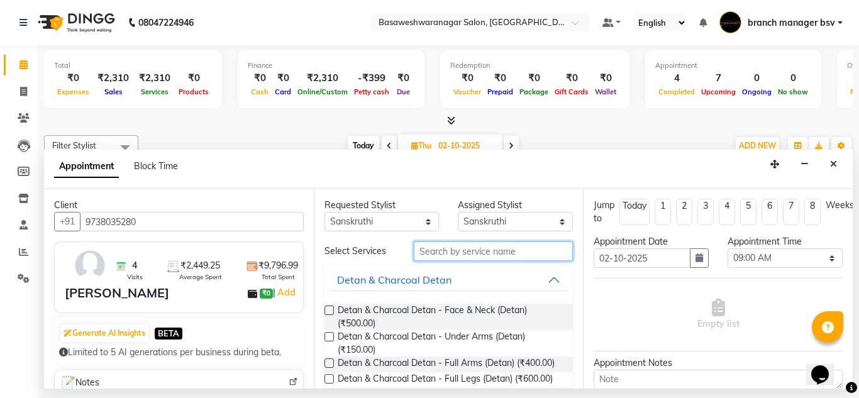
click at [431, 247] on input "text" at bounding box center [494, 251] width 160 height 19
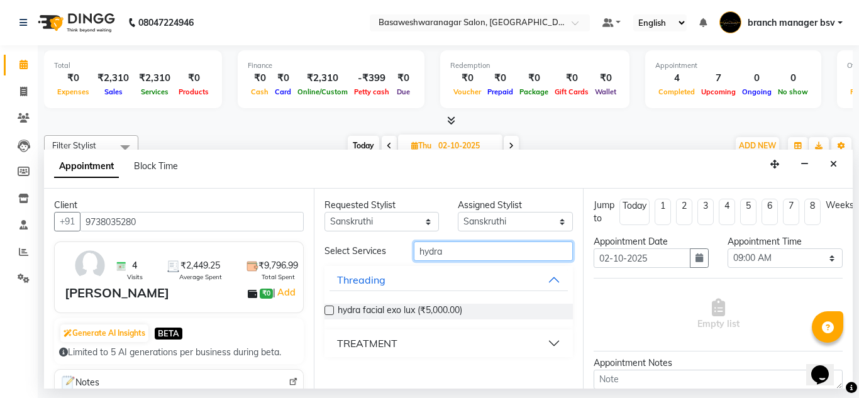
type input "hydra"
click at [330, 310] on label at bounding box center [329, 310] width 9 height 9
click at [330, 310] on input "checkbox" at bounding box center [329, 312] width 8 height 8
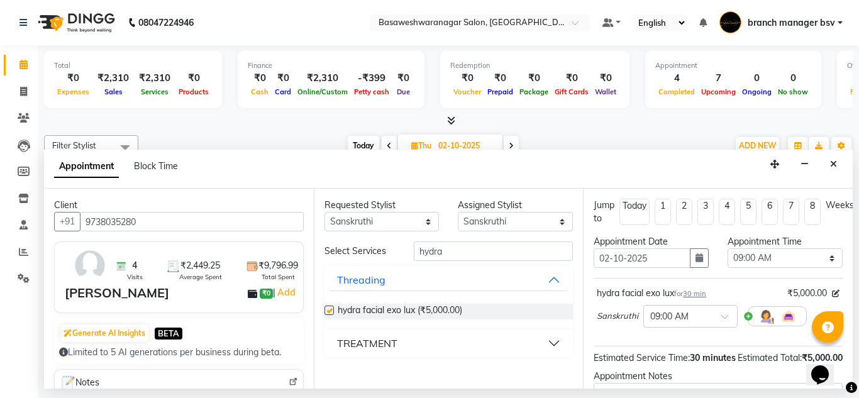
checkbox input "false"
click at [805, 252] on select "Select 09:00 AM 09:15 AM 09:30 AM 09:45 AM 10:00 AM 10:15 AM 10:30 AM 10:45 AM …" at bounding box center [785, 257] width 115 height 19
select select "960"
click at [728, 248] on select "Select 09:00 AM 09:15 AM 09:30 AM 09:45 AM 10:00 AM 10:15 AM 10:30 AM 10:45 AM …" at bounding box center [785, 257] width 115 height 19
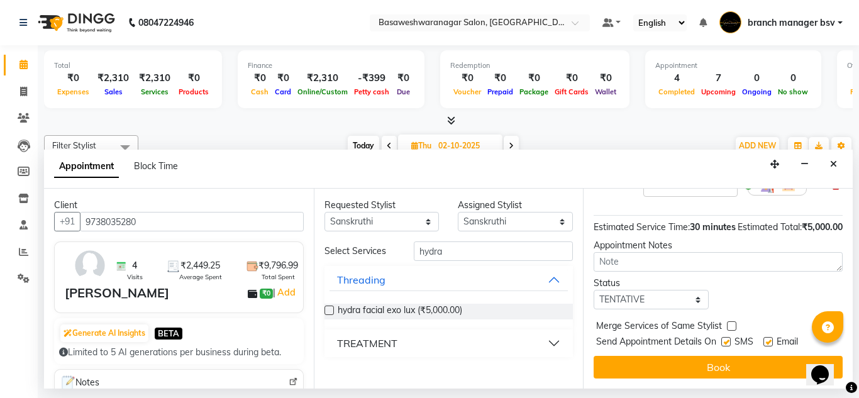
scroll to position [136, 0]
click at [667, 304] on select "Select TENTATIVE CONFIRM UPCOMING" at bounding box center [651, 299] width 115 height 19
select select "confirm booking"
click at [594, 298] on select "Select TENTATIVE CONFIRM UPCOMING" at bounding box center [651, 299] width 115 height 19
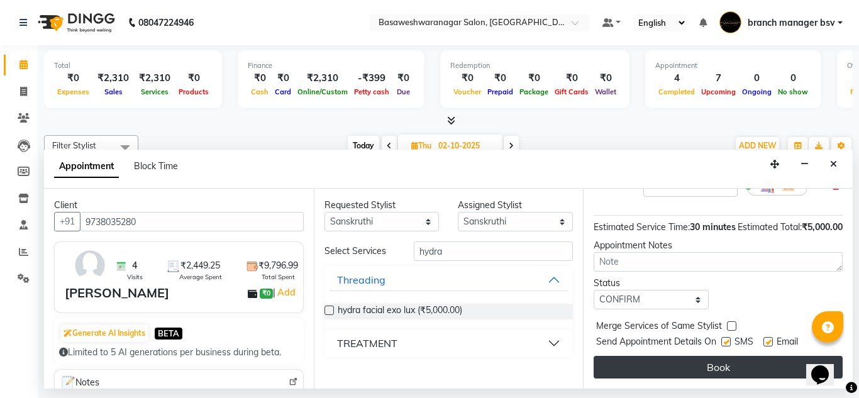
click at [654, 368] on button "Book" at bounding box center [718, 367] width 249 height 23
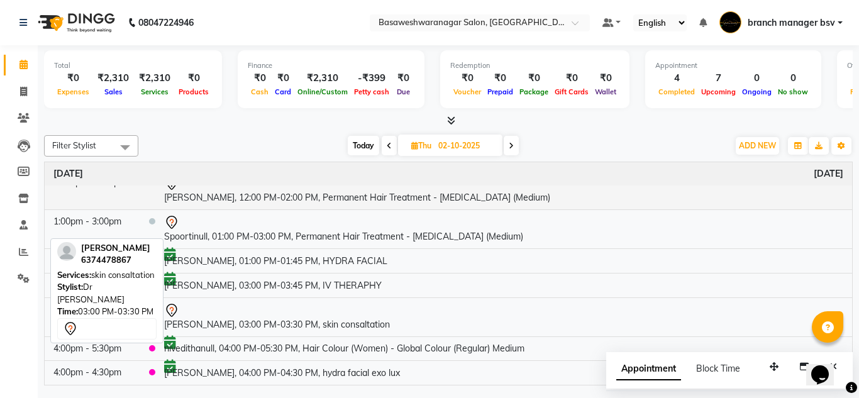
scroll to position [0, 0]
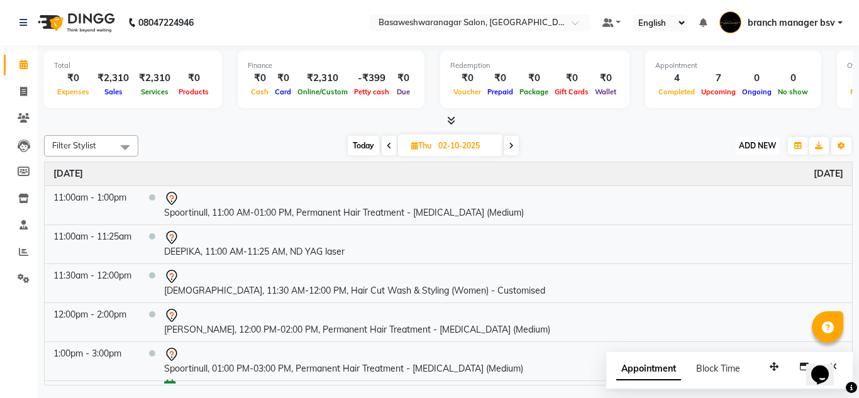
click at [769, 141] on span "ADD NEW" at bounding box center [757, 145] width 37 height 9
click at [751, 169] on button "Add Appointment" at bounding box center [728, 170] width 99 height 16
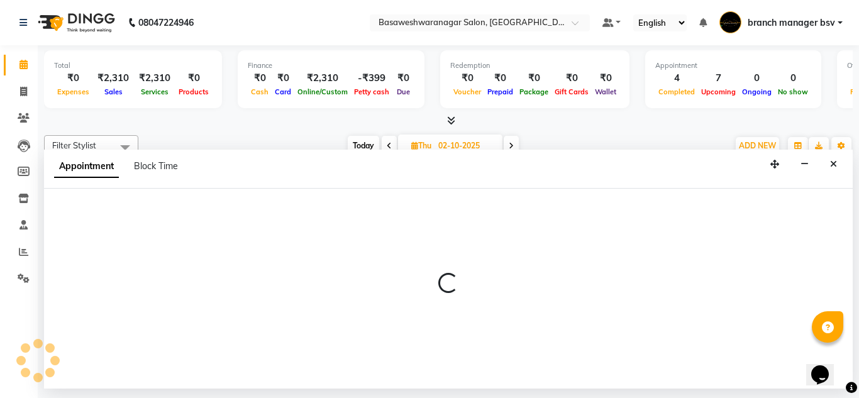
select select "540"
select select "tentative"
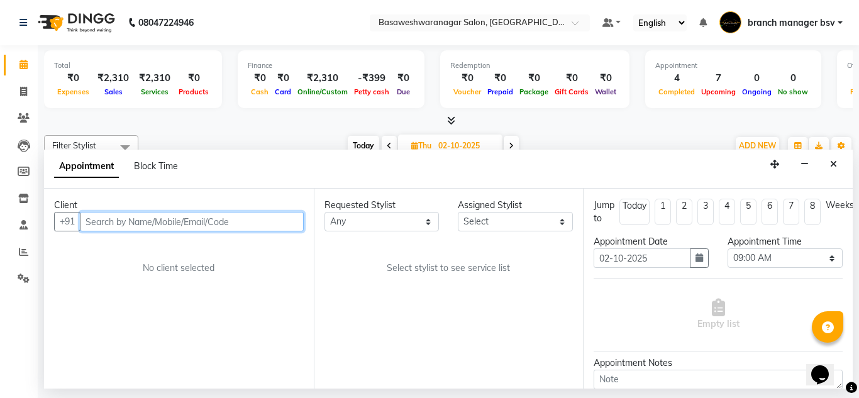
click at [191, 224] on input "text" at bounding box center [192, 221] width 224 height 19
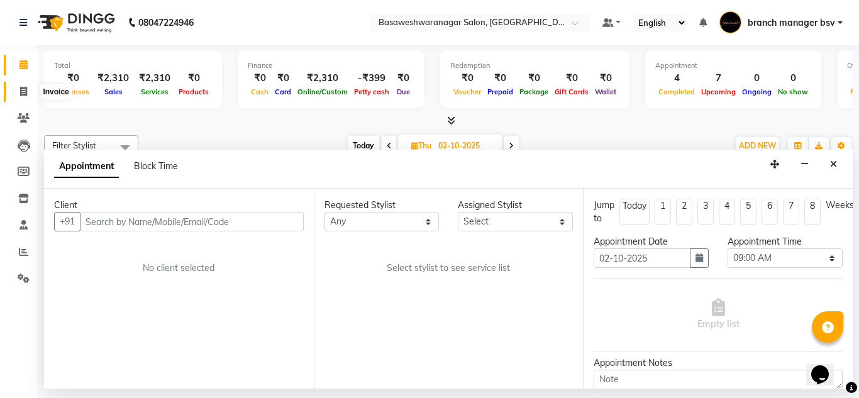
click at [22, 87] on icon at bounding box center [23, 91] width 7 height 9
select select "service"
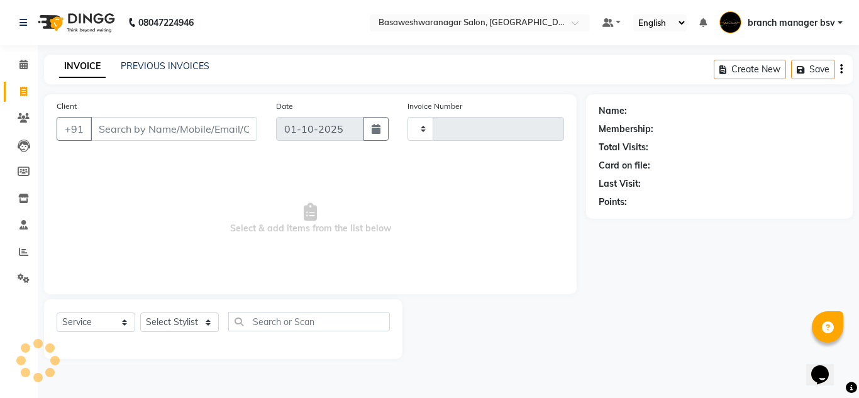
type input "1170"
select select "842"
click at [28, 70] on span at bounding box center [24, 65] width 22 height 14
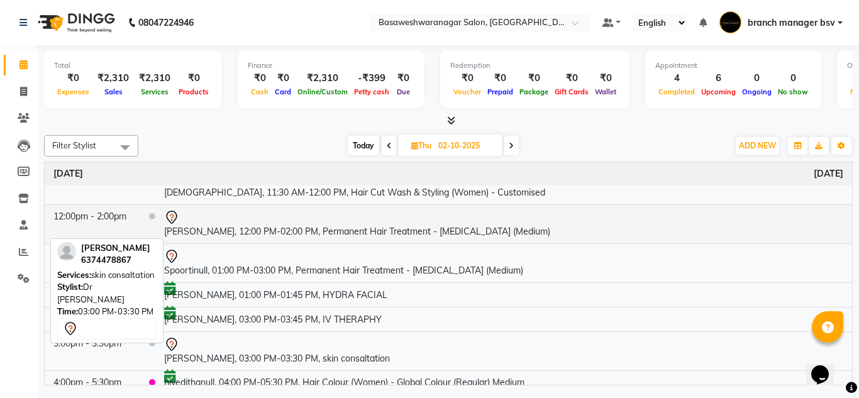
scroll to position [132, 0]
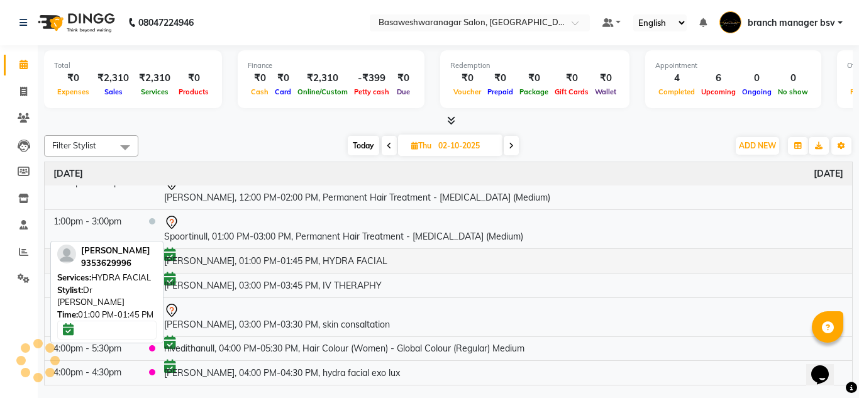
drag, startPoint x: 407, startPoint y: 206, endPoint x: 382, endPoint y: 267, distance: 66.0
click at [382, 267] on tbody "[DATE] 11:00am - 1:00pm Spoortinull, 11:00 AM-01:00 PM, Permanent Hair Treatmen…" at bounding box center [449, 207] width 808 height 355
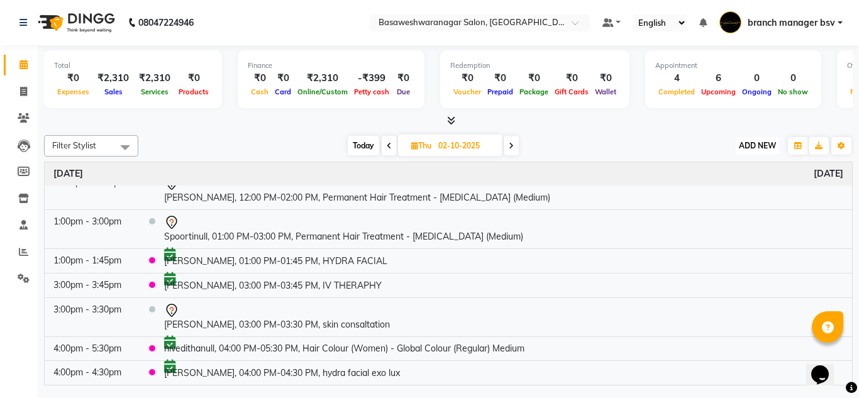
click at [767, 141] on span "ADD NEW" at bounding box center [757, 145] width 37 height 9
click at [739, 170] on button "Add Appointment" at bounding box center [728, 170] width 99 height 16
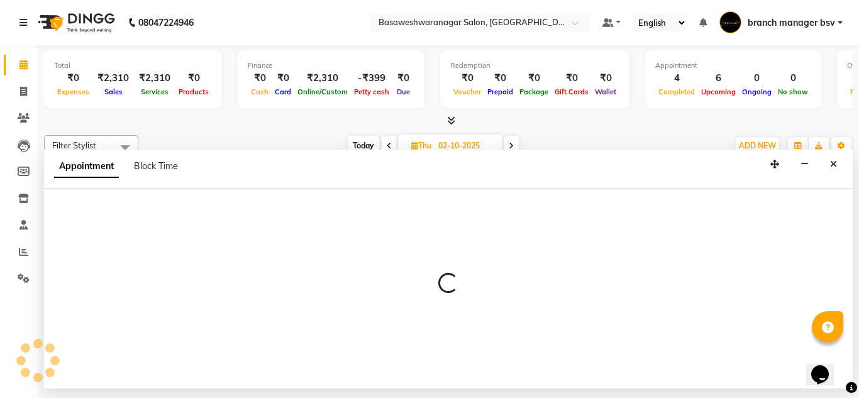
select select "540"
select select "tentative"
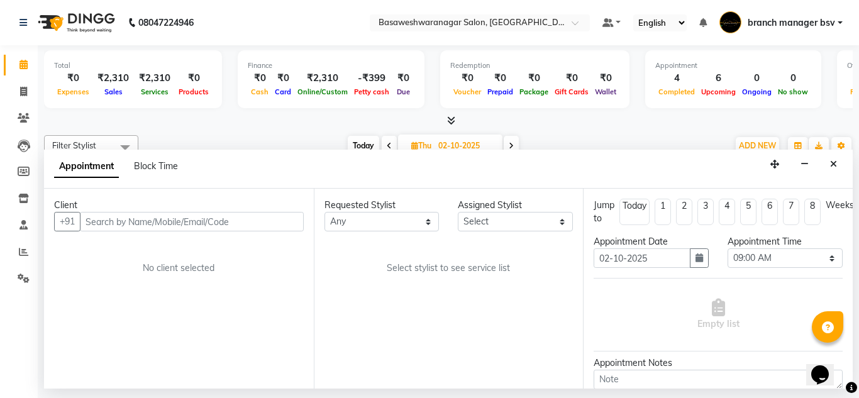
click at [177, 216] on input "text" at bounding box center [192, 221] width 224 height 19
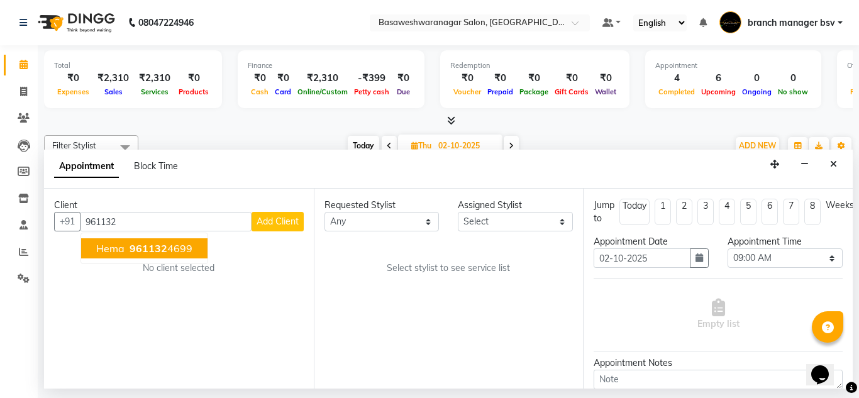
click at [179, 246] on ngb-highlight "961132 4699" at bounding box center [159, 248] width 65 height 13
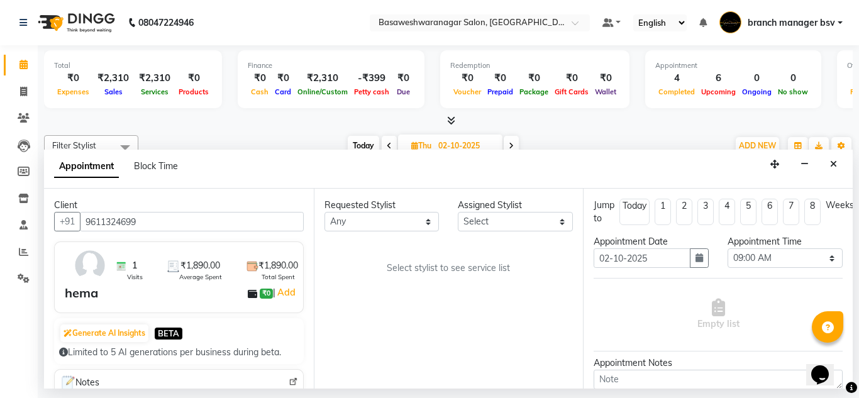
type input "9611324699"
click at [400, 222] on select "Any branch manager bsv [PERSON_NAME] Dr [PERSON_NAME] [PERSON_NAME] [PERSON_NAM…" at bounding box center [382, 221] width 115 height 19
select select "47930"
click at [325, 212] on select "Any branch manager bsv [PERSON_NAME] Dr [PERSON_NAME] [PERSON_NAME] [PERSON_NAM…" at bounding box center [382, 221] width 115 height 19
select select "47930"
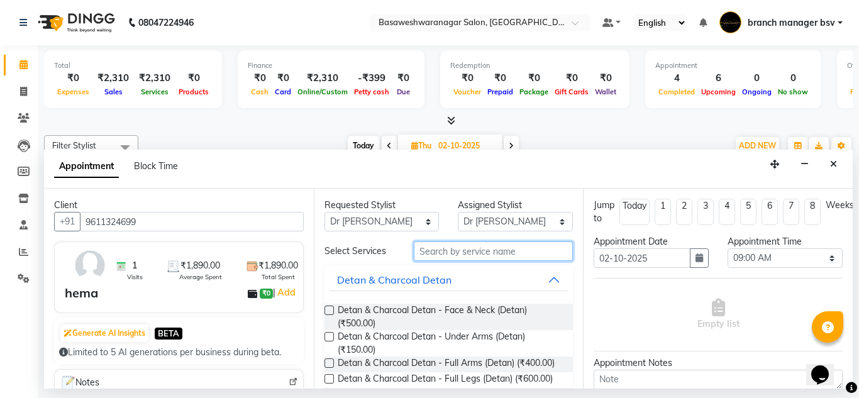
click at [470, 247] on input "text" at bounding box center [494, 251] width 160 height 19
click at [433, 252] on input "text" at bounding box center [494, 251] width 160 height 19
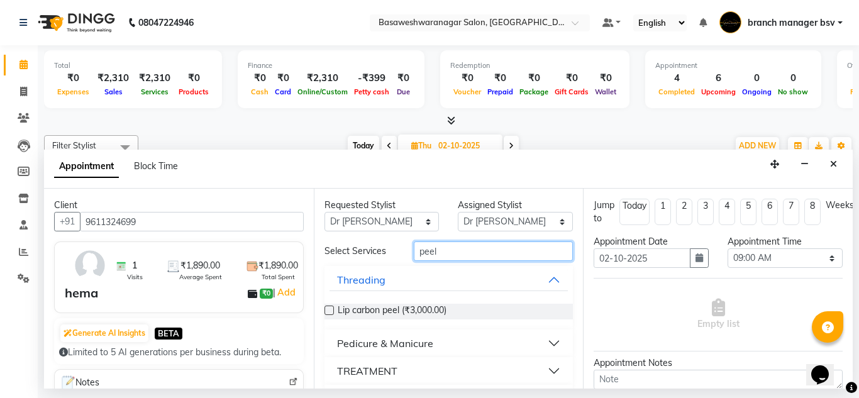
type input "peel"
click at [547, 373] on button "TREATMENT" at bounding box center [449, 371] width 239 height 23
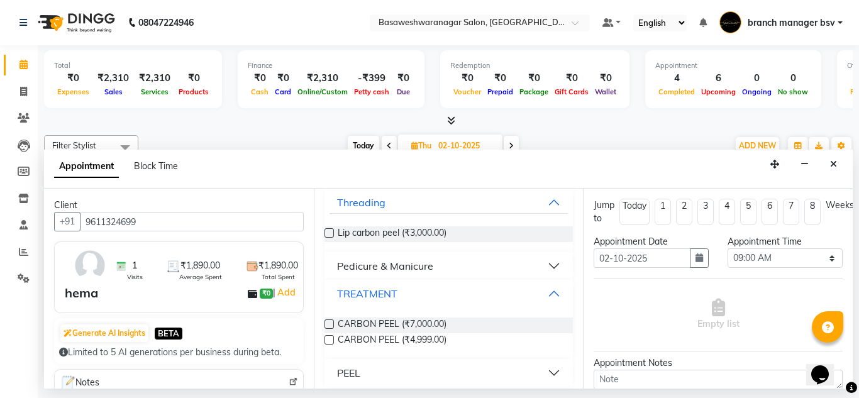
scroll to position [86, 0]
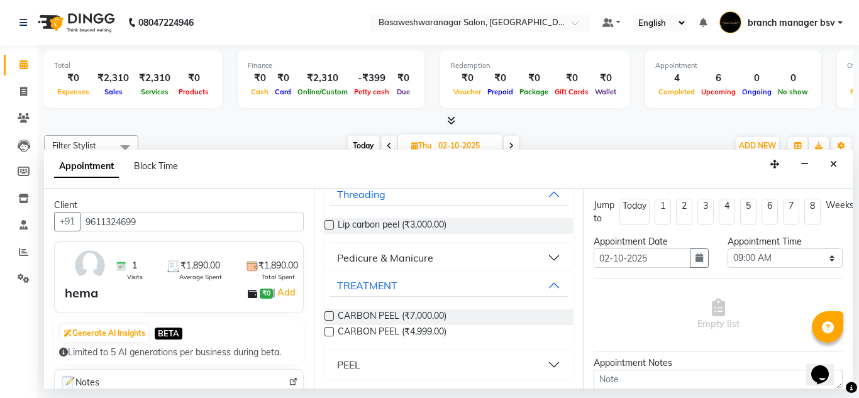
click at [546, 364] on button "PEEL" at bounding box center [449, 364] width 239 height 23
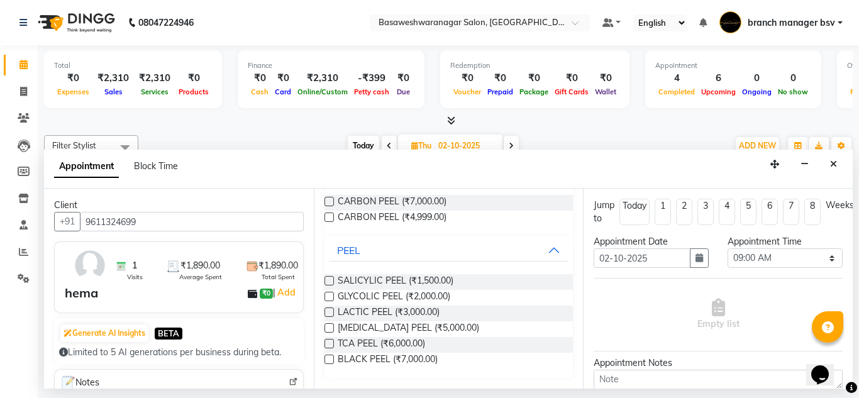
click at [330, 327] on label at bounding box center [329, 327] width 9 height 9
click at [330, 327] on input "checkbox" at bounding box center [329, 329] width 8 height 8
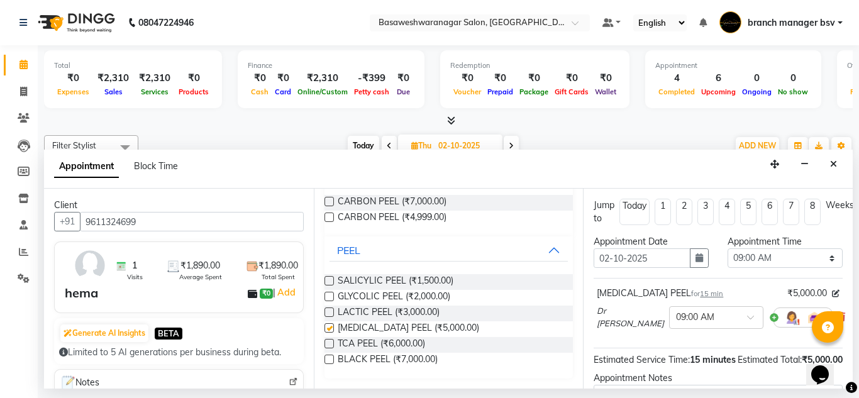
checkbox input "false"
click at [797, 258] on select "Select 09:00 AM 09:15 AM 09:30 AM 09:45 AM 10:00 AM 10:15 AM 10:30 AM 10:45 AM …" at bounding box center [785, 257] width 115 height 19
select select "750"
click at [728, 248] on select "Select 09:00 AM 09:15 AM 09:30 AM 09:45 AM 10:00 AM 10:15 AM 10:30 AM 10:45 AM …" at bounding box center [785, 257] width 115 height 19
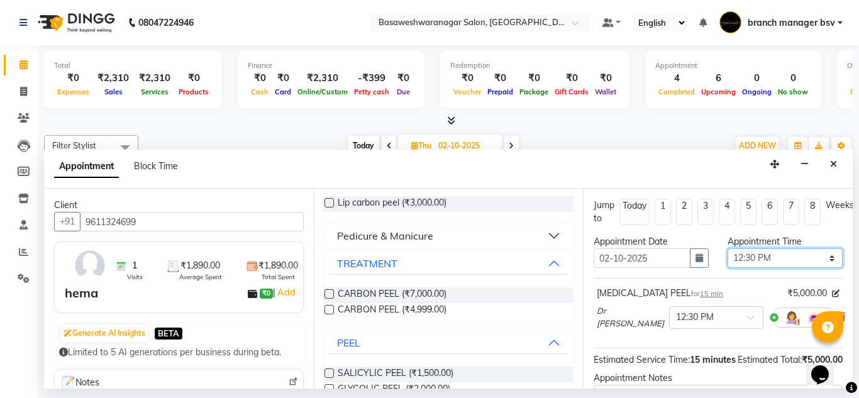
scroll to position [0, 0]
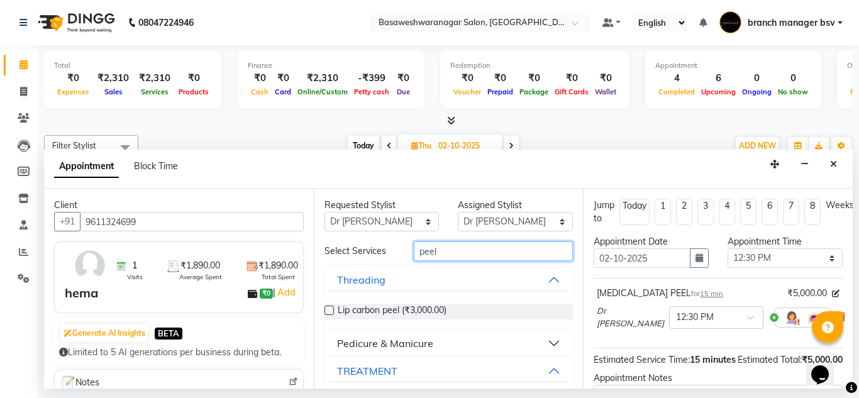
click at [450, 252] on input "peel" at bounding box center [494, 251] width 160 height 19
type input "p"
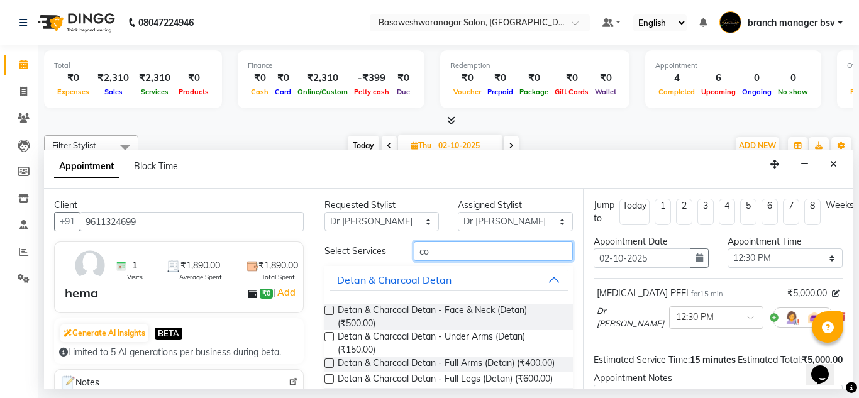
type input "c"
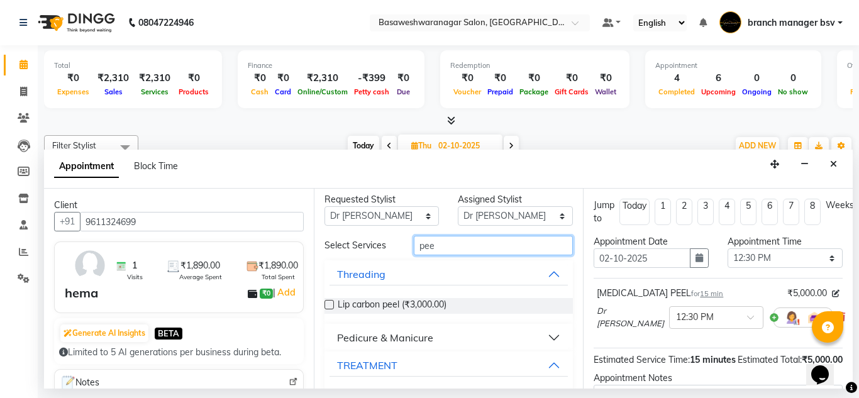
scroll to position [5, 0]
type input "p"
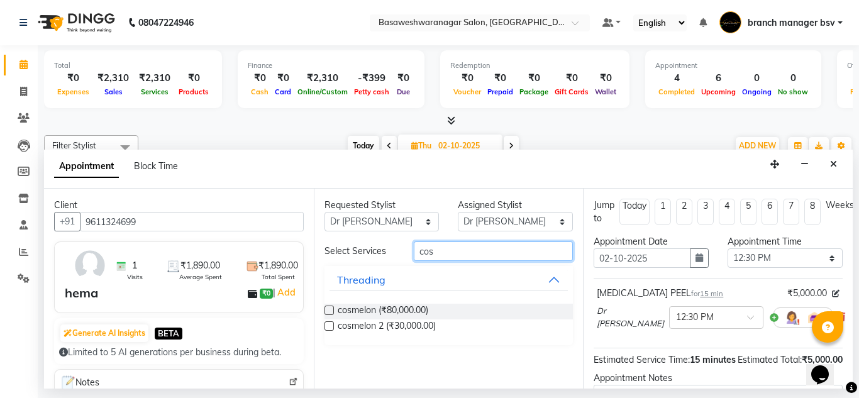
scroll to position [0, 0]
type input "cos"
click at [330, 325] on label at bounding box center [329, 325] width 9 height 9
click at [330, 325] on input "checkbox" at bounding box center [329, 327] width 8 height 8
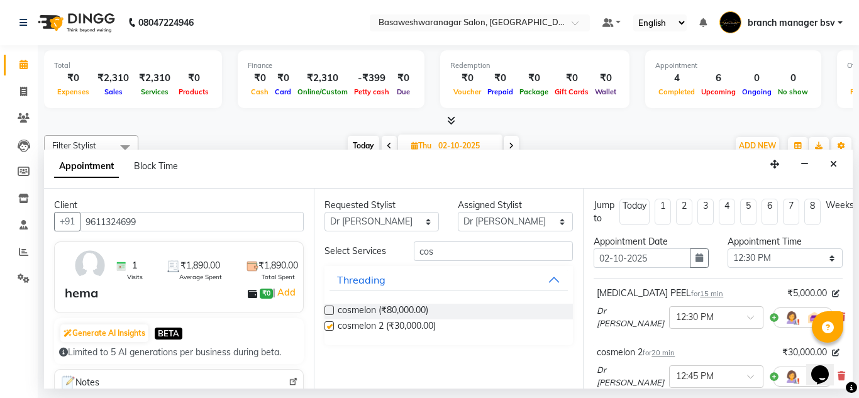
checkbox input "false"
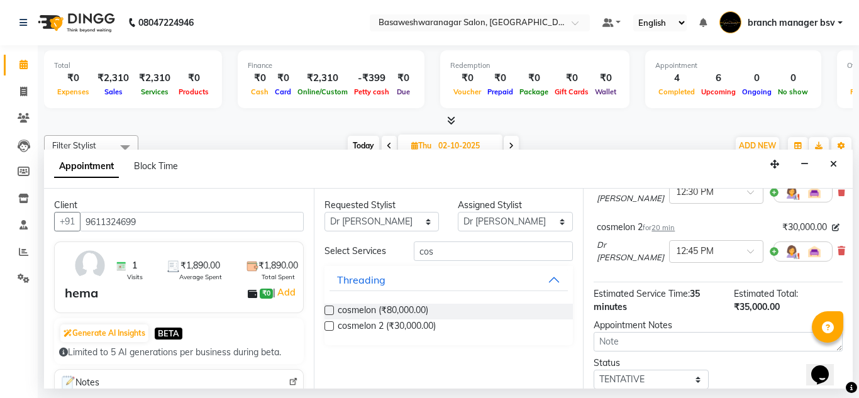
scroll to position [211, 0]
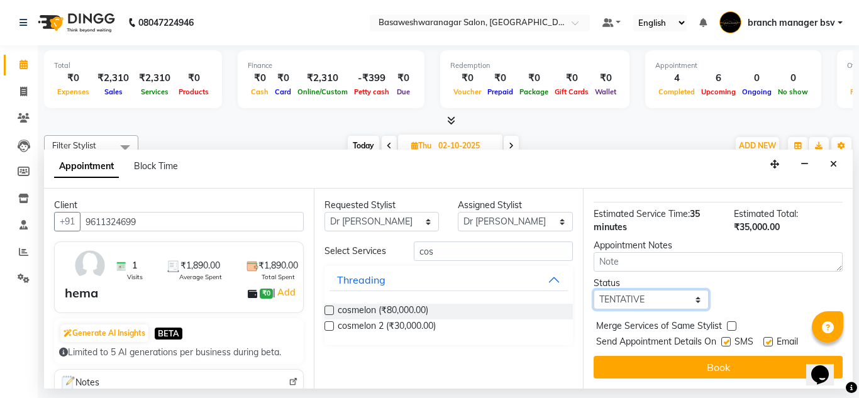
click at [685, 290] on select "Select TENTATIVE CONFIRM UPCOMING" at bounding box center [651, 299] width 115 height 19
select select "confirm booking"
click at [594, 290] on select "Select TENTATIVE CONFIRM UPCOMING" at bounding box center [651, 299] width 115 height 19
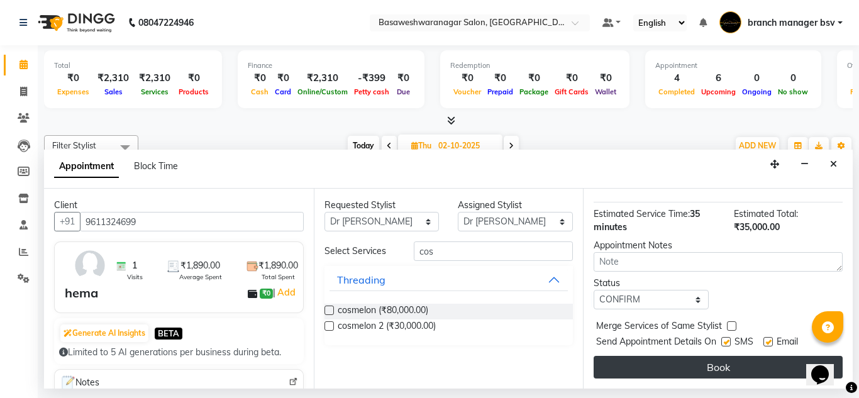
click at [676, 360] on button "Book" at bounding box center [718, 367] width 249 height 23
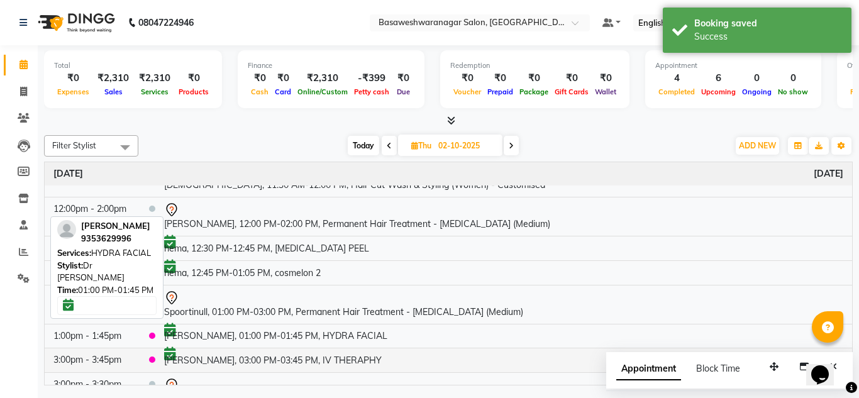
scroll to position [105, 0]
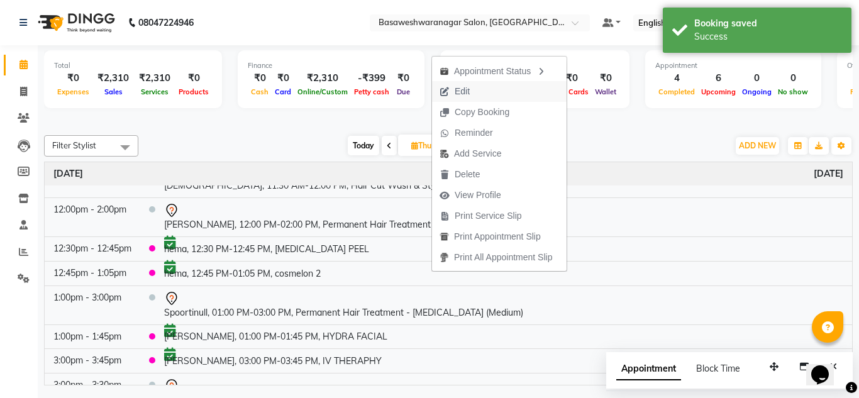
click at [482, 97] on button "Edit" at bounding box center [499, 91] width 135 height 21
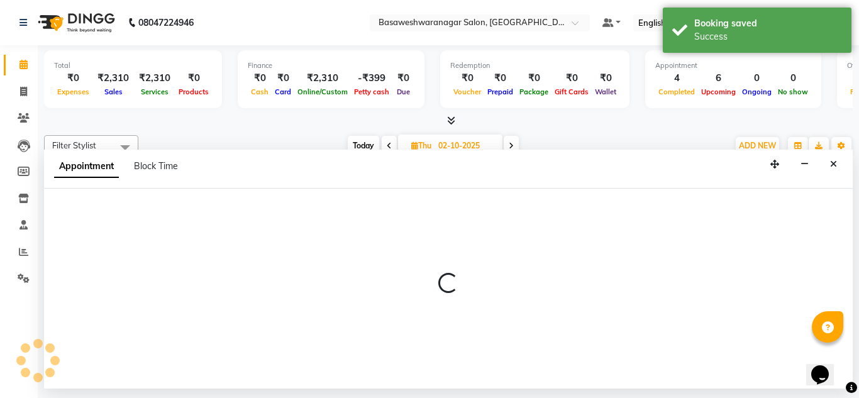
select select "tentative"
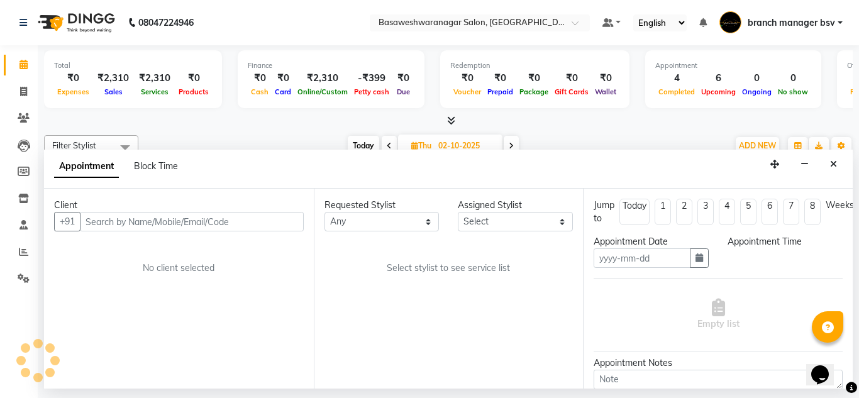
type input "02-10-2025"
select select "47930"
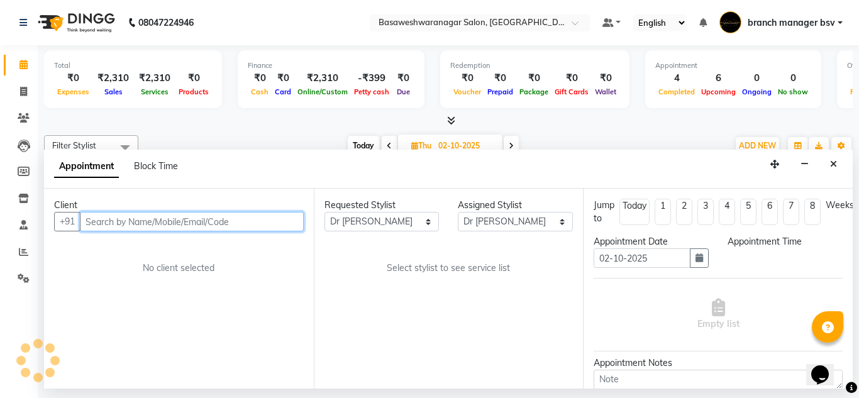
select select "confirm booking"
select select "750"
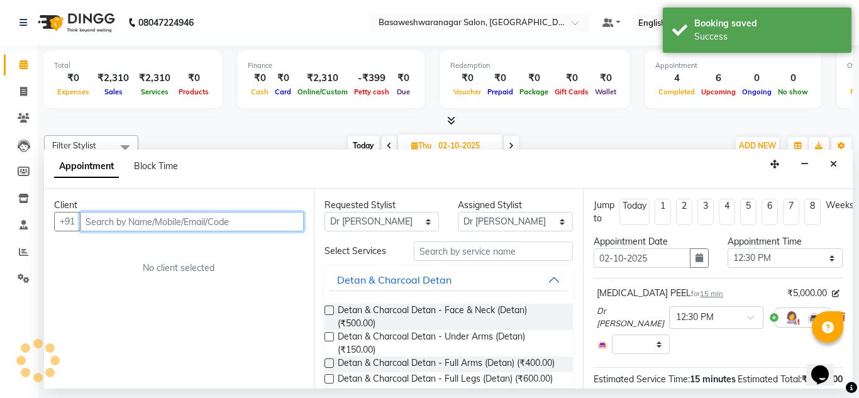
select select "1239"
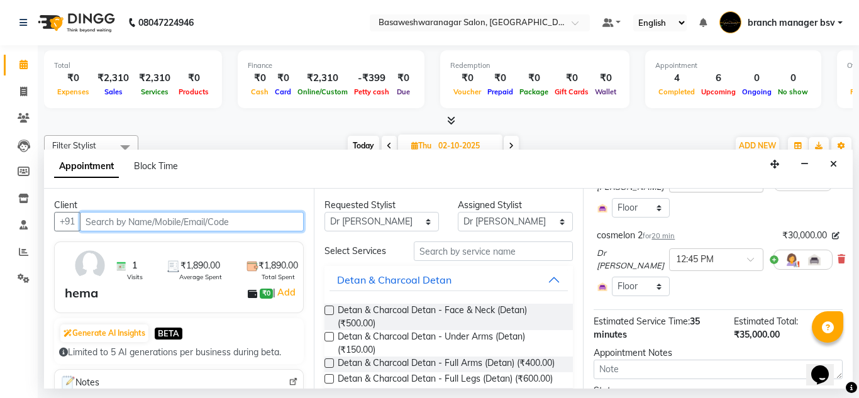
scroll to position [136, 13]
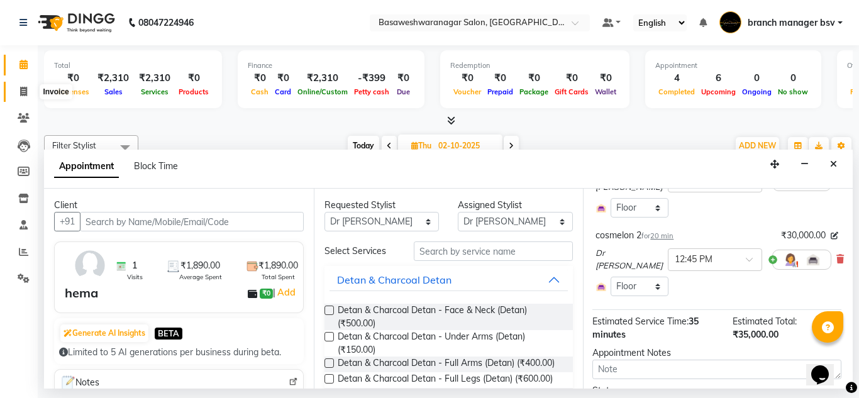
click at [31, 86] on span at bounding box center [24, 92] width 22 height 14
select select "service"
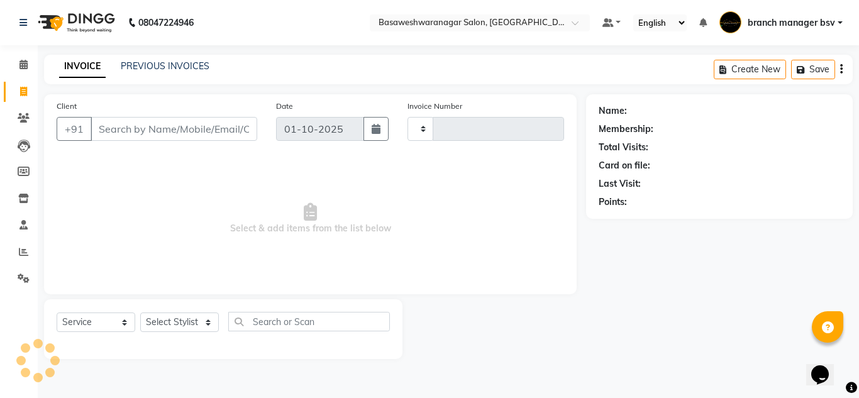
type input "1170"
select select "842"
click at [23, 65] on icon at bounding box center [23, 64] width 8 height 9
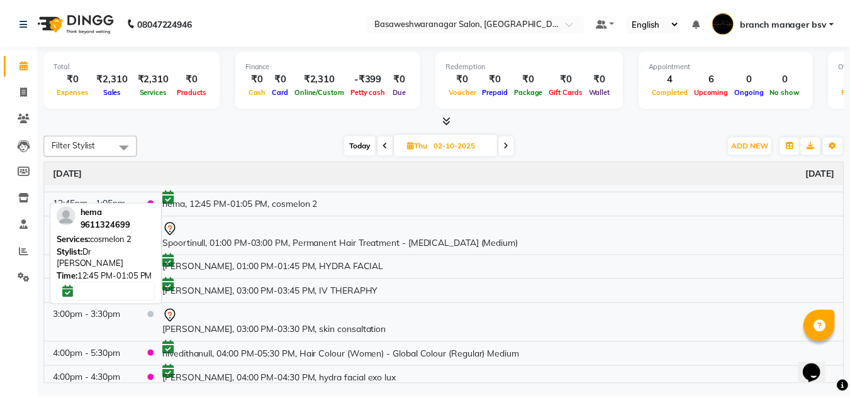
scroll to position [181, 0]
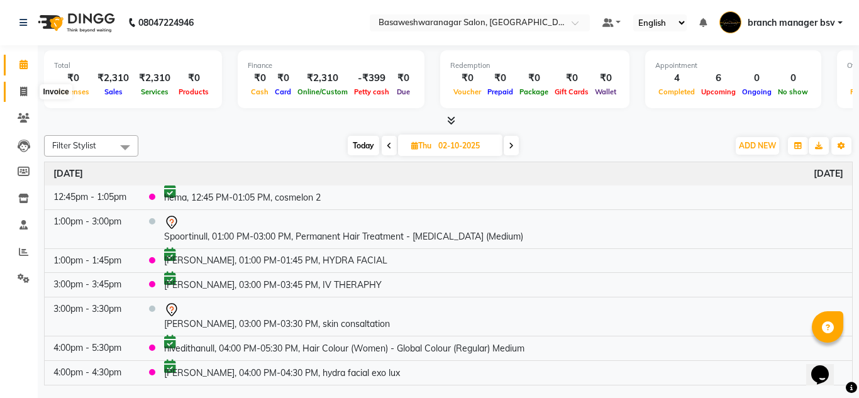
click at [21, 86] on span at bounding box center [24, 92] width 22 height 14
select select "service"
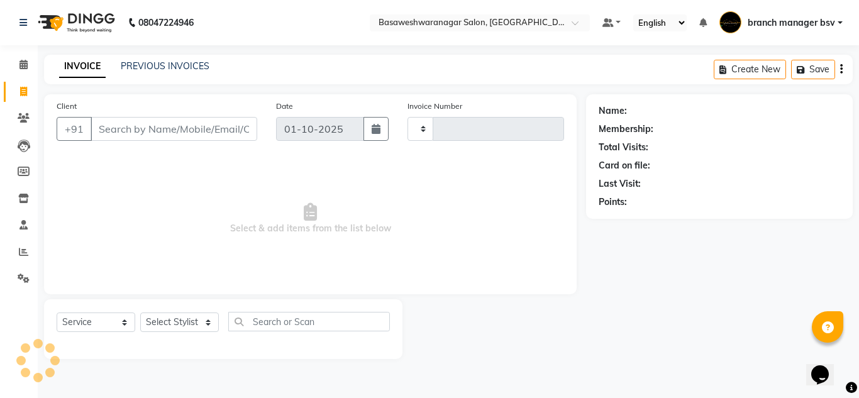
type input "1170"
select select "842"
click at [165, 56] on div "INVOICE PREVIOUS INVOICES Create New Save" at bounding box center [448, 70] width 809 height 30
click at [28, 64] on span at bounding box center [24, 65] width 22 height 14
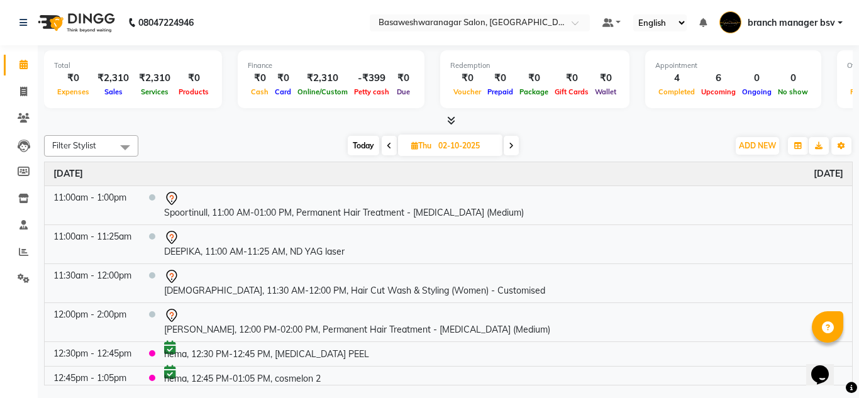
click at [391, 143] on span at bounding box center [389, 145] width 15 height 19
type input "01-10-2025"
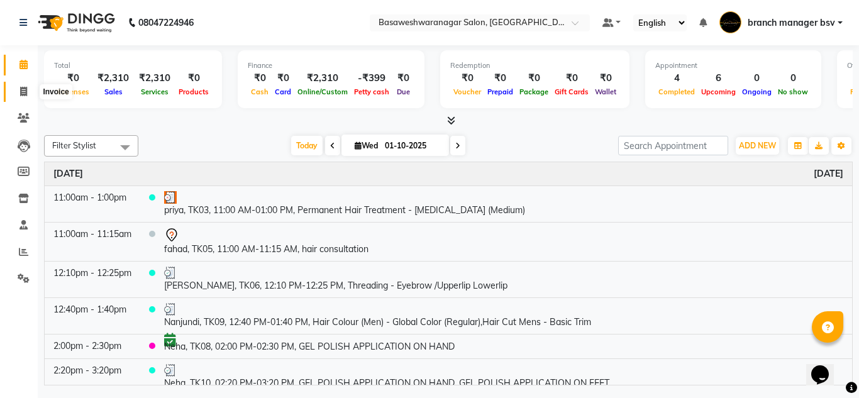
click at [24, 92] on icon at bounding box center [23, 91] width 7 height 9
select select "842"
select select "service"
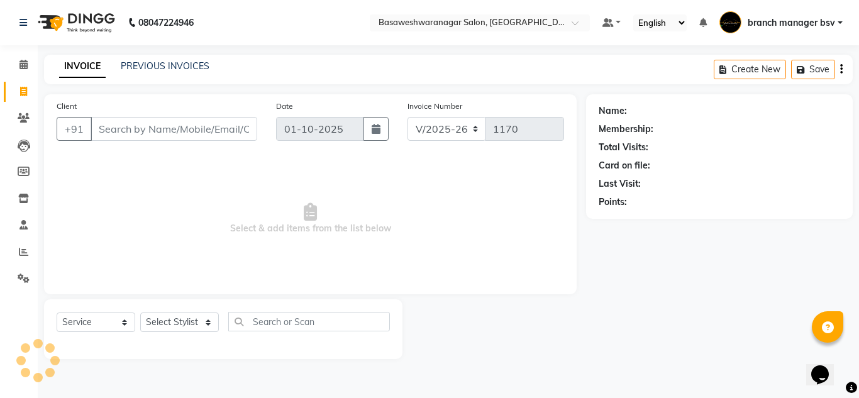
click at [130, 125] on input "Client" at bounding box center [174, 129] width 167 height 24
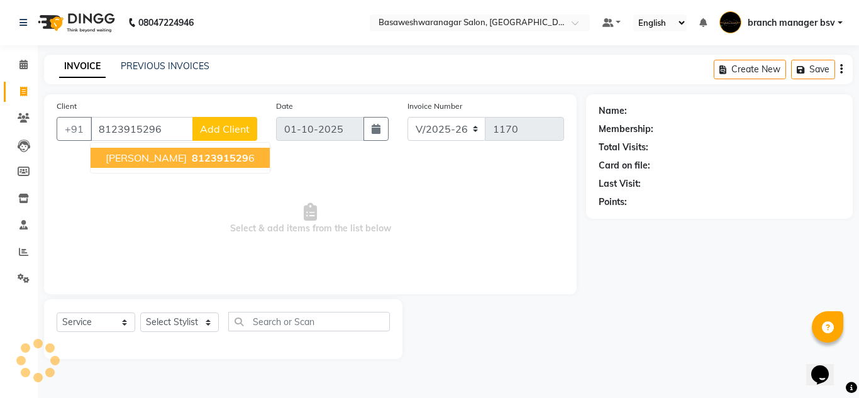
type input "8123915296"
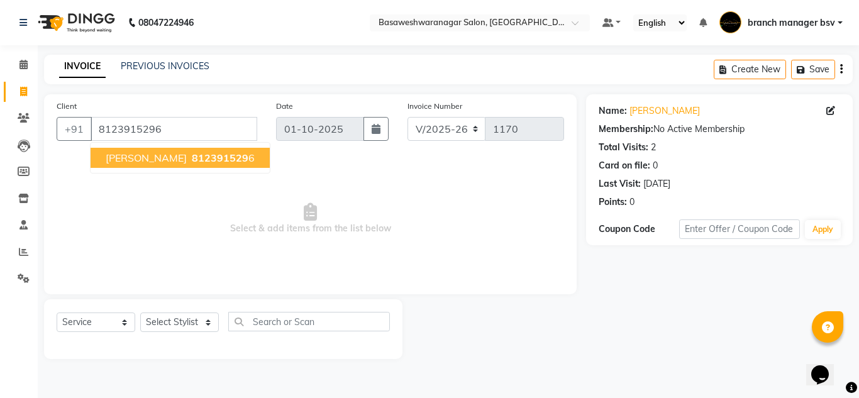
click at [150, 161] on span "[PERSON_NAME]" at bounding box center [146, 158] width 81 height 13
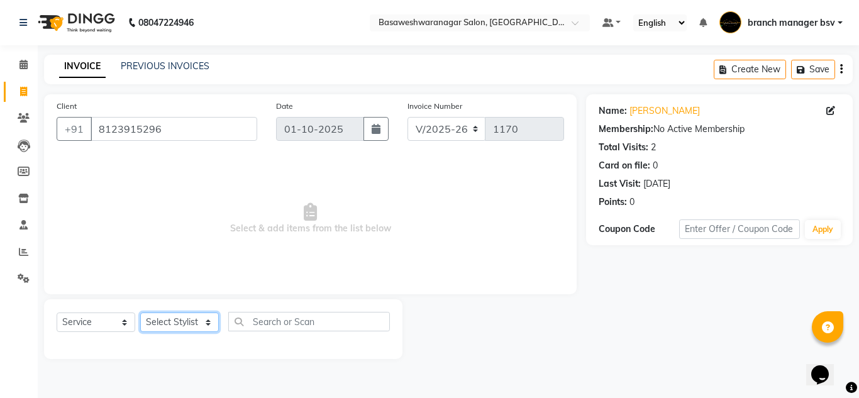
drag, startPoint x: 191, startPoint y: 317, endPoint x: 191, endPoint y: 146, distance: 171.1
click at [191, 146] on div "Client [PHONE_NUMBER] Date [DATE] Invoice Number V/2025 V/[PHONE_NUMBER] Select…" at bounding box center [311, 226] width 552 height 265
select select "46115"
click at [140, 313] on select "Select Stylist branch manager bsv [PERSON_NAME] Dr [PERSON_NAME] [PERSON_NAME] …" at bounding box center [179, 322] width 79 height 19
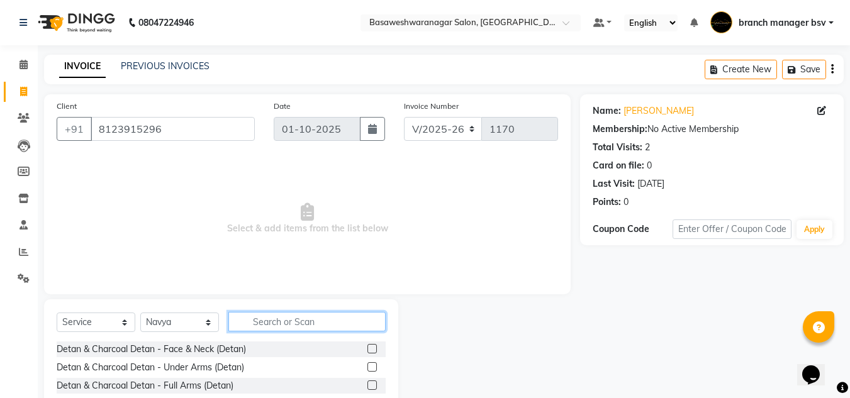
click at [251, 323] on input "text" at bounding box center [306, 321] width 157 height 19
type input "thre"
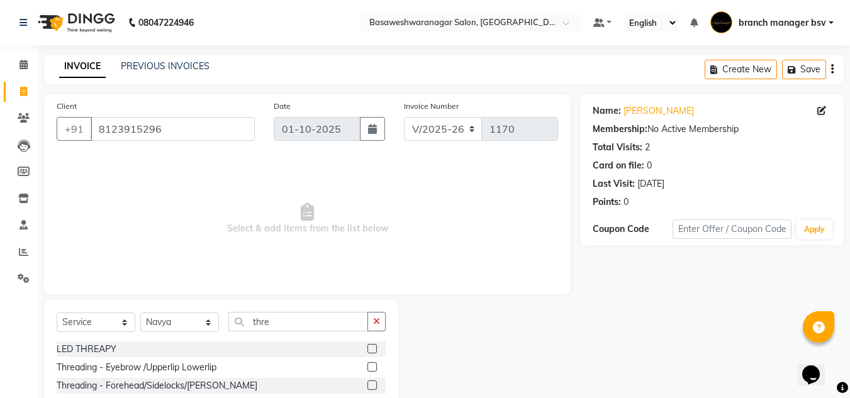
click at [374, 369] on label at bounding box center [371, 366] width 9 height 9
click at [374, 369] on input "checkbox" at bounding box center [371, 368] width 8 height 8
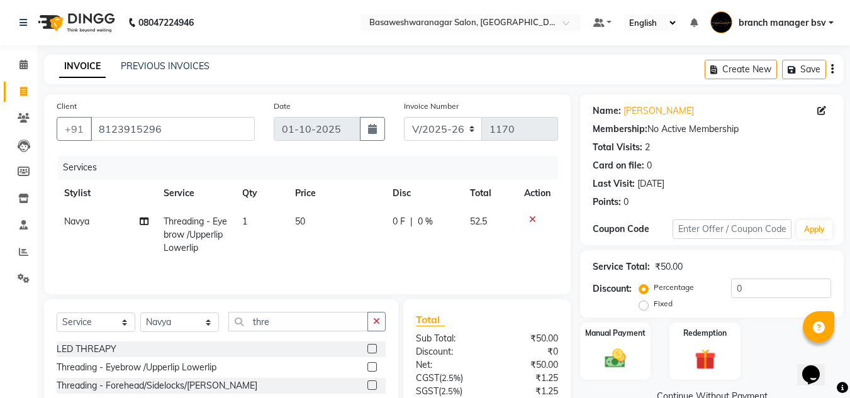
click at [323, 231] on td "50" at bounding box center [335, 235] width 97 height 55
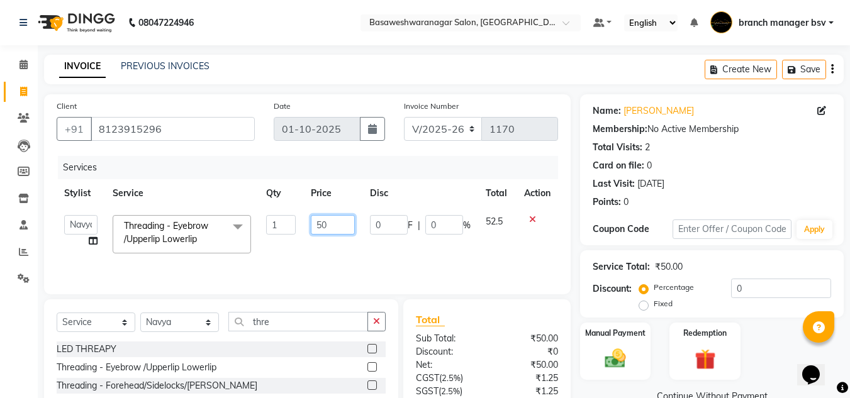
click at [341, 220] on input "50" at bounding box center [332, 224] width 43 height 19
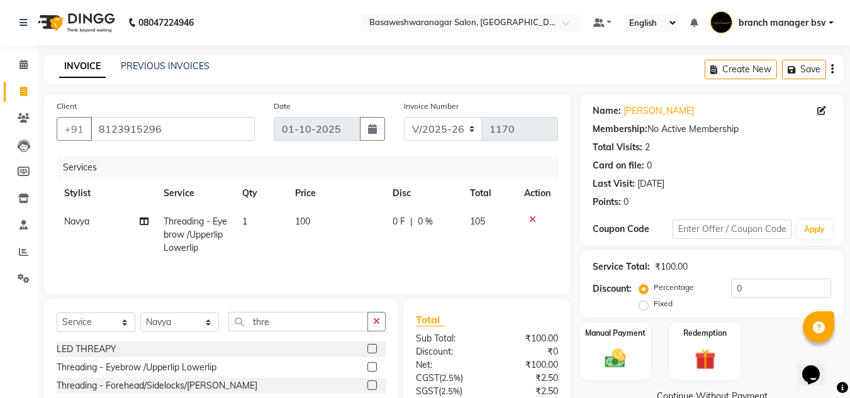
click at [559, 310] on div "Total Sub Total: ₹100.00 Discount: ₹0 Net: ₹100.00 CGST ( 2.5% ) ₹2.50 SGST ( 2…" at bounding box center [486, 391] width 167 height 185
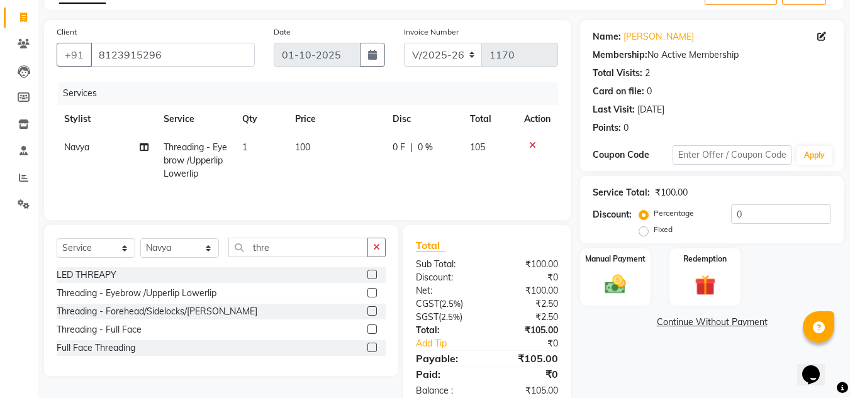
scroll to position [72, 0]
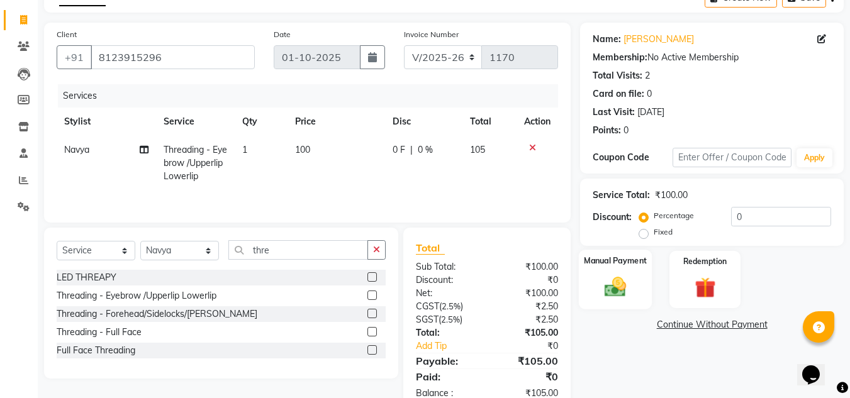
click at [626, 274] on div "Manual Payment" at bounding box center [616, 280] width 74 height 60
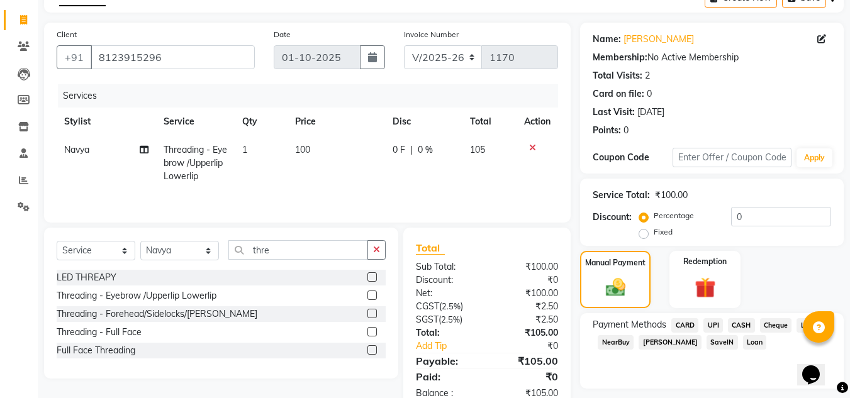
click at [709, 325] on span "UPI" at bounding box center [712, 325] width 19 height 14
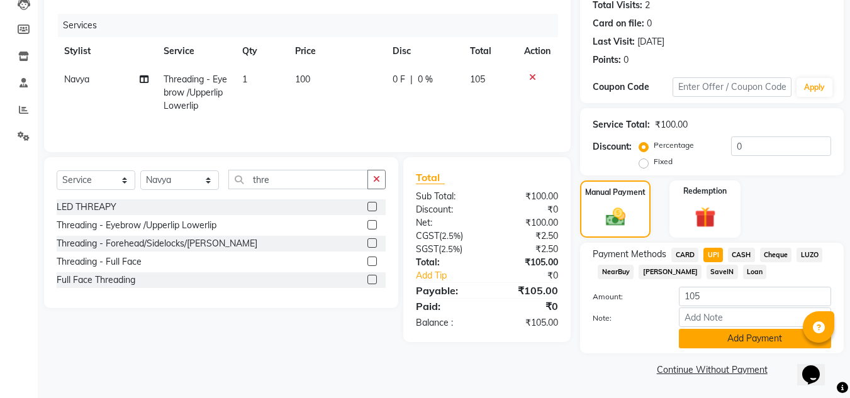
click at [740, 335] on button "Add Payment" at bounding box center [755, 338] width 152 height 19
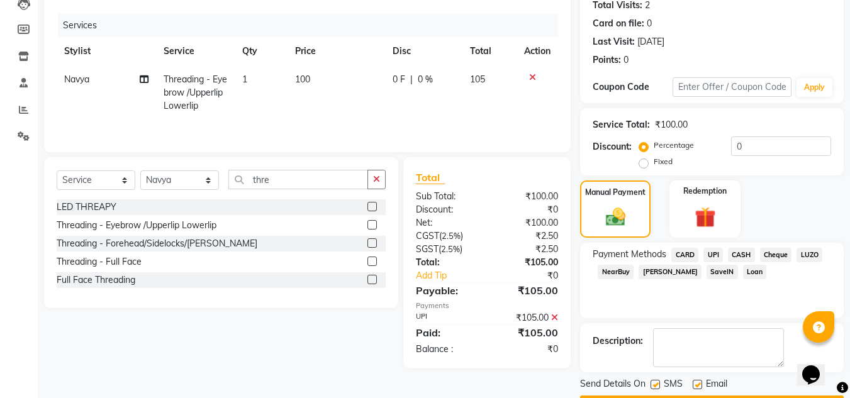
scroll to position [178, 0]
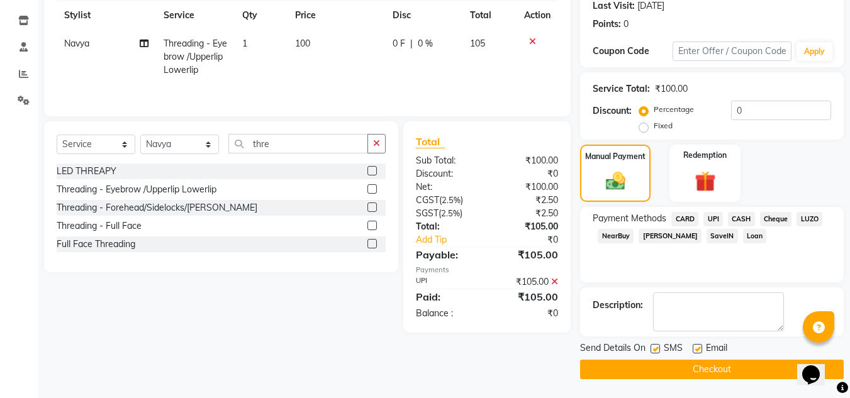
click at [720, 371] on button "Checkout" at bounding box center [712, 369] width 264 height 19
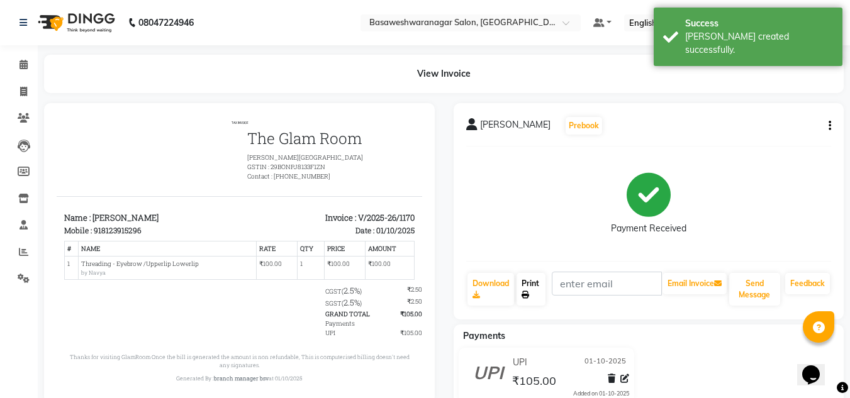
click at [527, 283] on link "Print" at bounding box center [530, 289] width 29 height 33
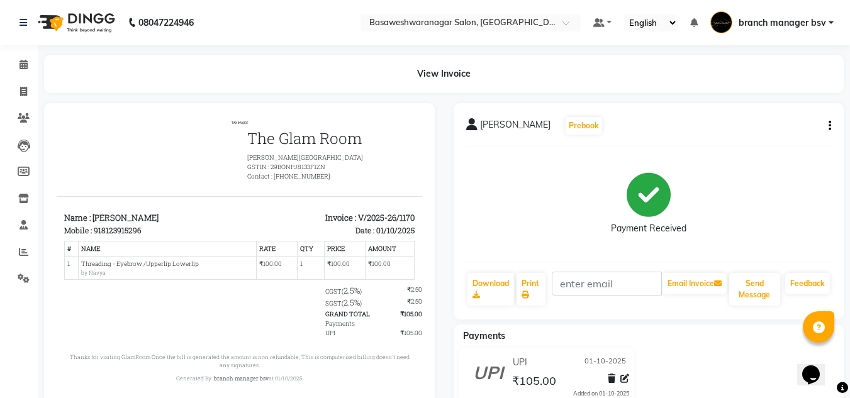
click at [811, 214] on div "Payment Received" at bounding box center [648, 204] width 365 height 94
